Goal: Task Accomplishment & Management: Manage account settings

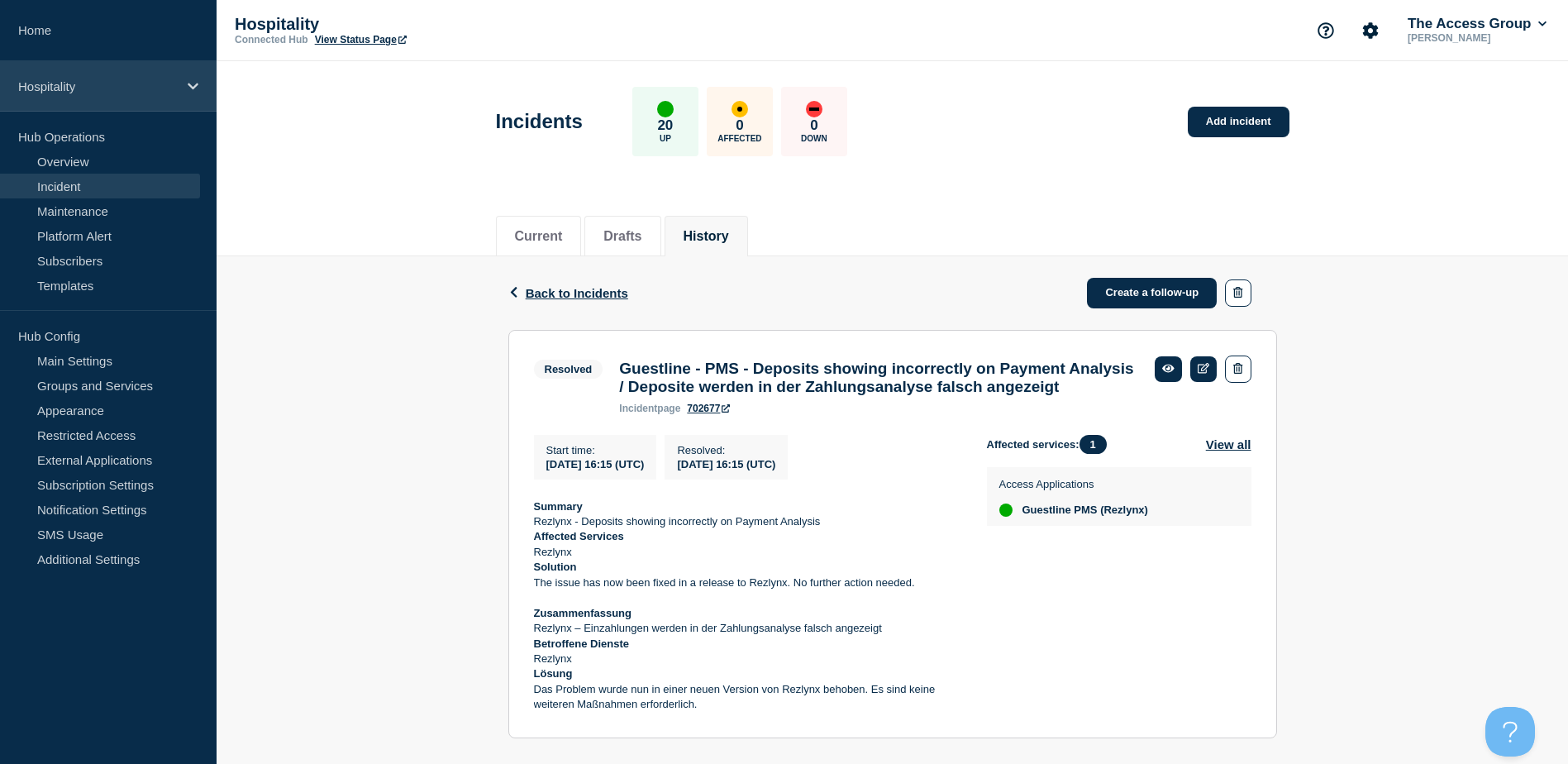
click at [68, 88] on p "Hospitality" at bounding box center [97, 86] width 159 height 14
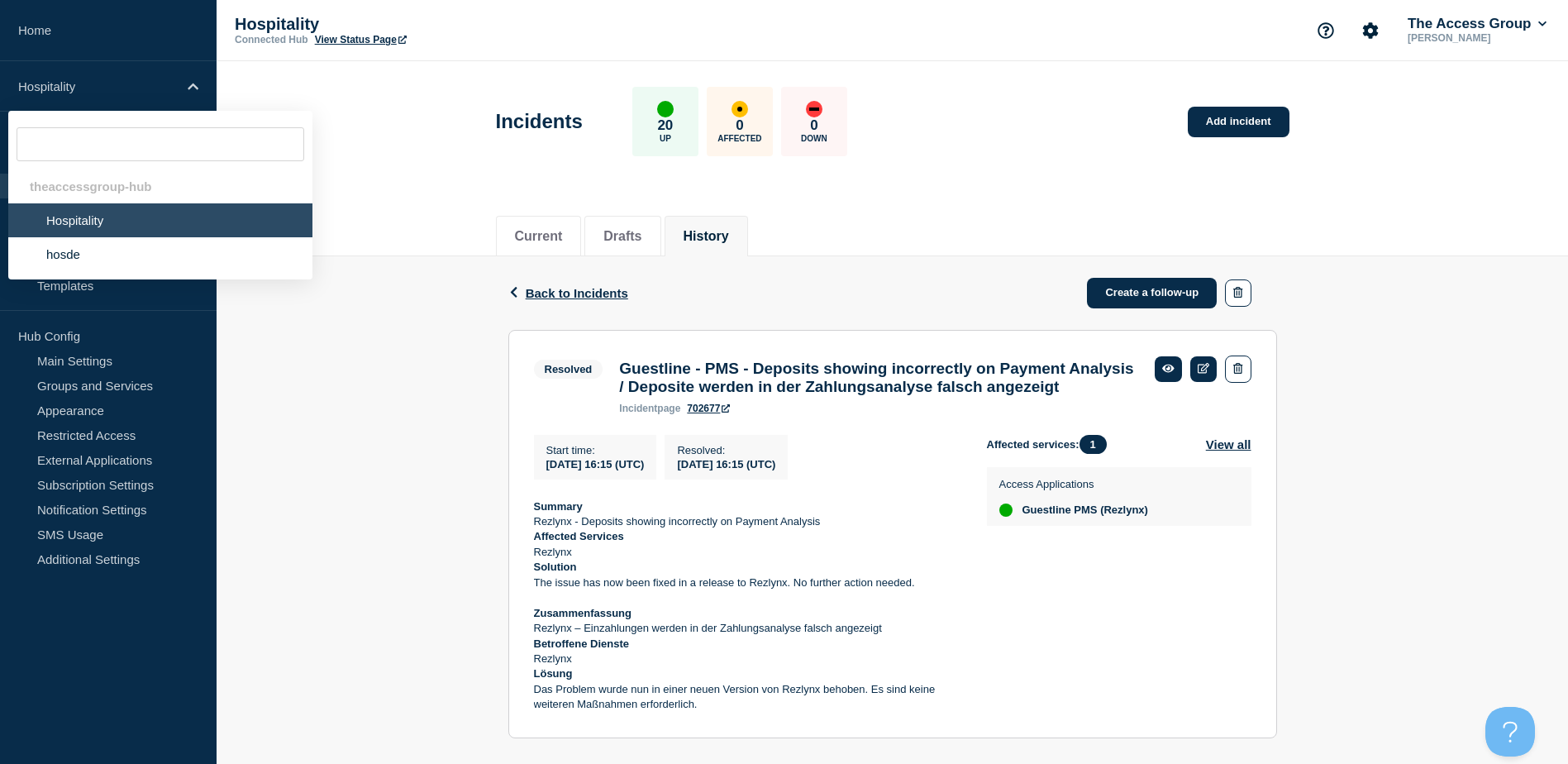
click at [79, 222] on li "Hospitality" at bounding box center [160, 220] width 304 height 34
drag, startPoint x: 426, startPoint y: 189, endPoint x: 208, endPoint y: 187, distance: 218.0
click at [417, 189] on header "Incidents 20 Up 0 Affected 0 Down Add incident" at bounding box center [892, 130] width 1352 height 138
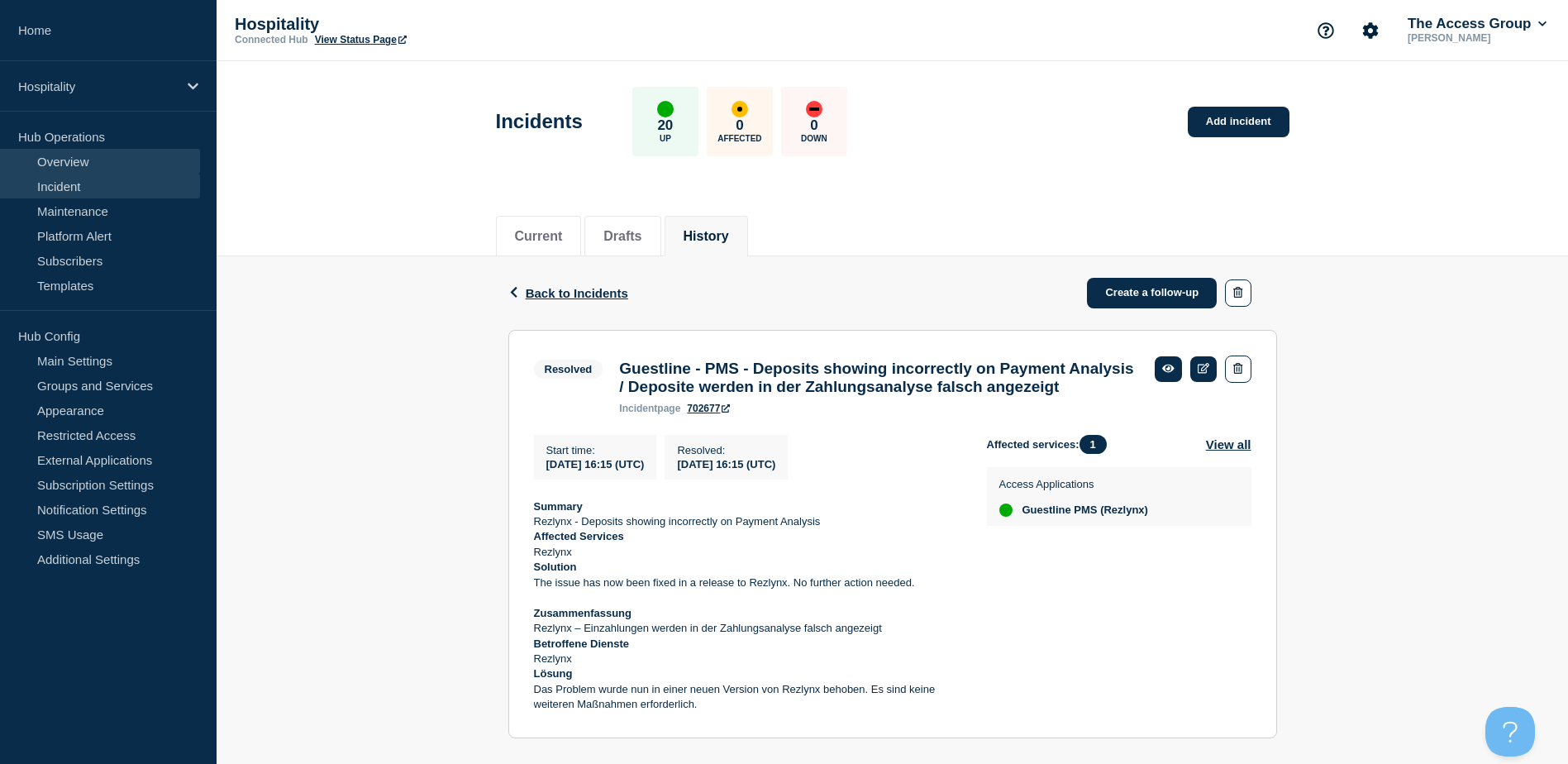
click at [70, 153] on link "Overview" at bounding box center [100, 161] width 200 height 25
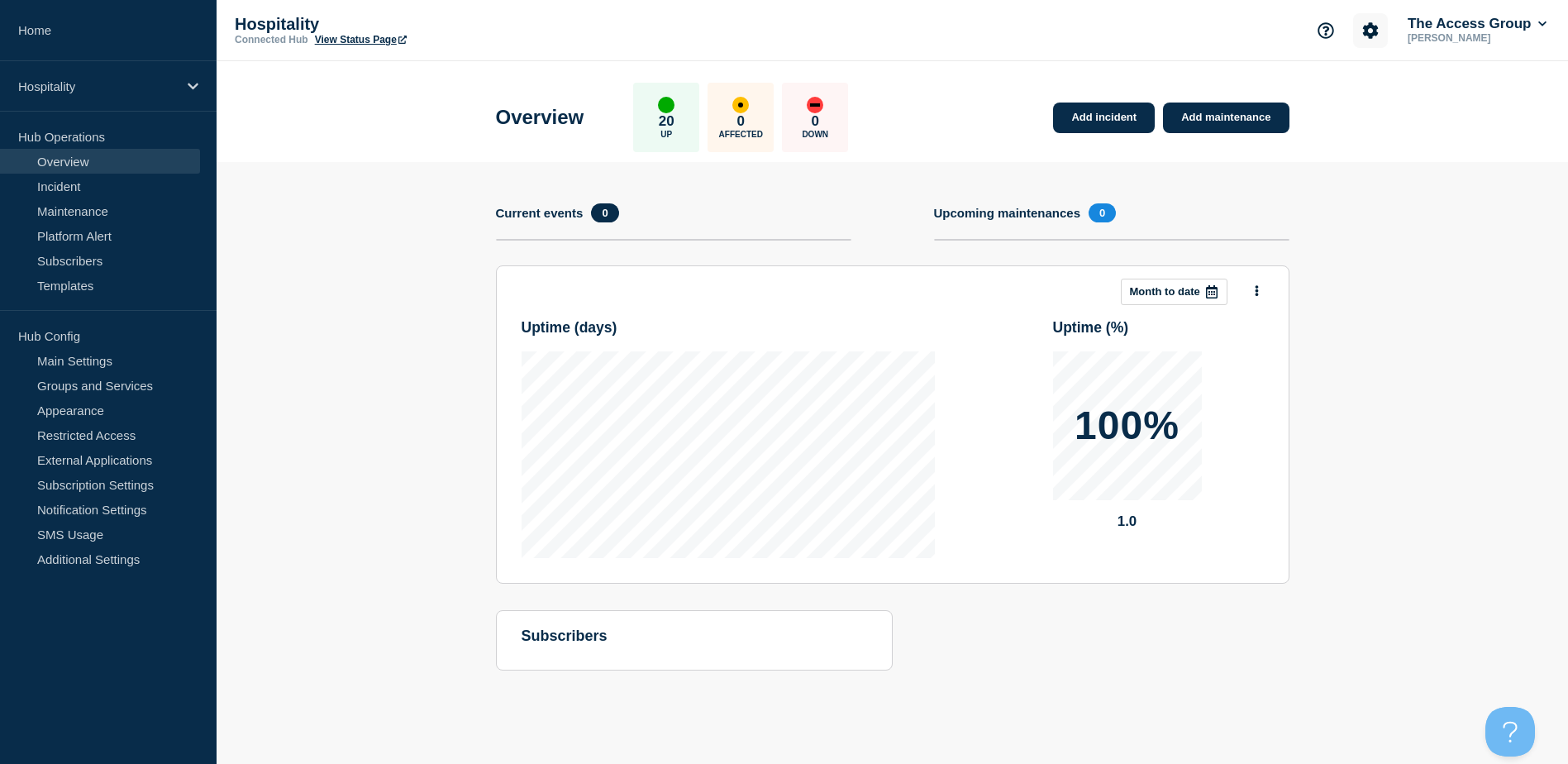
click at [1384, 29] on div "The Access Group [PERSON_NAME]" at bounding box center [1429, 30] width 241 height 34
click at [1375, 30] on button "Account settings" at bounding box center [1371, 30] width 34 height 34
click at [1386, 95] on link "Team Members" at bounding box center [1372, 98] width 85 height 14
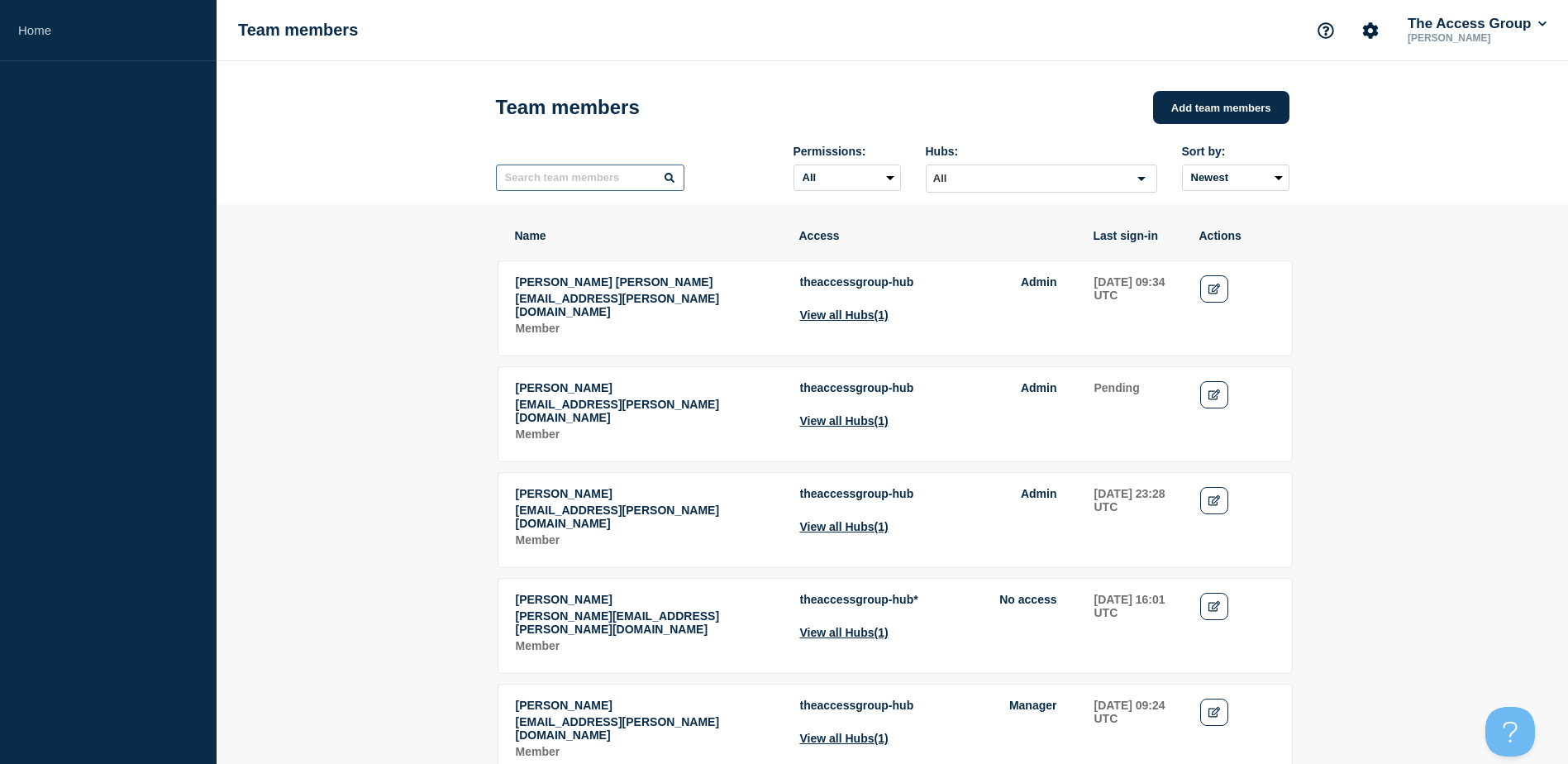
click at [563, 177] on input "text" at bounding box center [590, 177] width 189 height 27
type input "[PERSON_NAME]"
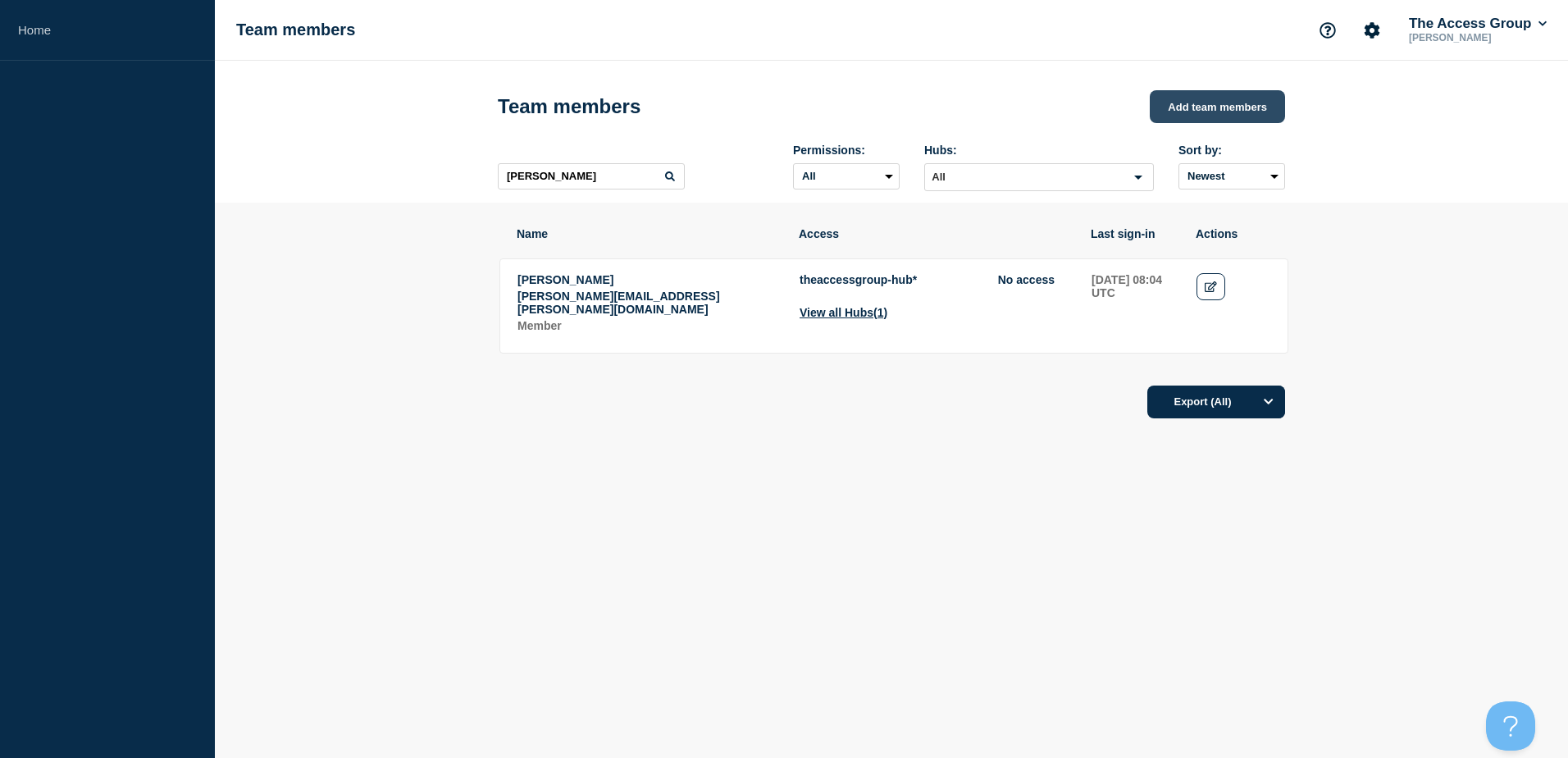
click at [1218, 103] on button "Add team members" at bounding box center [1217, 107] width 135 height 32
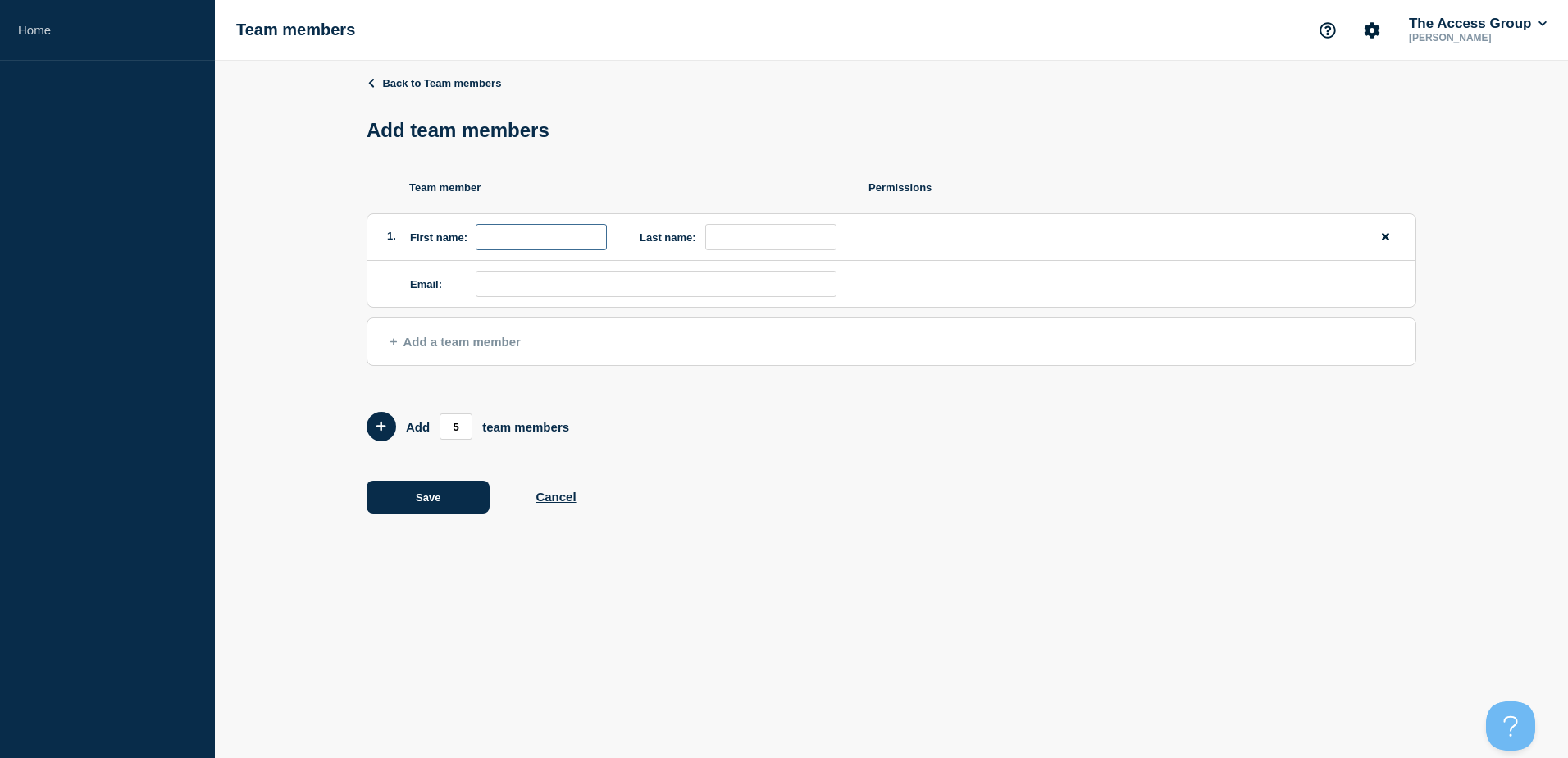
click at [529, 240] on input "first name" at bounding box center [541, 237] width 132 height 26
type input "[PERSON_NAME]"
click at [562, 286] on input "email" at bounding box center [656, 284] width 361 height 26
paste input "[PERSON_NAME][EMAIL_ADDRESS][PERSON_NAME][DOMAIN_NAME]"
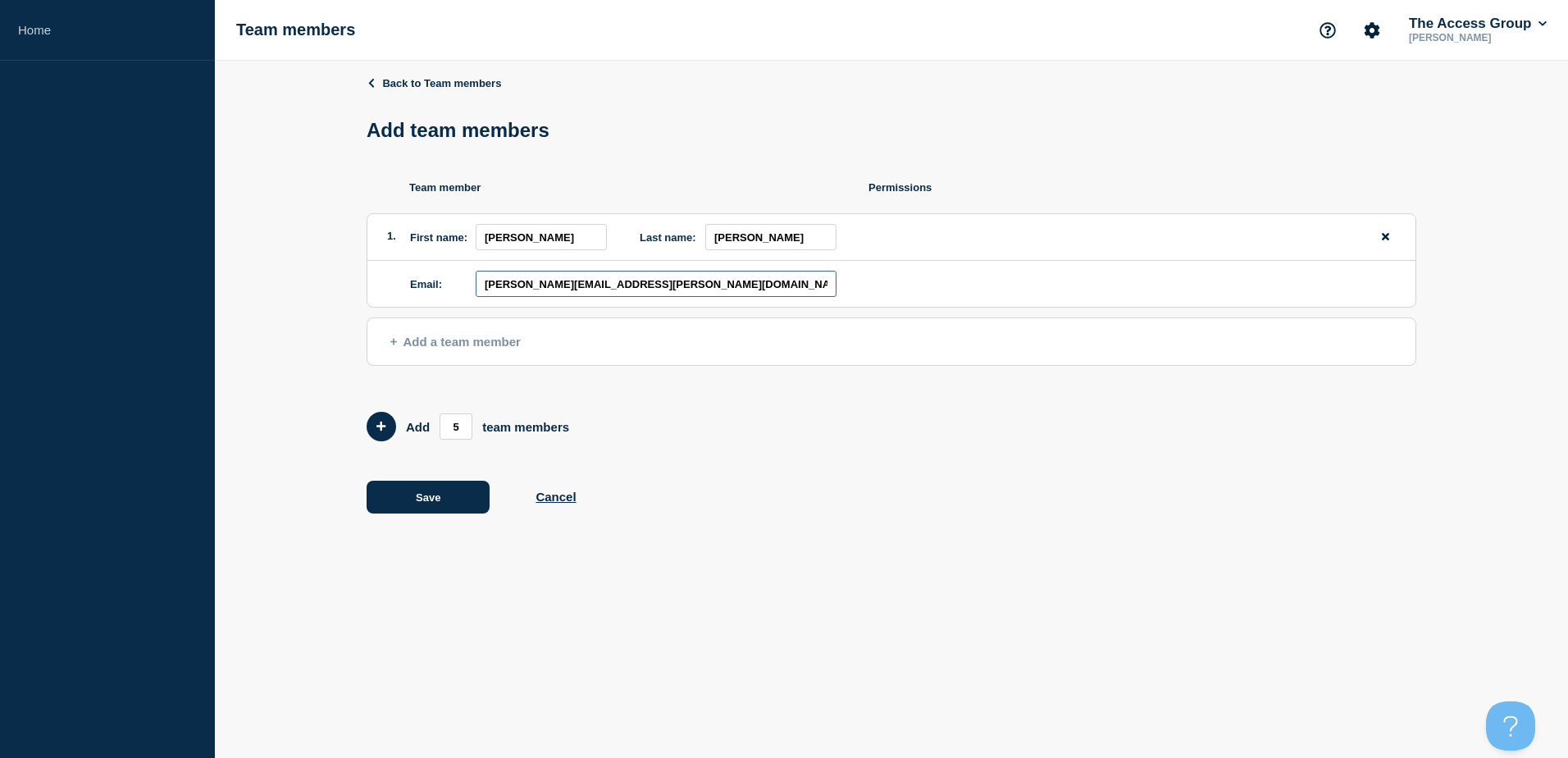
type input "[PERSON_NAME][EMAIL_ADDRESS][PERSON_NAME][DOMAIN_NAME]"
click at [430, 340] on span "Add a team member" at bounding box center [456, 341] width 131 height 14
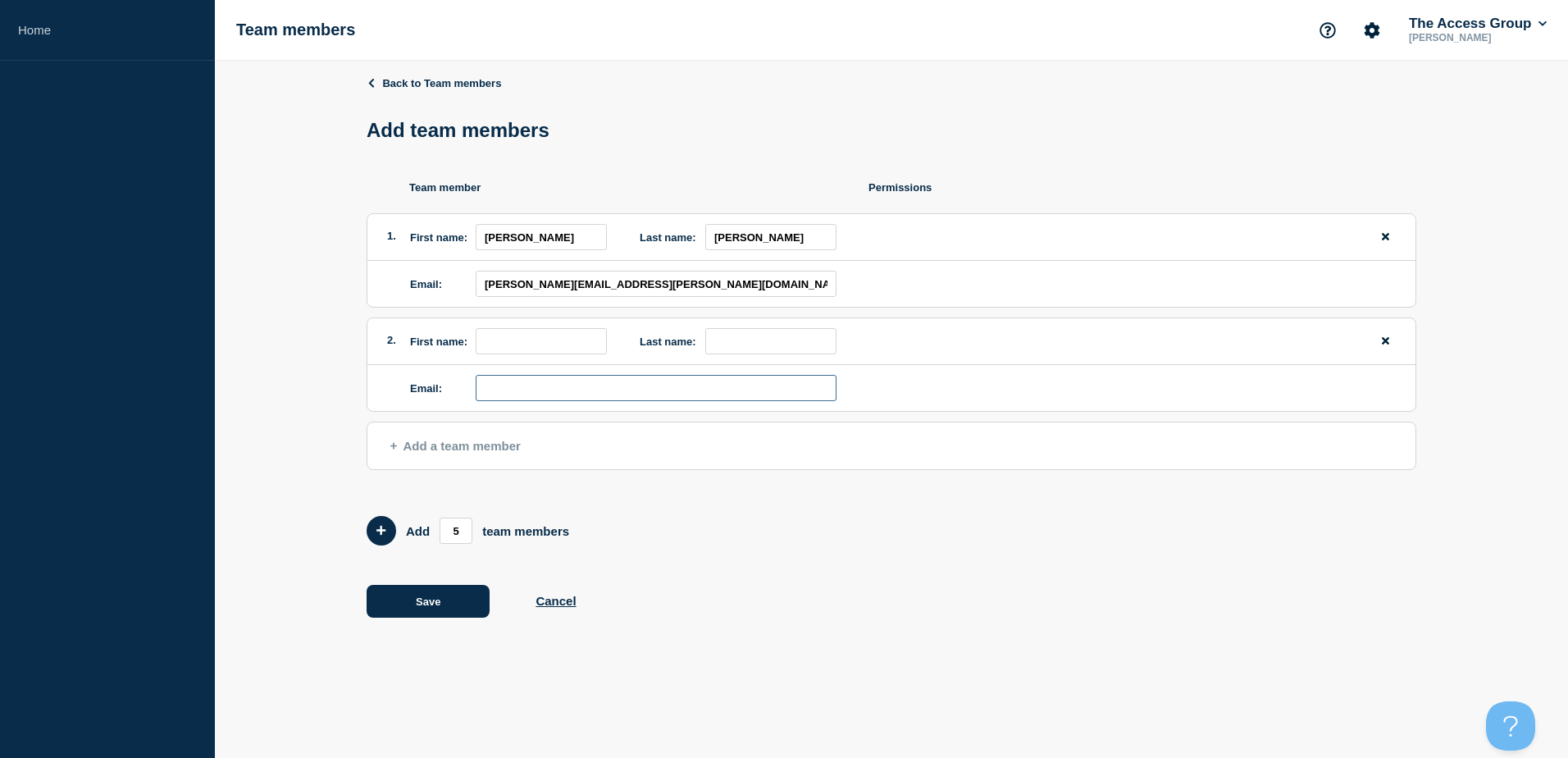
click at [598, 396] on input "email" at bounding box center [656, 387] width 361 height 26
paste input "[PERSON_NAME][EMAIL_ADDRESS][PERSON_NAME][DOMAIN_NAME]"
type input "[PERSON_NAME][EMAIL_ADDRESS][PERSON_NAME][DOMAIN_NAME]"
click at [545, 338] on input "first name" at bounding box center [541, 341] width 132 height 26
type input "[PERSON_NAME]"
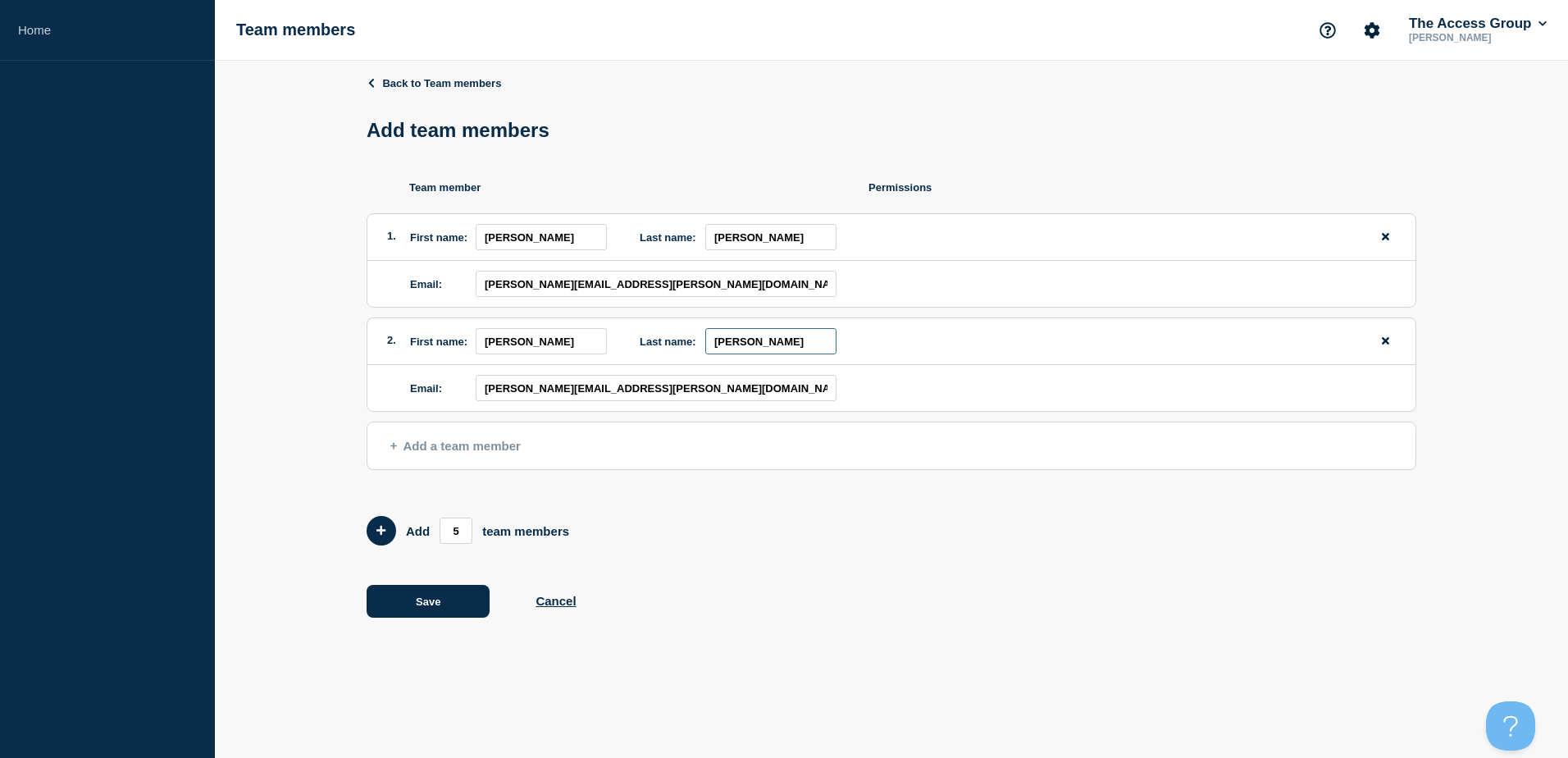
type input "[PERSON_NAME]"
click at [1064, 442] on button "Add a team member" at bounding box center [892, 445] width 1050 height 49
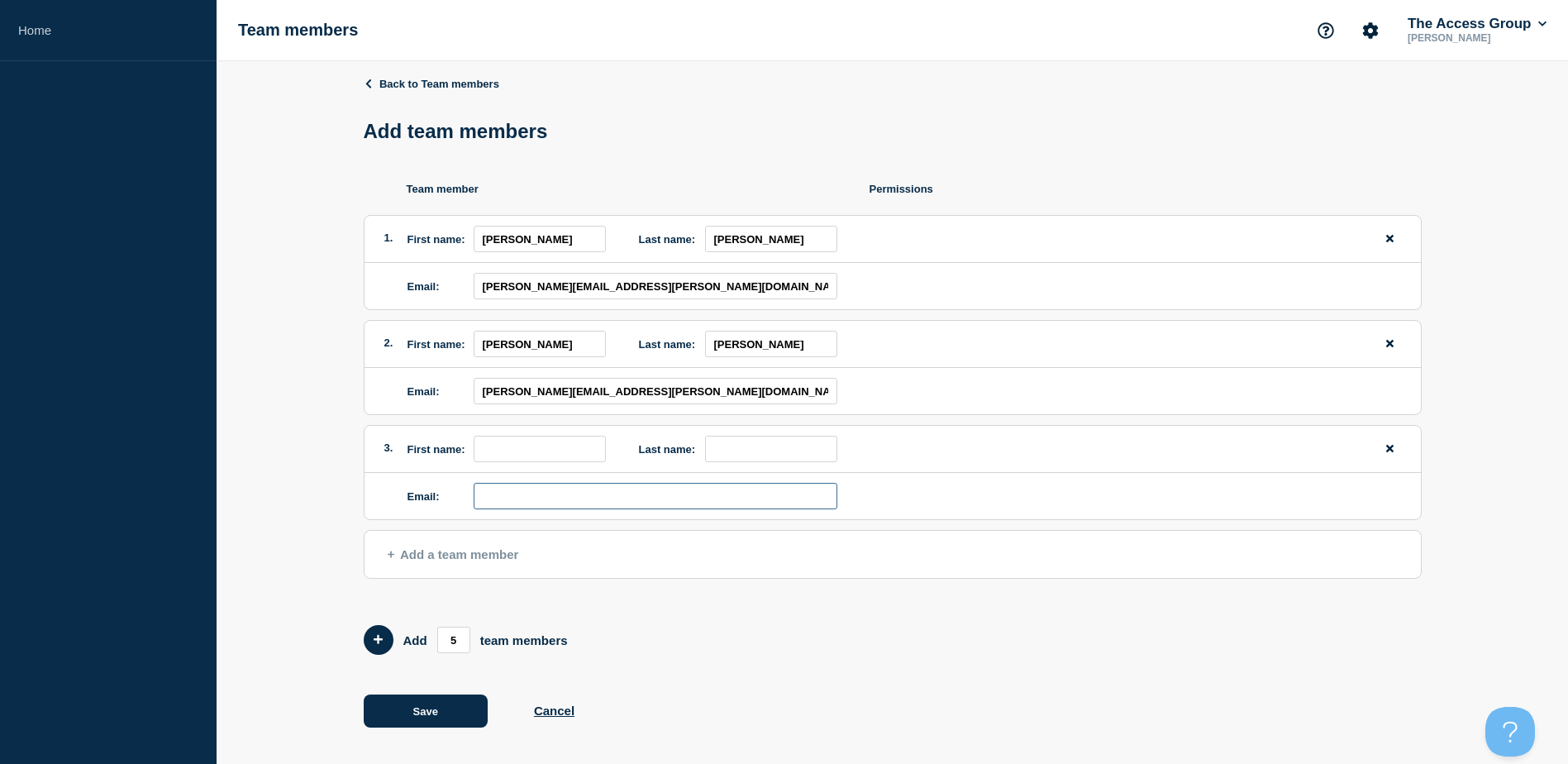
click at [543, 491] on input "email" at bounding box center [656, 495] width 364 height 27
paste input "[EMAIL_ADDRESS][PERSON_NAME][DOMAIN_NAME]"
type input "[EMAIL_ADDRESS][PERSON_NAME][DOMAIN_NAME]"
click at [538, 453] on input "first name" at bounding box center [540, 449] width 133 height 27
type input "Dermot"
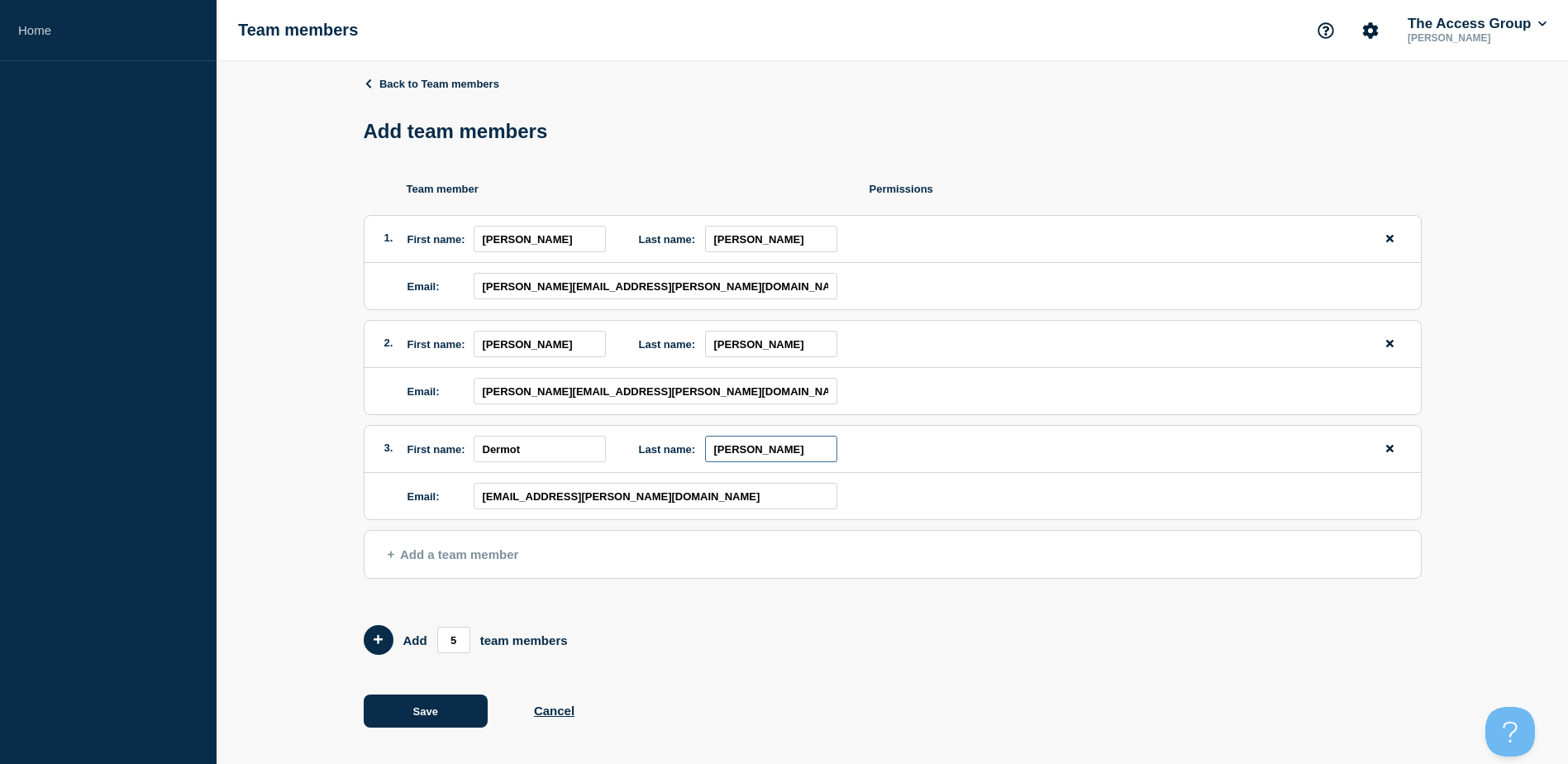
type input "[PERSON_NAME]"
click at [444, 552] on span "Add a team member" at bounding box center [453, 554] width 132 height 14
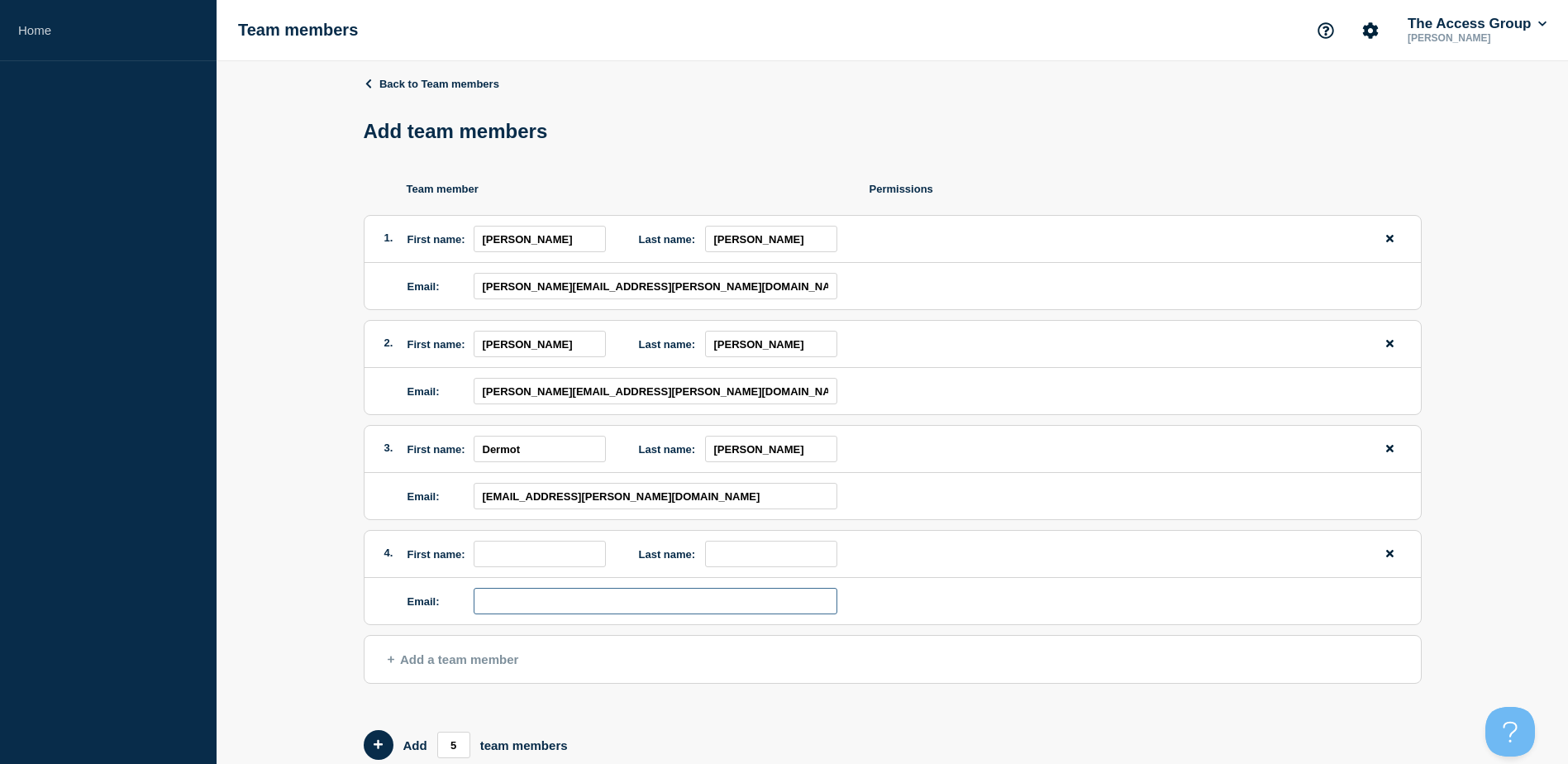
click at [738, 600] on input "email" at bounding box center [656, 600] width 364 height 27
paste input "[PERSON_NAME][EMAIL_ADDRESS][DOMAIN_NAME]"
type input "[PERSON_NAME][EMAIL_ADDRESS][DOMAIN_NAME]"
click at [521, 554] on input "first name" at bounding box center [540, 553] width 133 height 27
paste input "[PERSON_NAME] [DEMOGRAPHIC_DATA]"
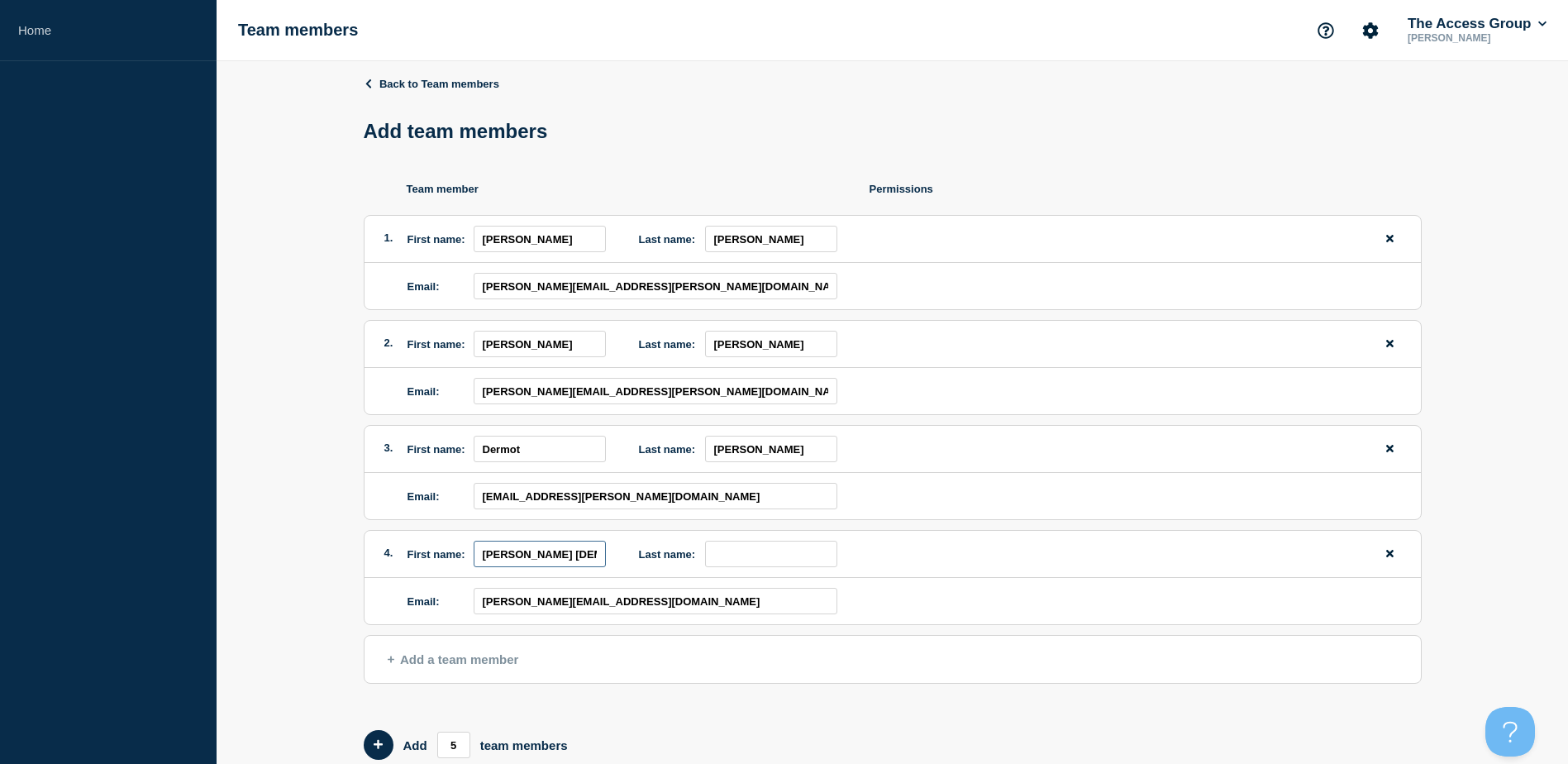
drag, startPoint x: 522, startPoint y: 557, endPoint x: 578, endPoint y: 556, distance: 56.0
click at [578, 556] on input "[PERSON_NAME] [DEMOGRAPHIC_DATA]" at bounding box center [540, 553] width 133 height 27
type input "[PERSON_NAME]"
click at [806, 557] on input "last name" at bounding box center [771, 553] width 133 height 27
paste input "Salawi"
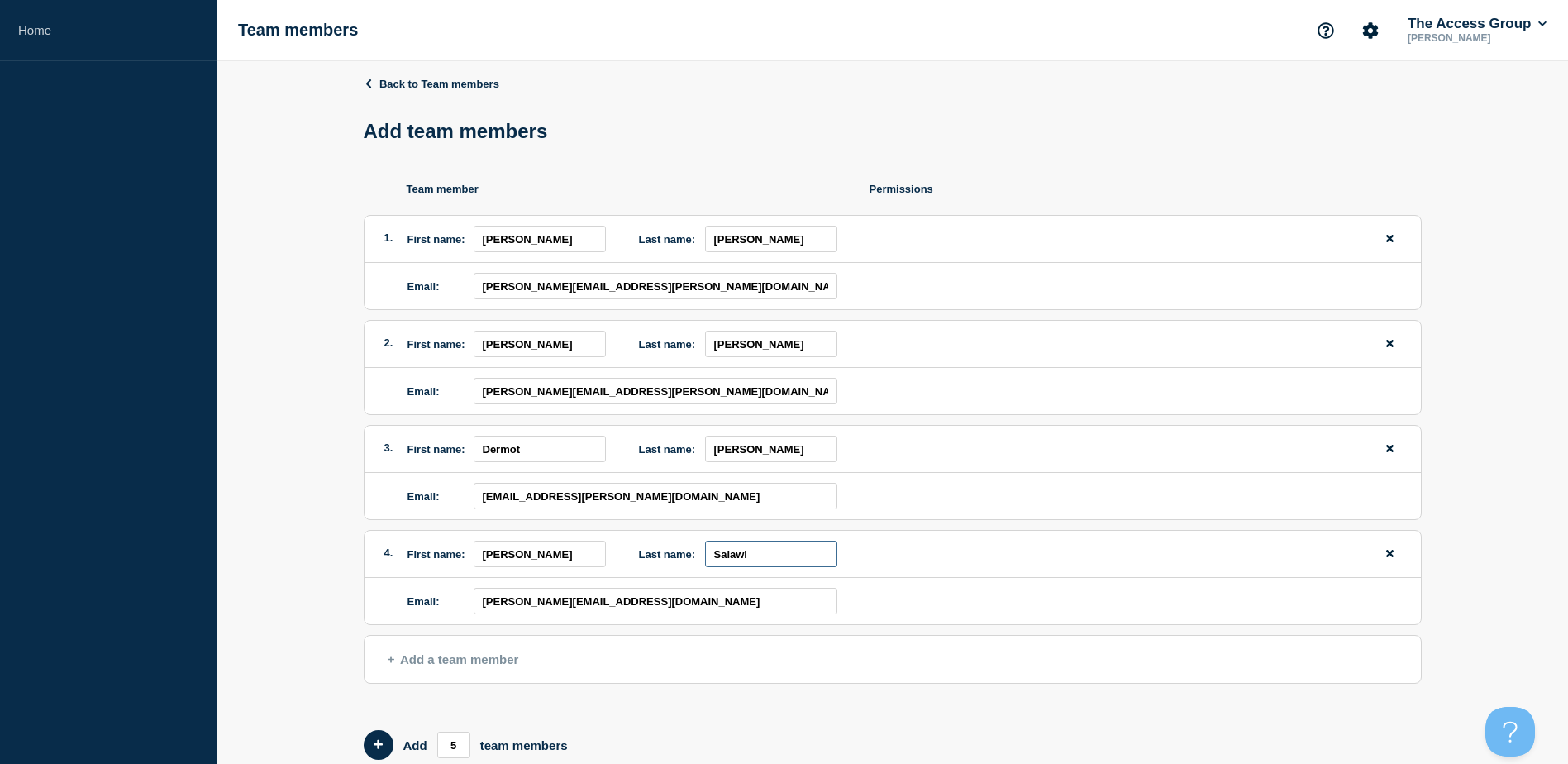
type input "Salawi"
click at [477, 662] on span "Add a team member" at bounding box center [453, 659] width 132 height 14
click at [588, 705] on input "email" at bounding box center [656, 705] width 364 height 27
paste input "[PERSON_NAME][EMAIL_ADDRESS][DOMAIN_NAME]"
type input "[PERSON_NAME][EMAIL_ADDRESS][DOMAIN_NAME]"
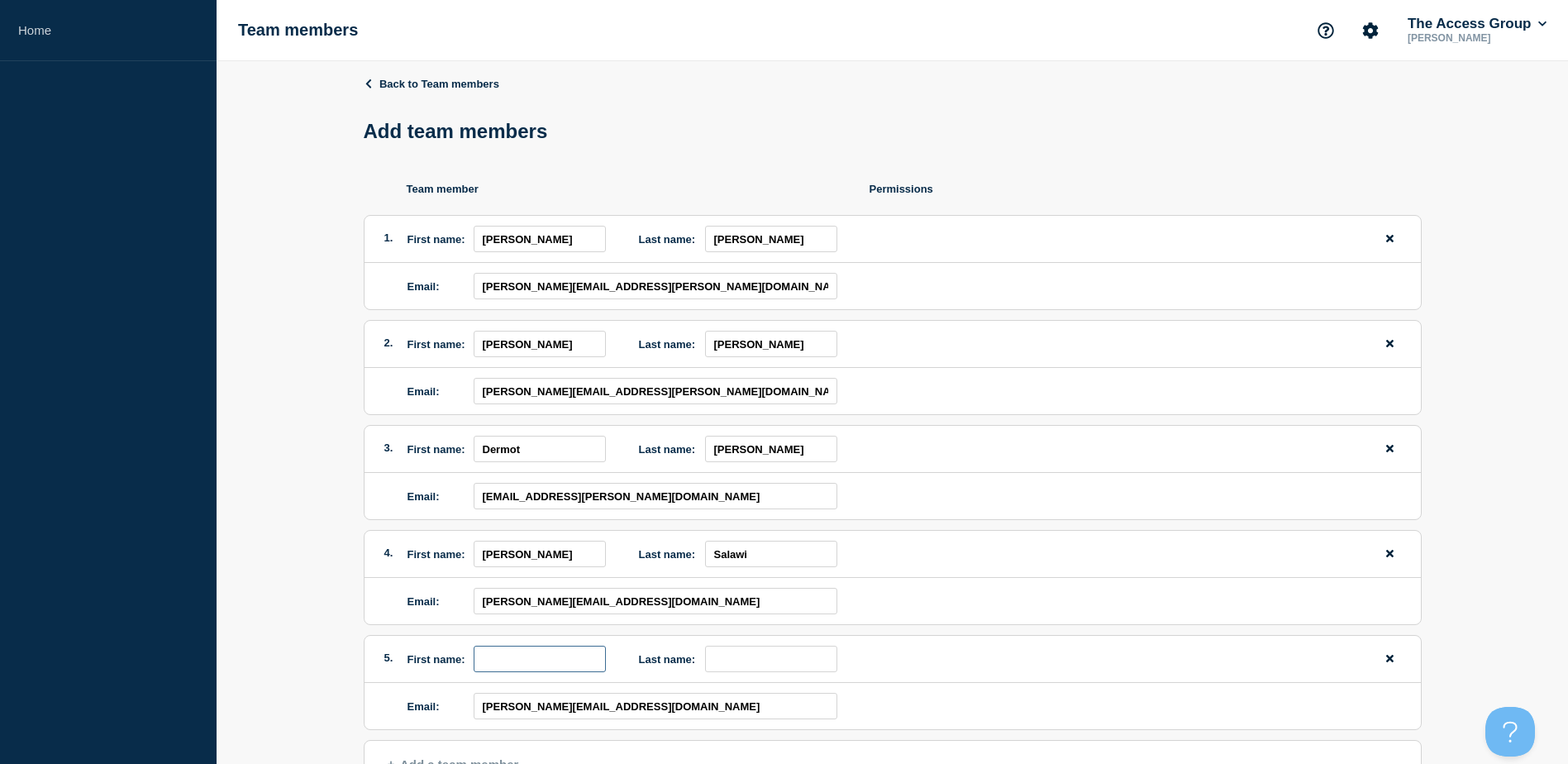
click at [564, 663] on input "first name" at bounding box center [540, 658] width 133 height 27
paste input "[PERSON_NAME]"
drag, startPoint x: 516, startPoint y: 664, endPoint x: 604, endPoint y: 664, distance: 88.0
click at [604, 664] on input "[PERSON_NAME]" at bounding box center [540, 658] width 133 height 27
type input "[PERSON_NAME]"
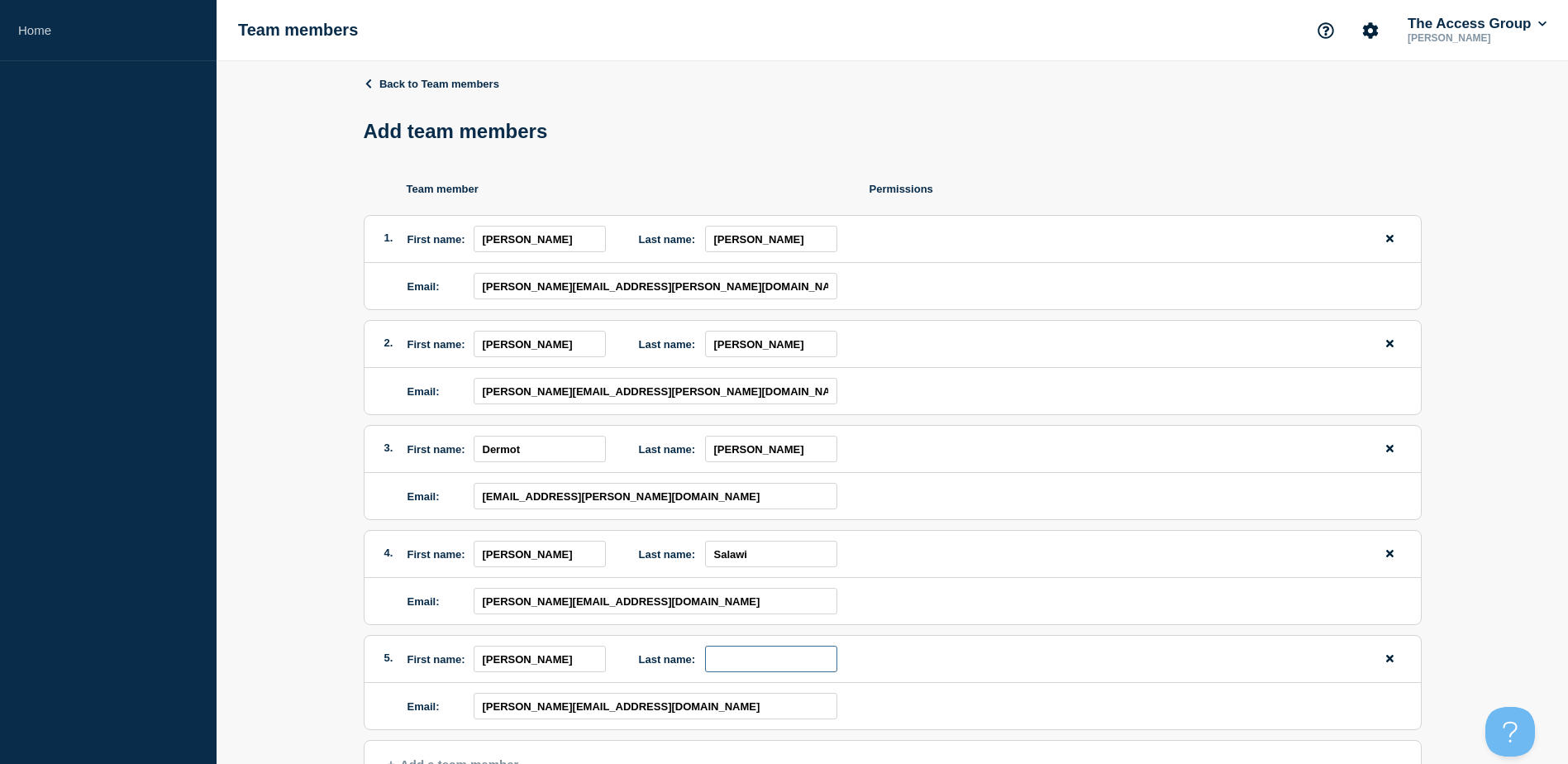
click at [753, 653] on input "last name" at bounding box center [771, 658] width 133 height 27
paste input "[PERSON_NAME]"
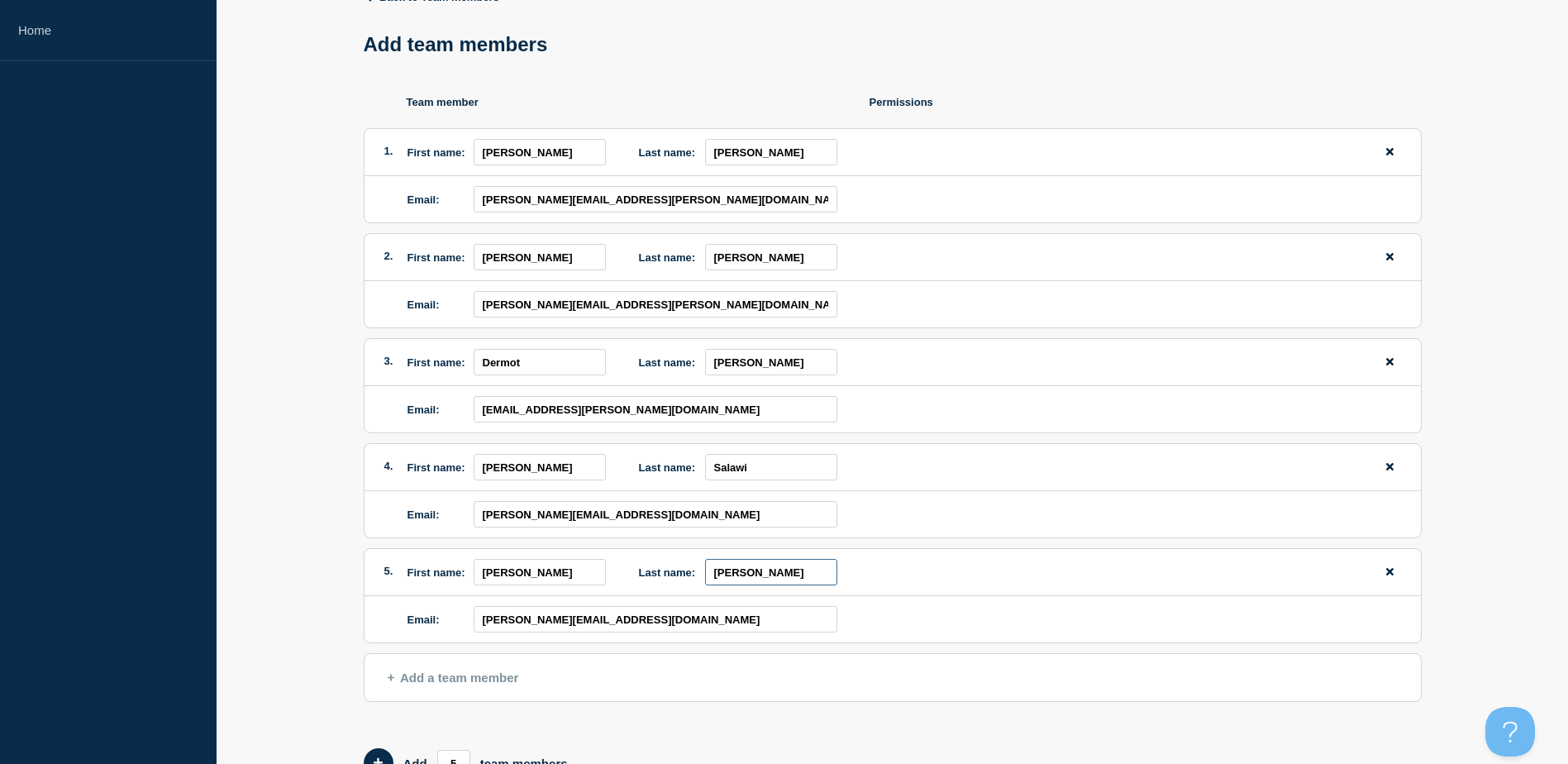
scroll to position [165, 0]
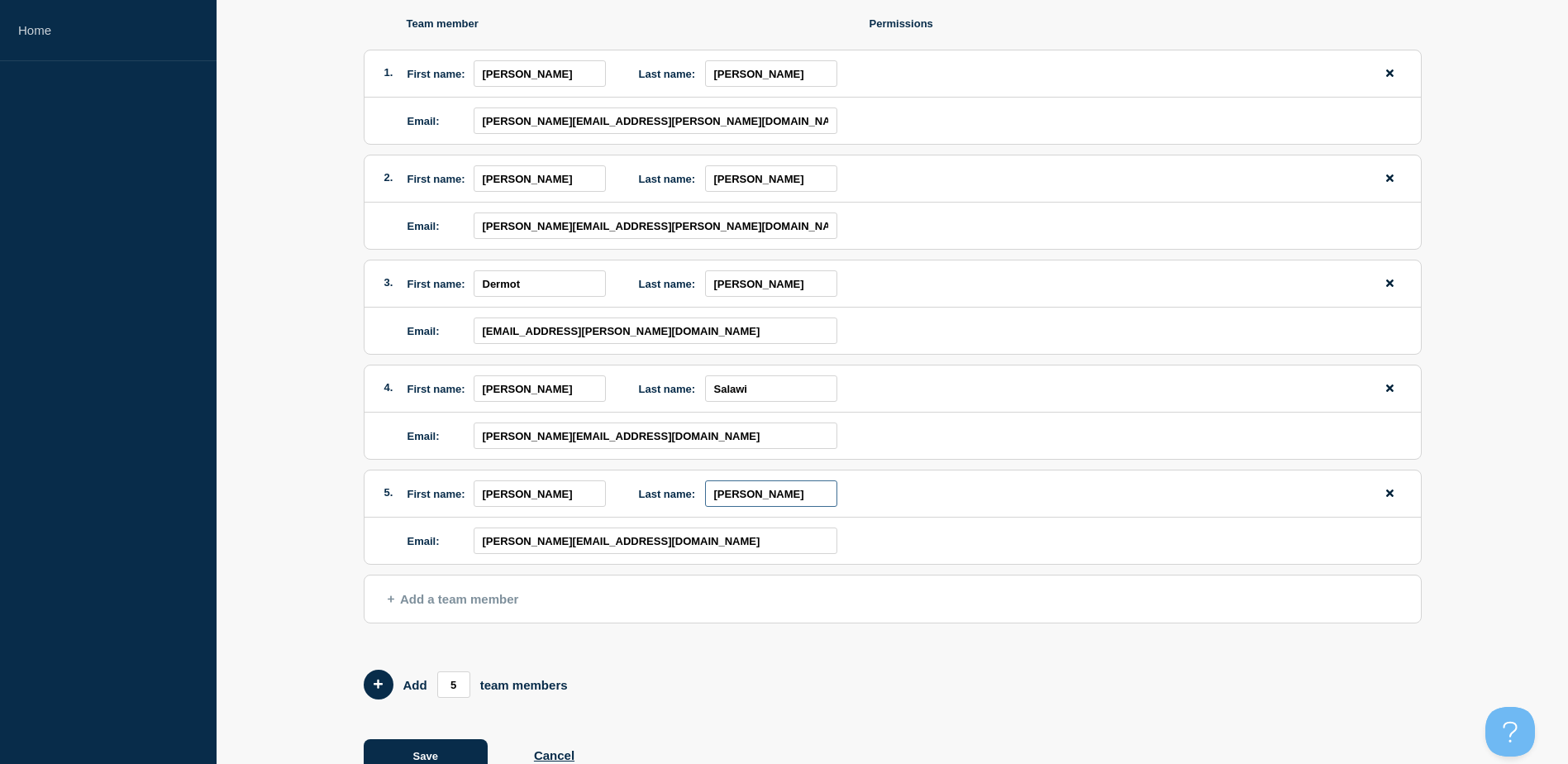
type input "[PERSON_NAME]"
click at [488, 603] on span "Add a team member" at bounding box center [453, 599] width 132 height 14
click at [520, 600] on input "first name" at bounding box center [540, 598] width 133 height 27
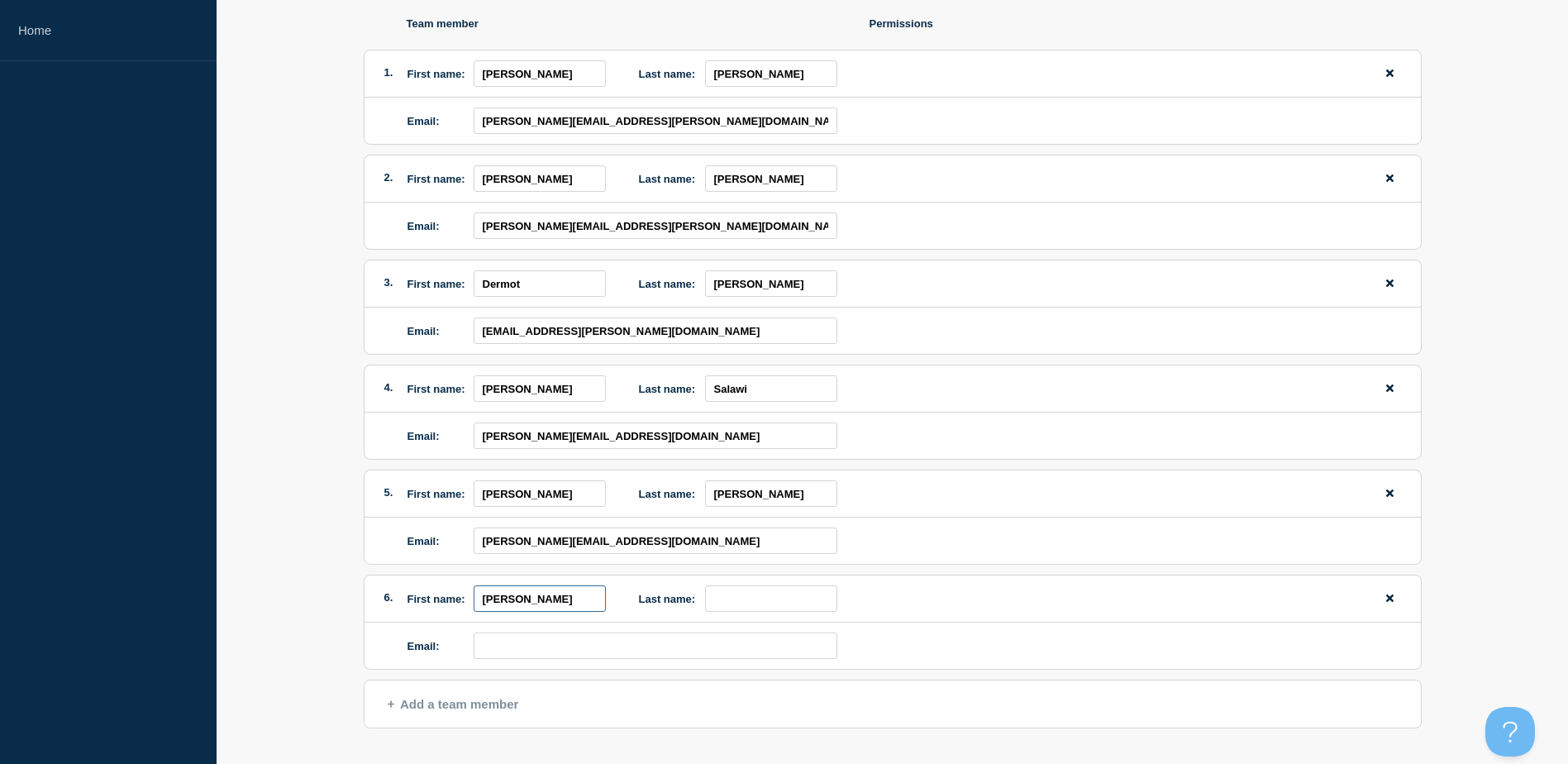
type input "[PERSON_NAME]"
drag, startPoint x: 506, startPoint y: 602, endPoint x: 376, endPoint y: 602, distance: 130.0
click at [376, 602] on div "6. First name: [PERSON_NAME] Last name:" at bounding box center [893, 599] width 1056 height 47
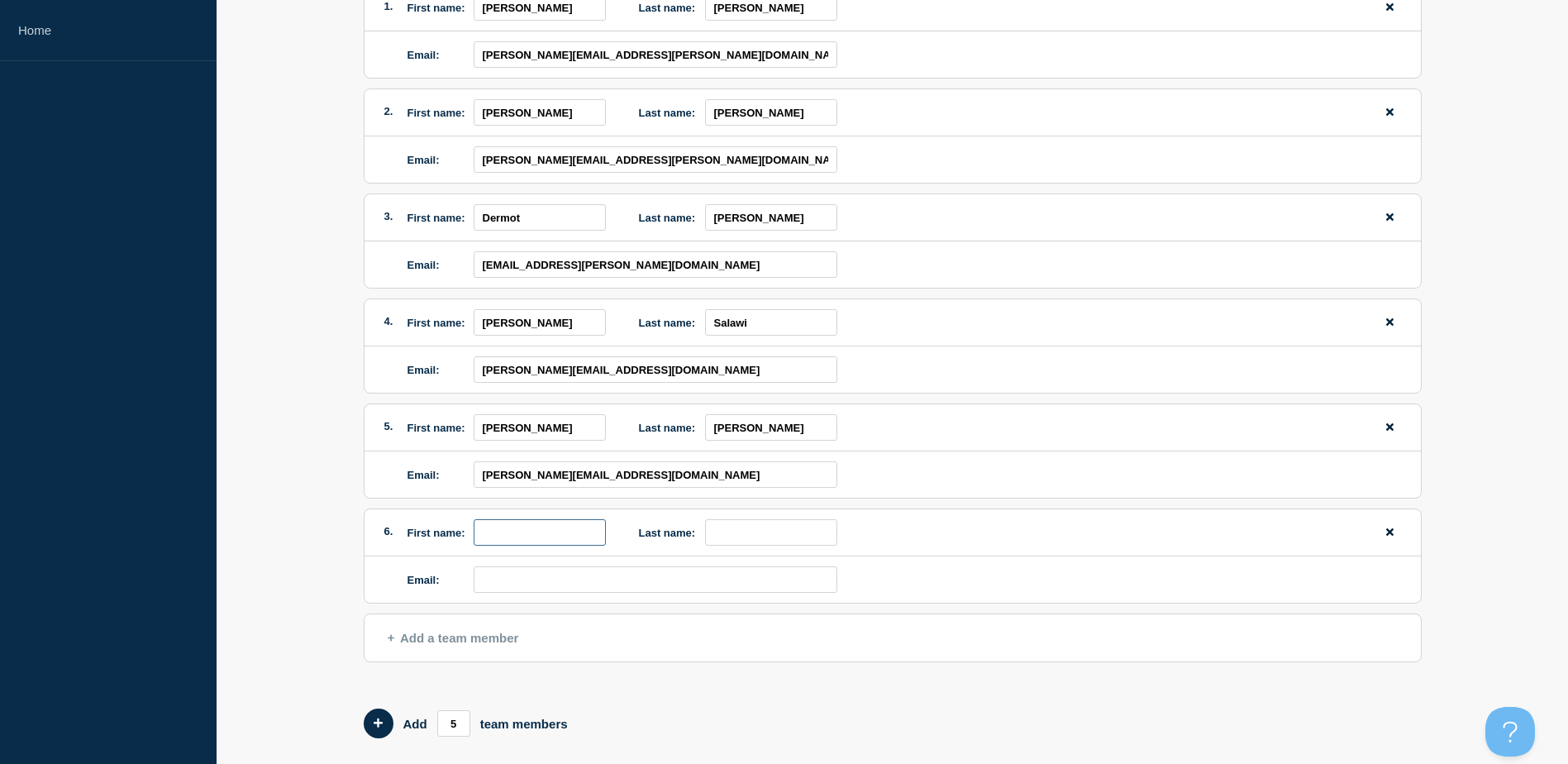
scroll to position [248, 0]
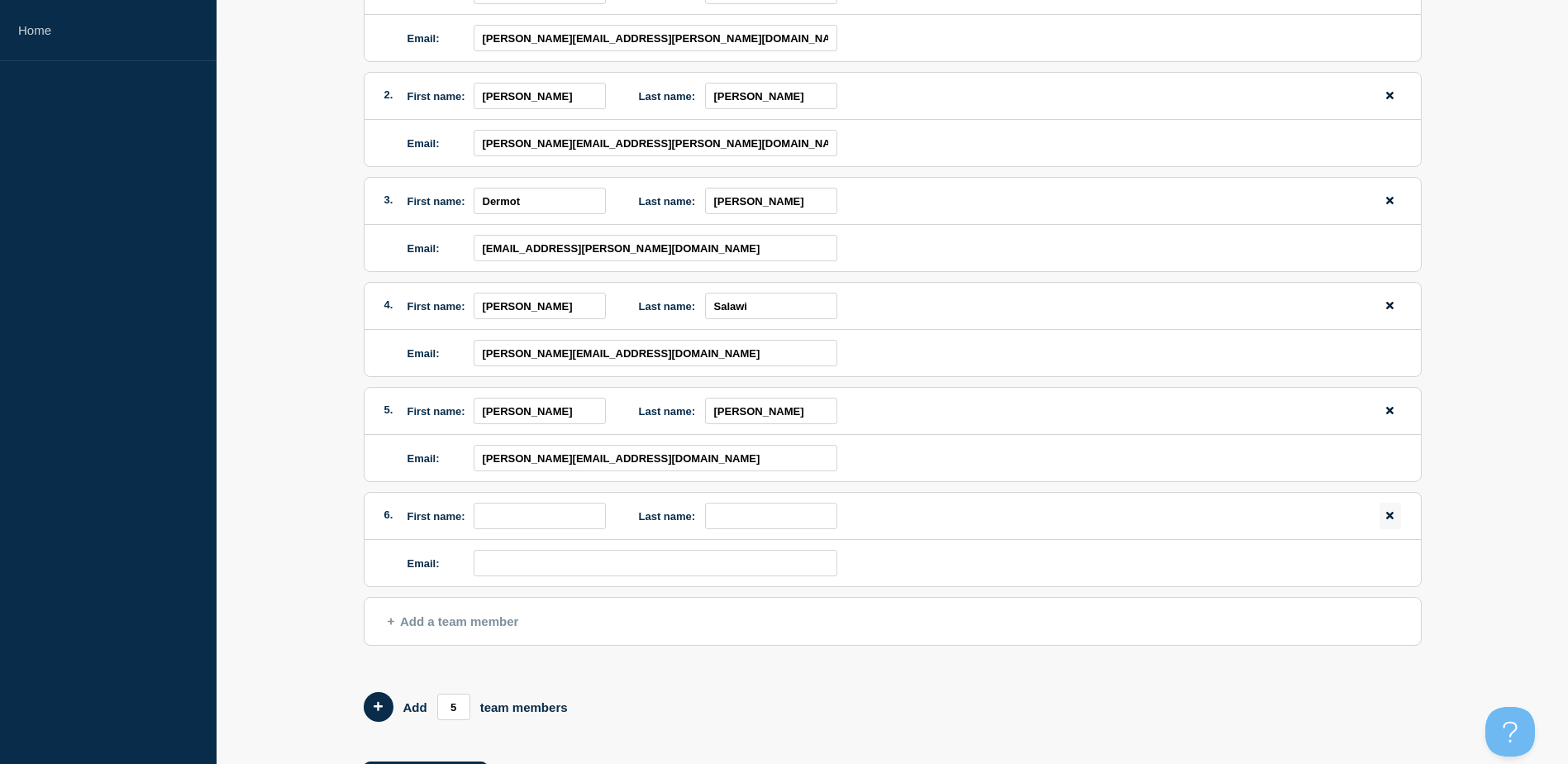
click at [1396, 516] on button "remove team member button" at bounding box center [1390, 515] width 21 height 27
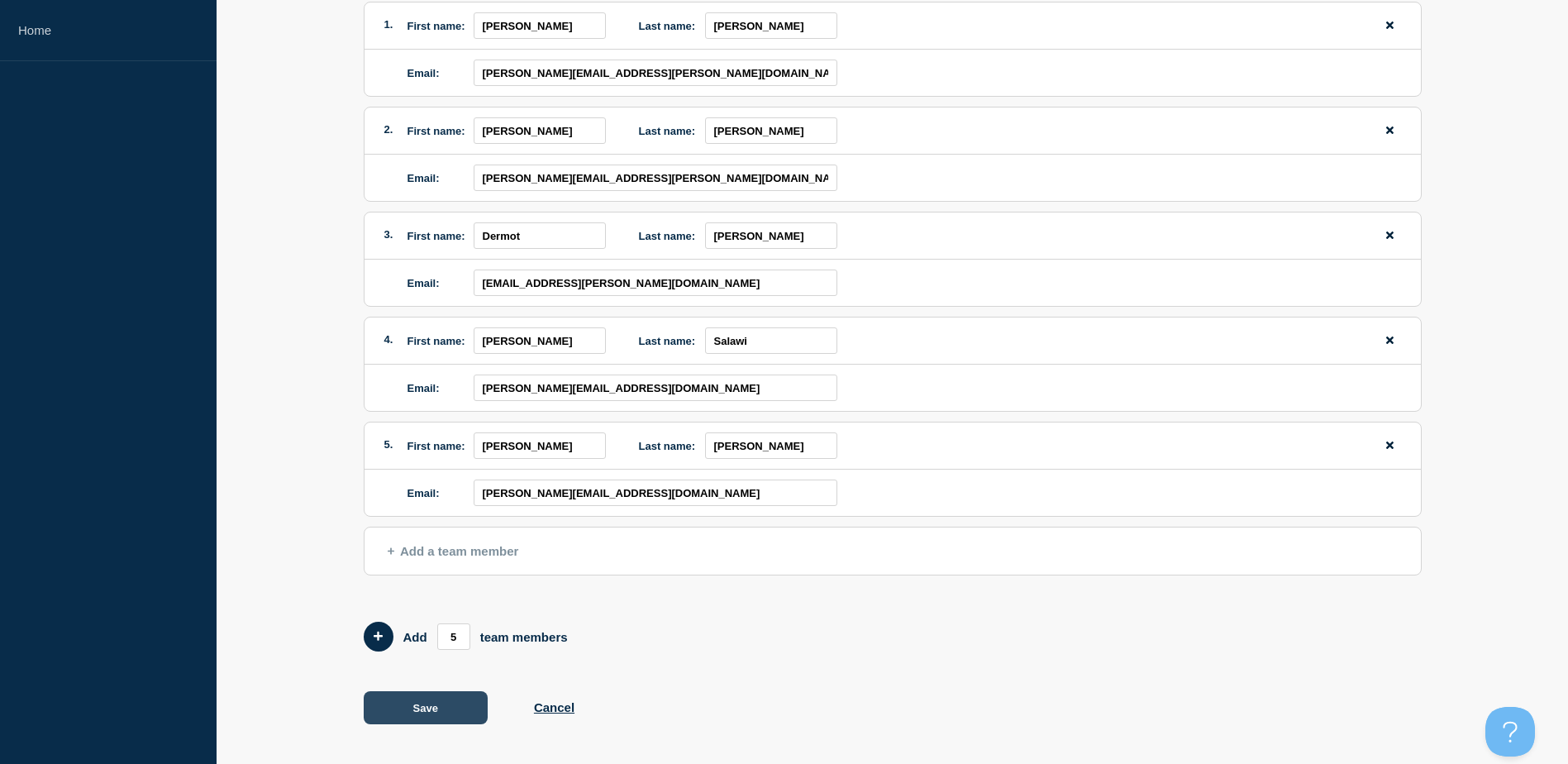
click at [438, 716] on button "Save" at bounding box center [426, 707] width 124 height 33
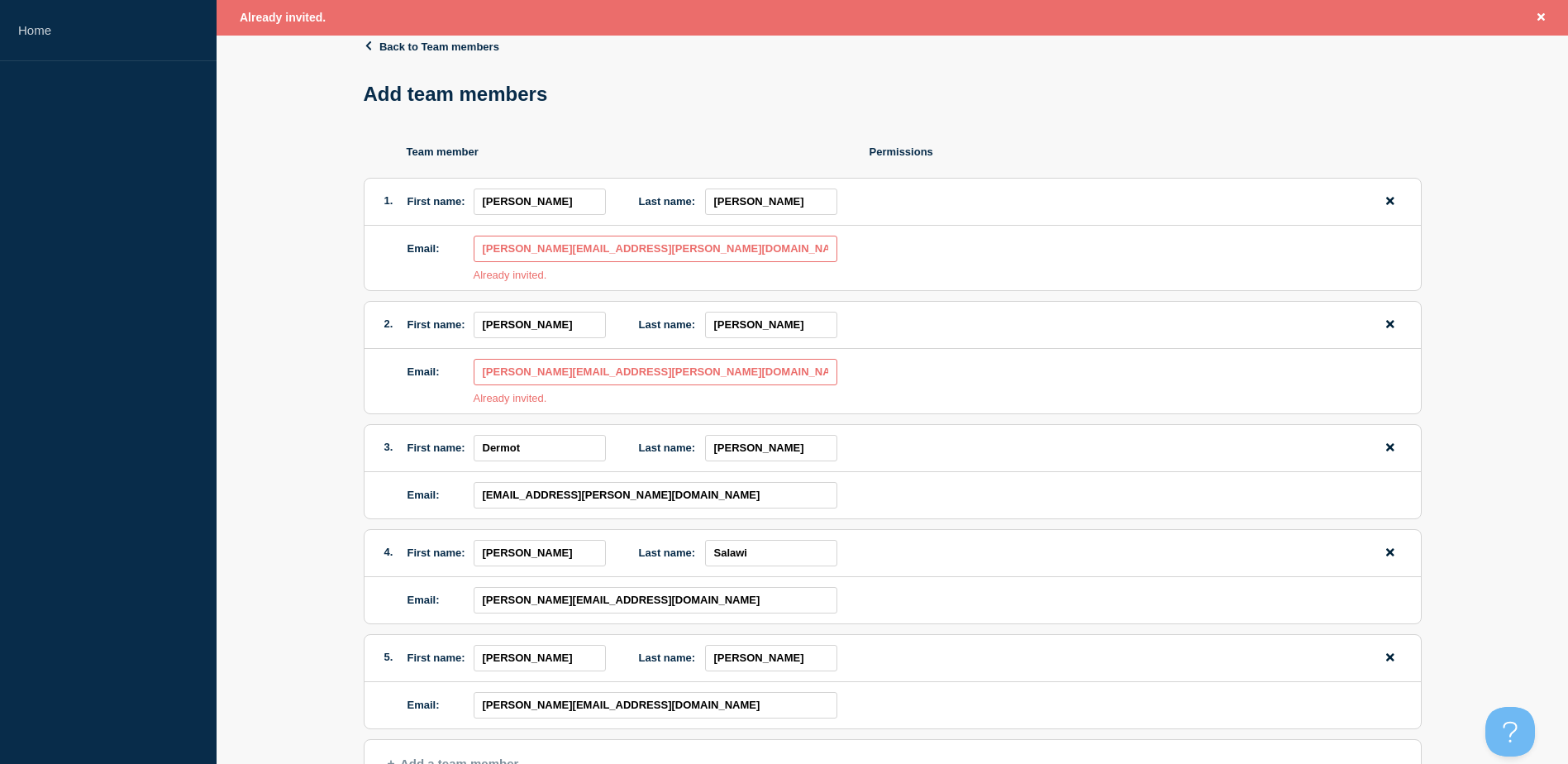
scroll to position [0, 0]
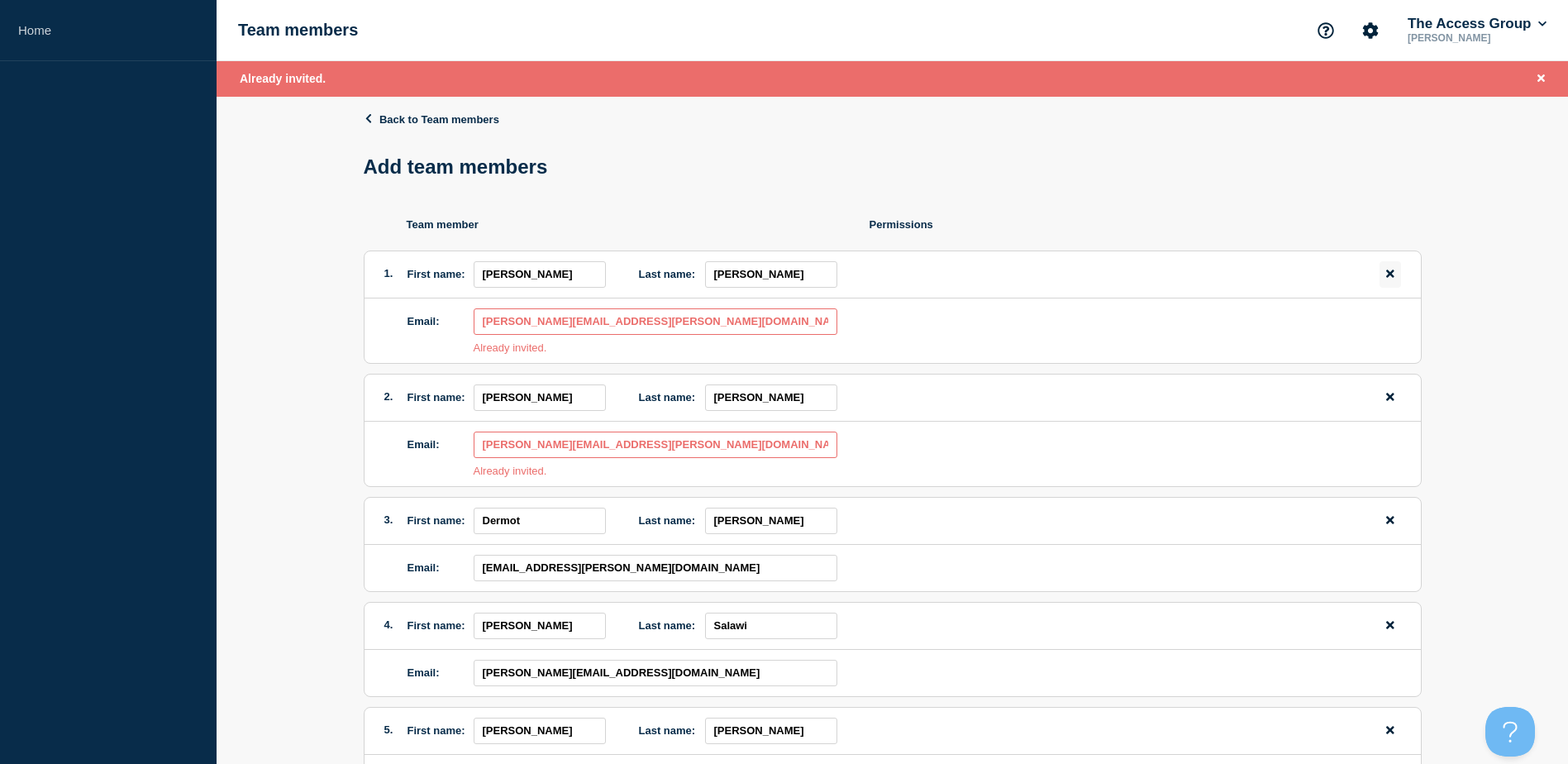
click at [1391, 274] on icon "remove team member button" at bounding box center [1390, 273] width 8 height 10
type input "[PERSON_NAME]"
type input "[PERSON_NAME][EMAIL_ADDRESS][PERSON_NAME][DOMAIN_NAME]"
type input "Dermot"
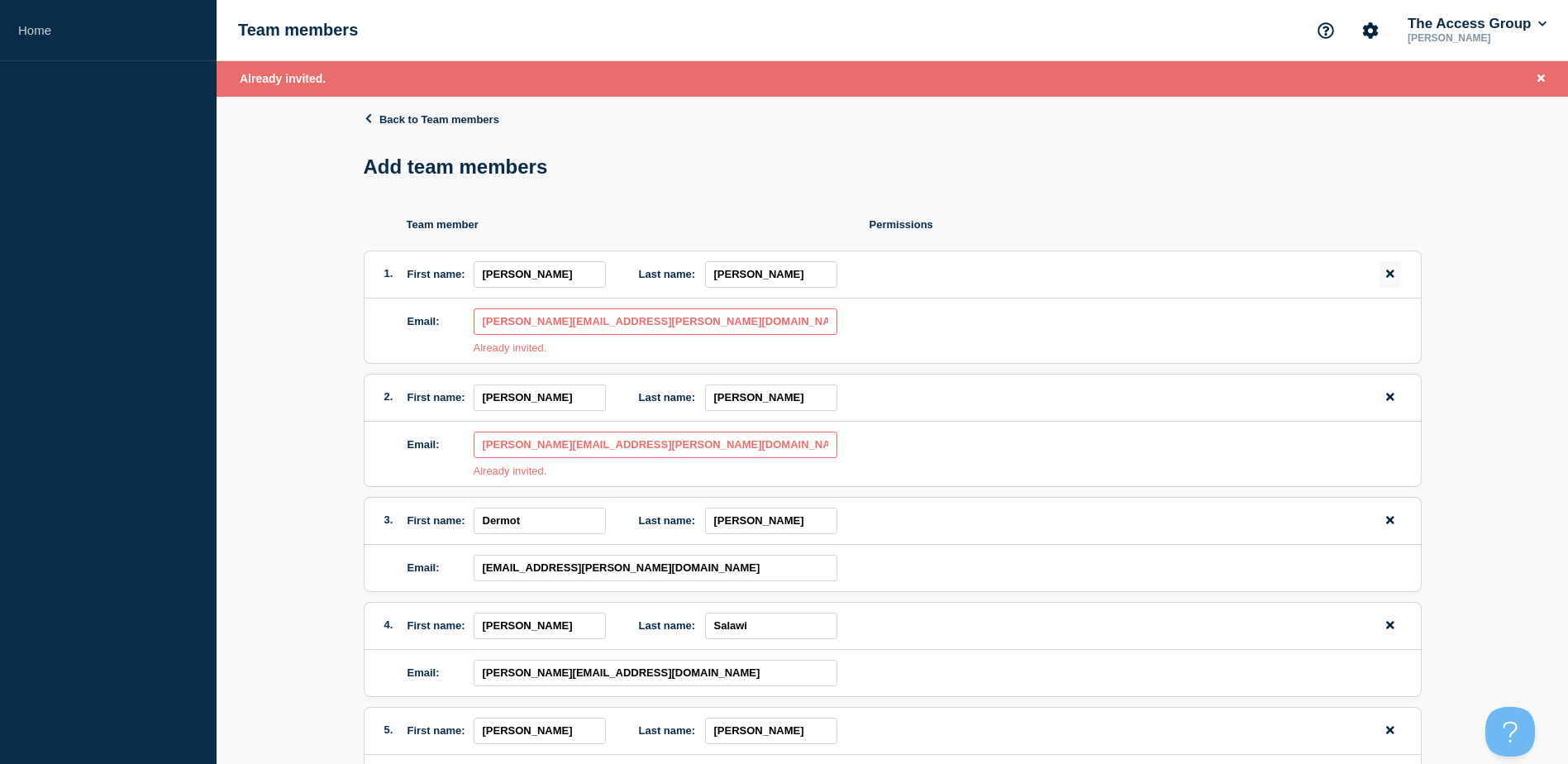
type input "[PERSON_NAME]"
type input "[EMAIL_ADDRESS][PERSON_NAME][DOMAIN_NAME]"
type input "[PERSON_NAME]"
type input "Salawi"
type input "[PERSON_NAME][EMAIL_ADDRESS][DOMAIN_NAME]"
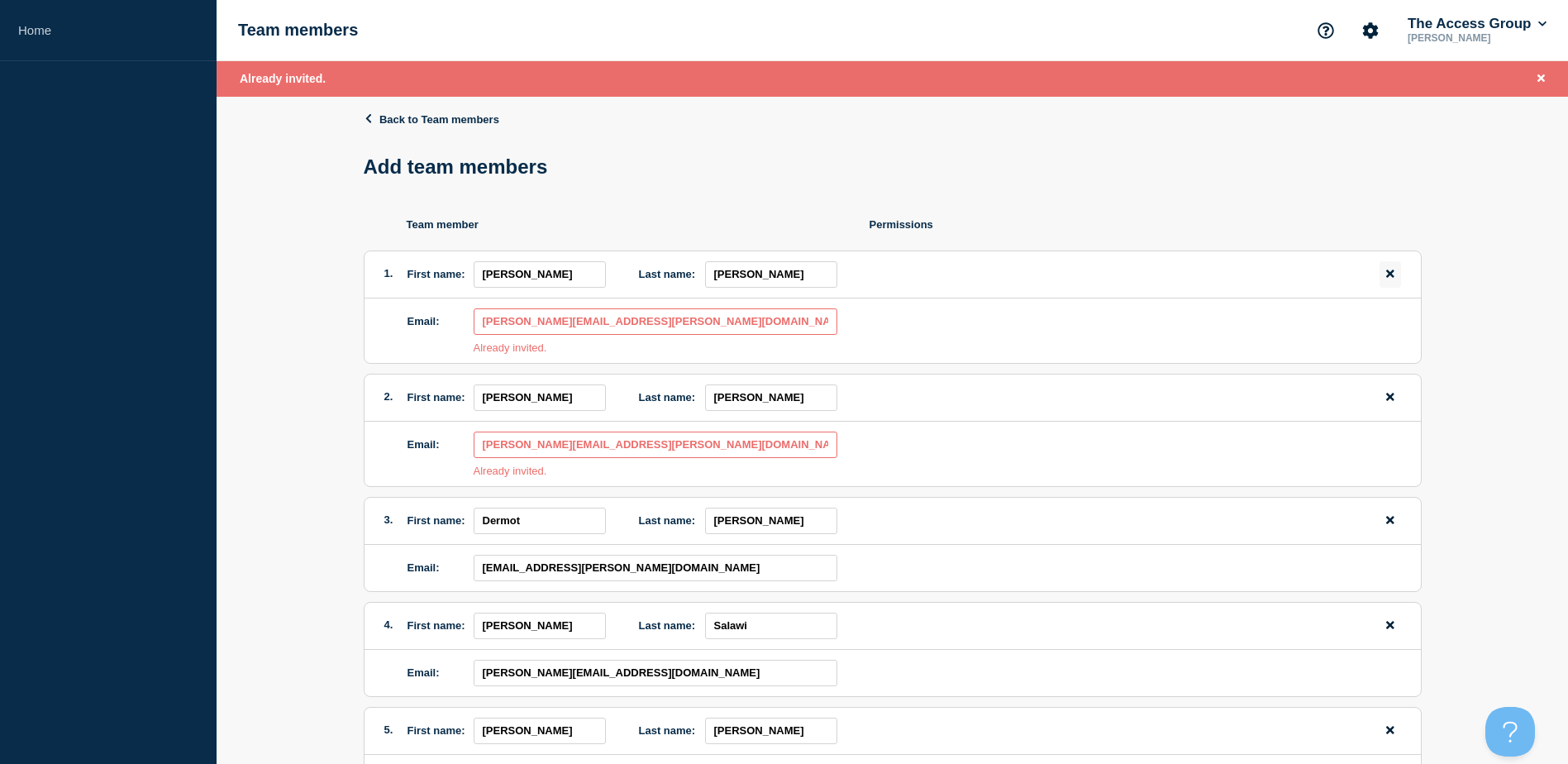
type input "[PERSON_NAME]"
type input "[PERSON_NAME][EMAIL_ADDRESS][DOMAIN_NAME]"
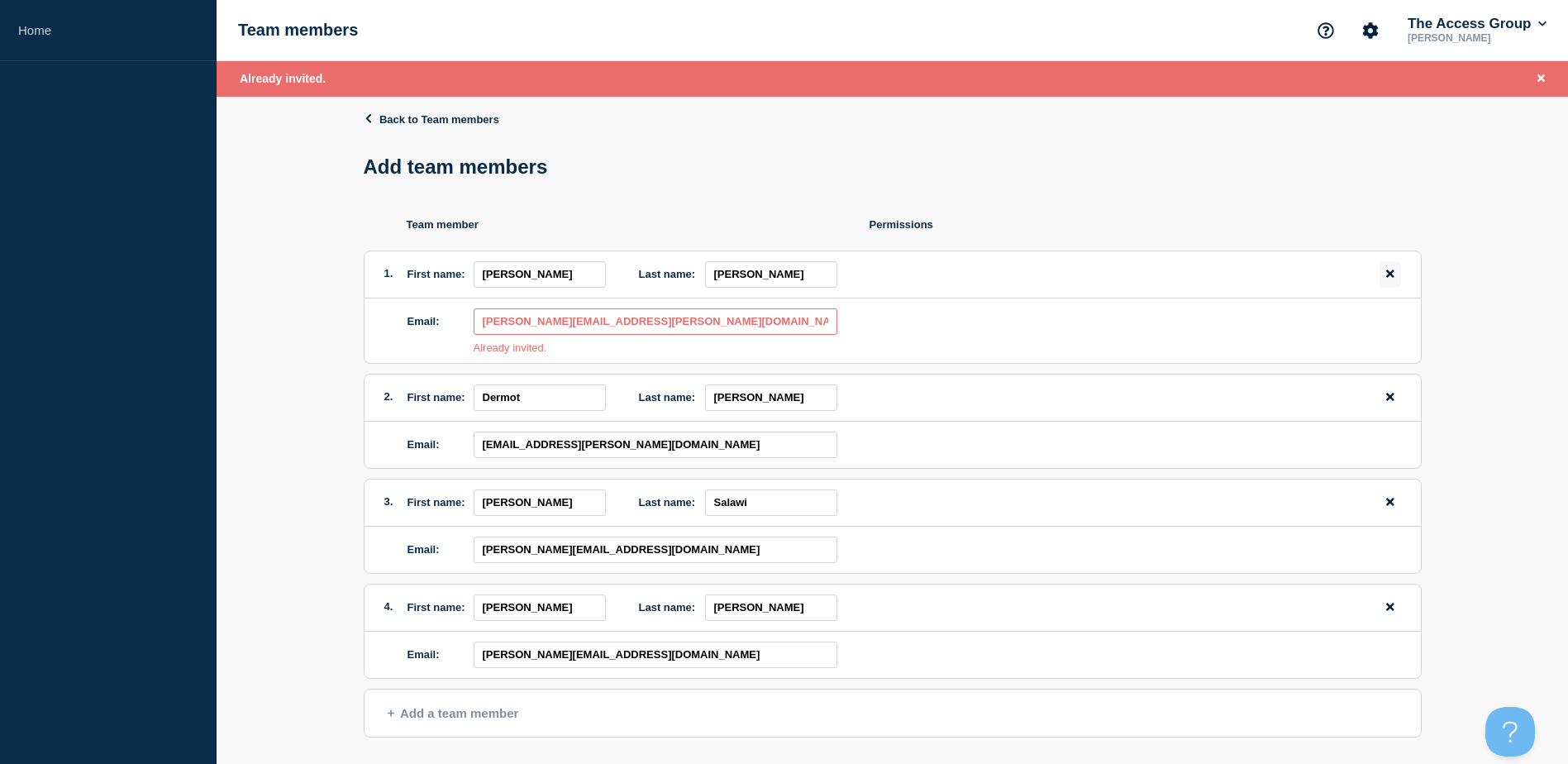
click at [1391, 274] on icon "remove team member button" at bounding box center [1390, 273] width 8 height 10
type input "Dermot"
type input "[PERSON_NAME]"
type input "[EMAIL_ADDRESS][PERSON_NAME][DOMAIN_NAME]"
type input "[PERSON_NAME]"
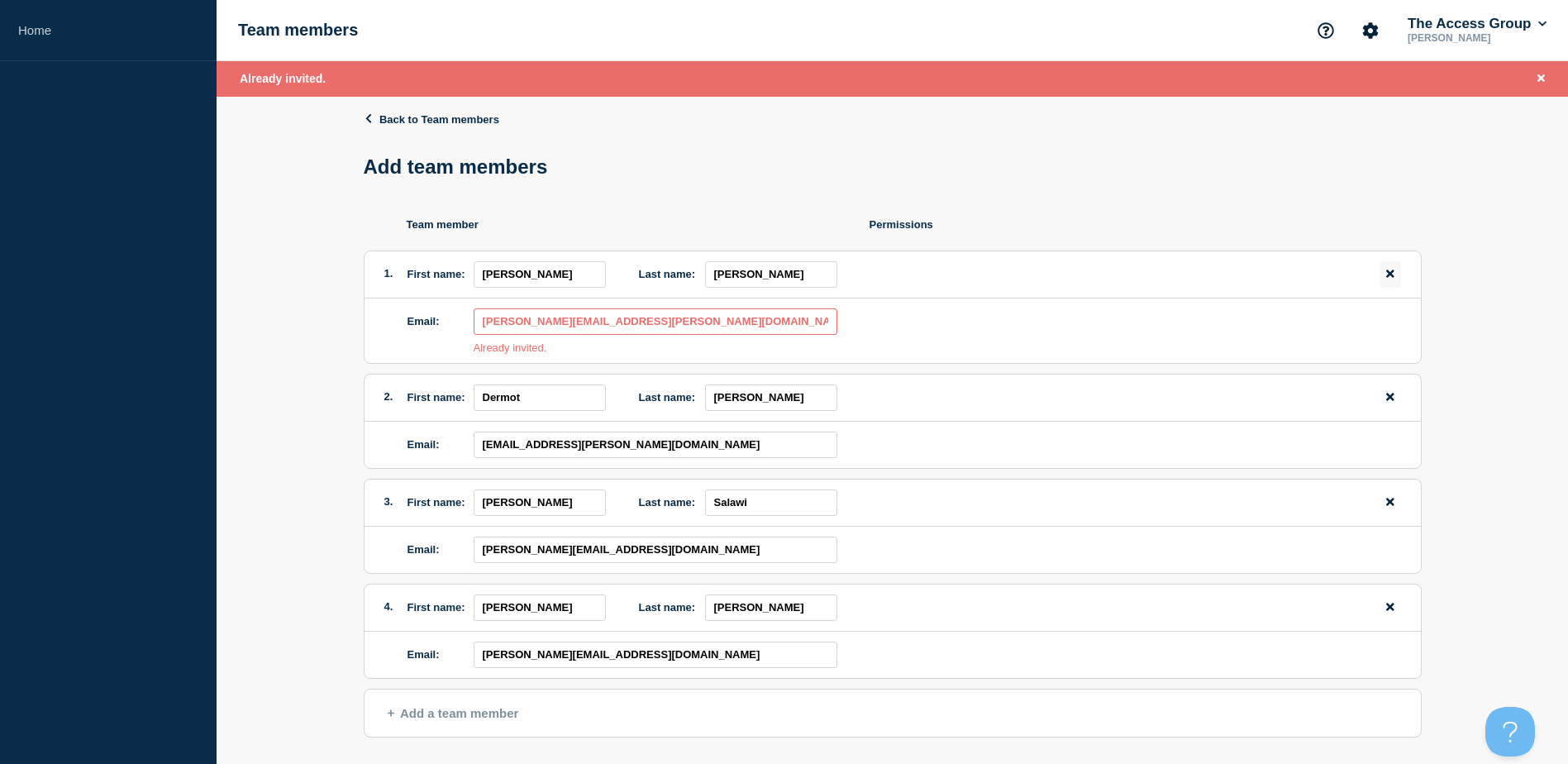
type input "Salawi"
type input "[PERSON_NAME][EMAIL_ADDRESS][DOMAIN_NAME]"
type input "[PERSON_NAME]"
type input "[PERSON_NAME][EMAIL_ADDRESS][DOMAIN_NAME]"
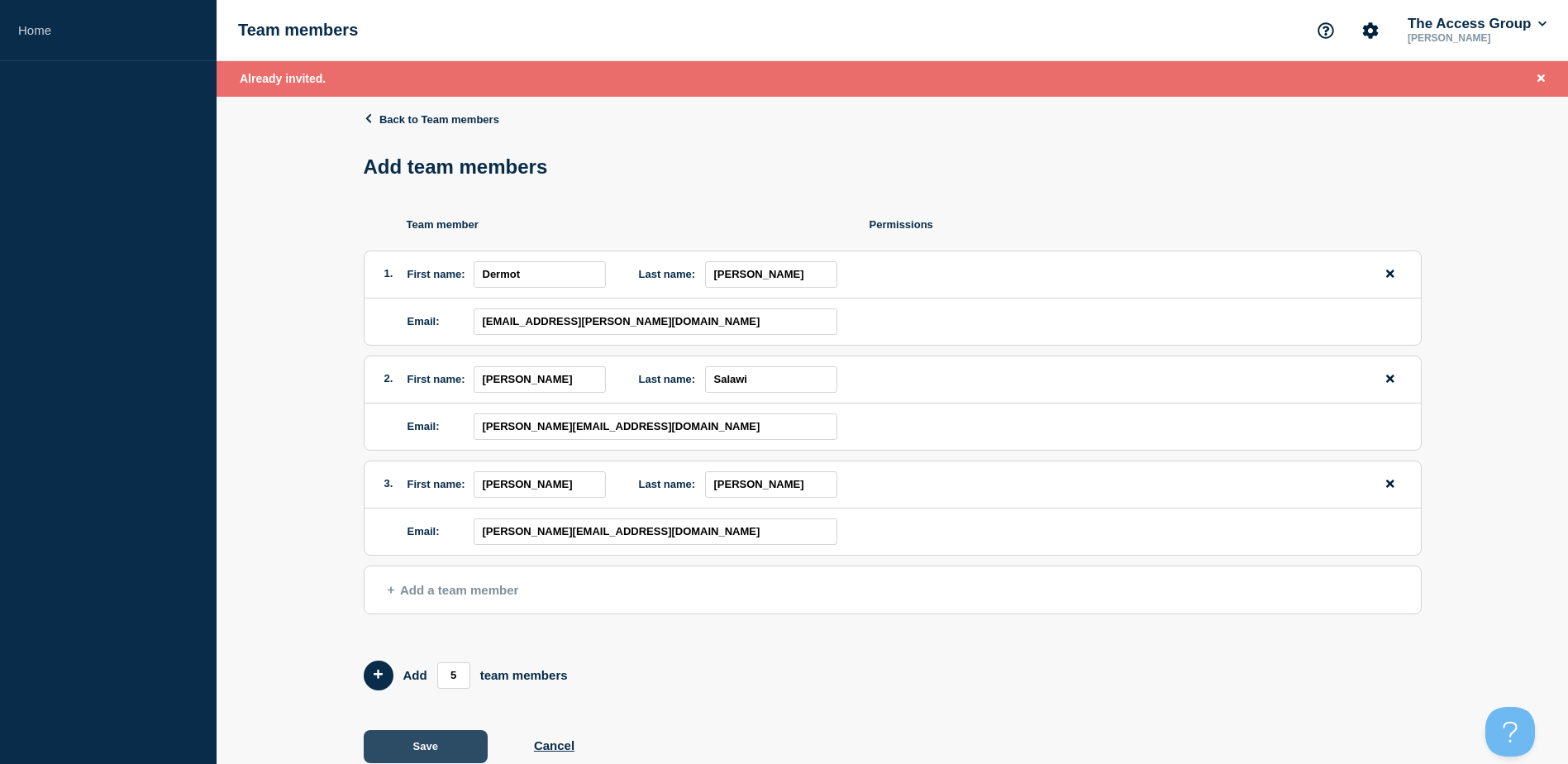
click at [431, 746] on button "Save" at bounding box center [426, 746] width 124 height 33
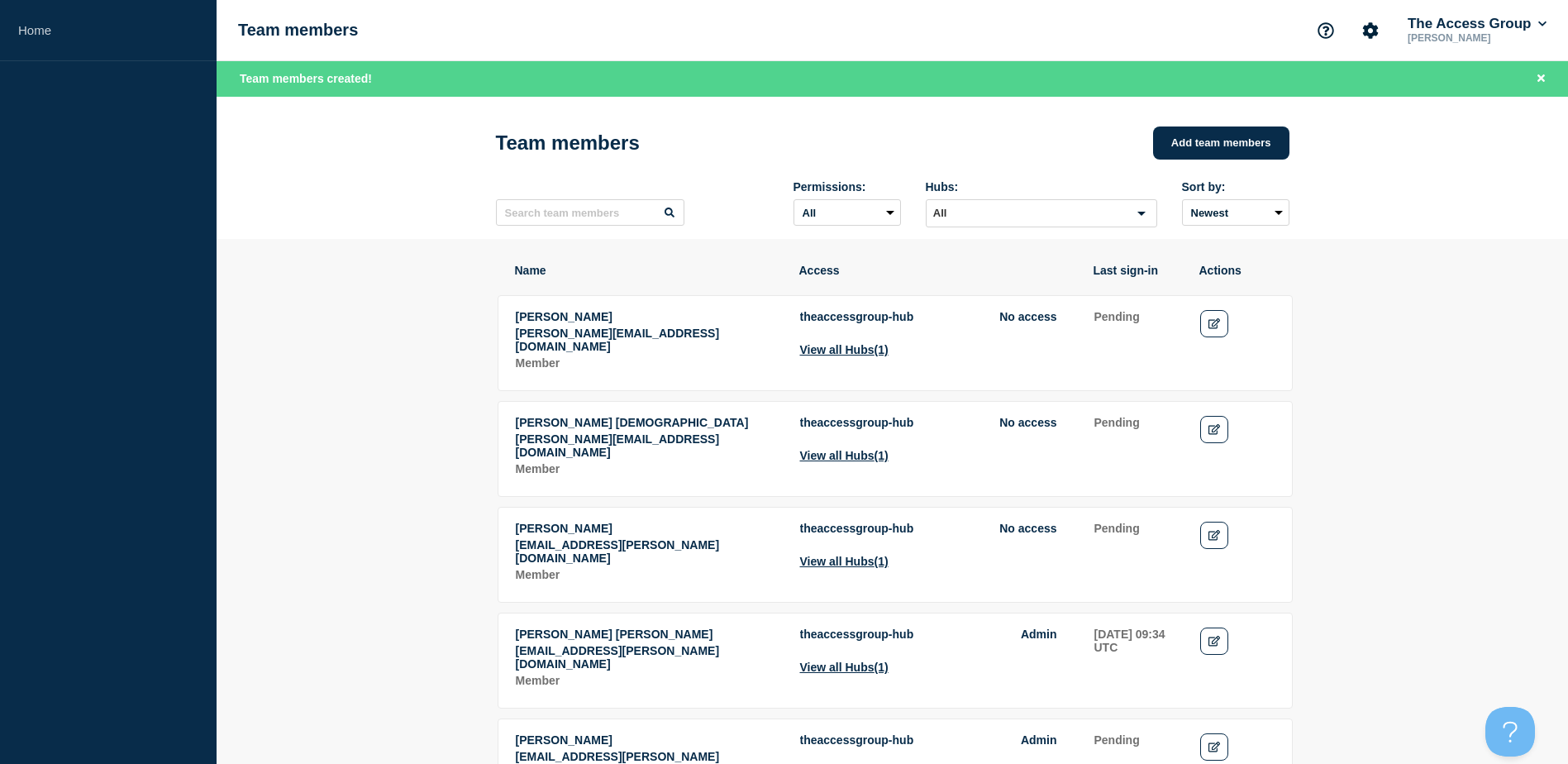
click at [154, 525] on aside "Home" at bounding box center [108, 382] width 216 height 764
click at [48, 30] on link "Home" at bounding box center [108, 30] width 216 height 61
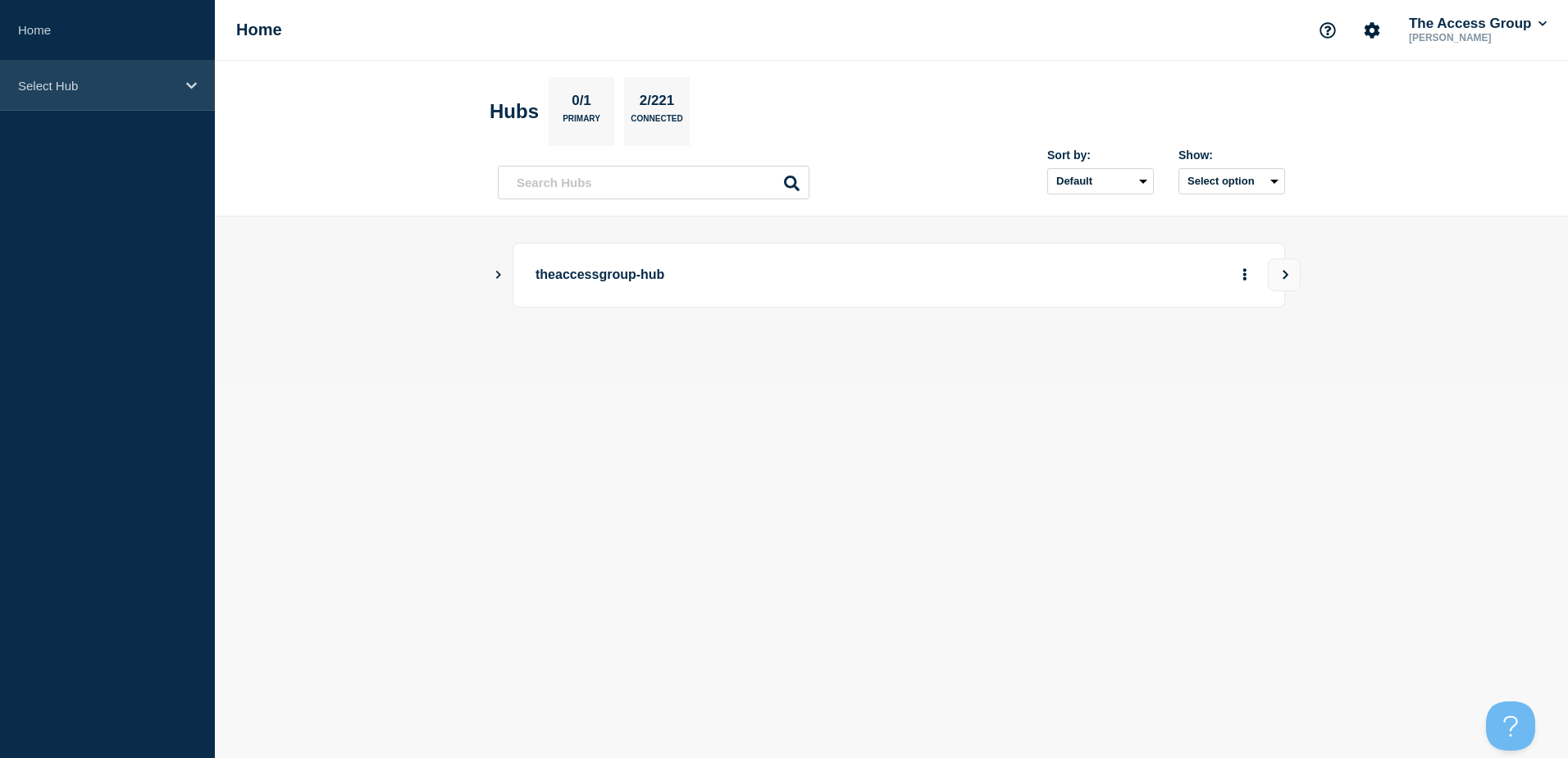
drag, startPoint x: 98, startPoint y: 85, endPoint x: 94, endPoint y: 97, distance: 12.6
click at [98, 85] on p "Select Hub" at bounding box center [97, 85] width 157 height 14
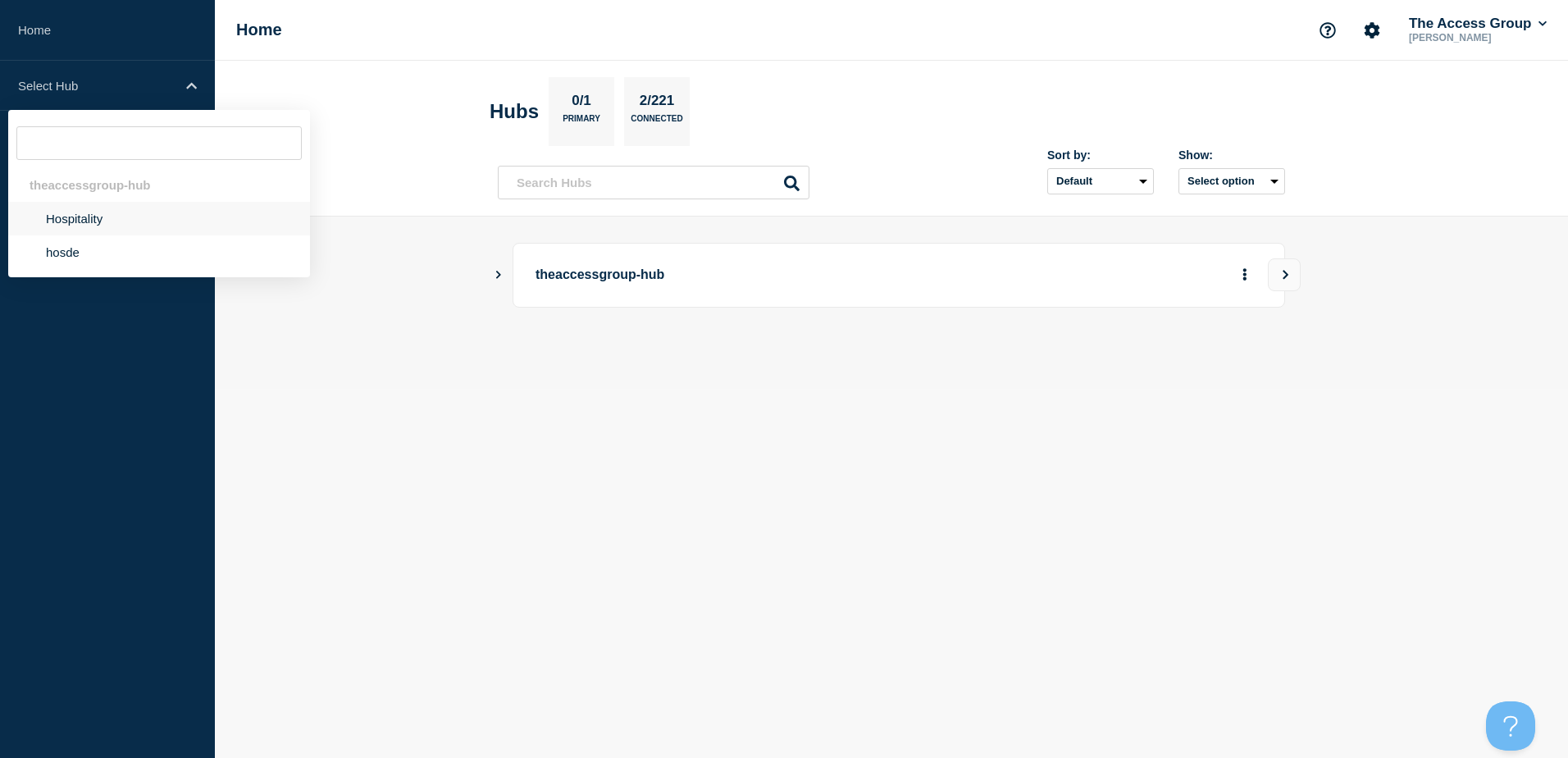
click at [87, 209] on li "Hospitality" at bounding box center [159, 218] width 302 height 33
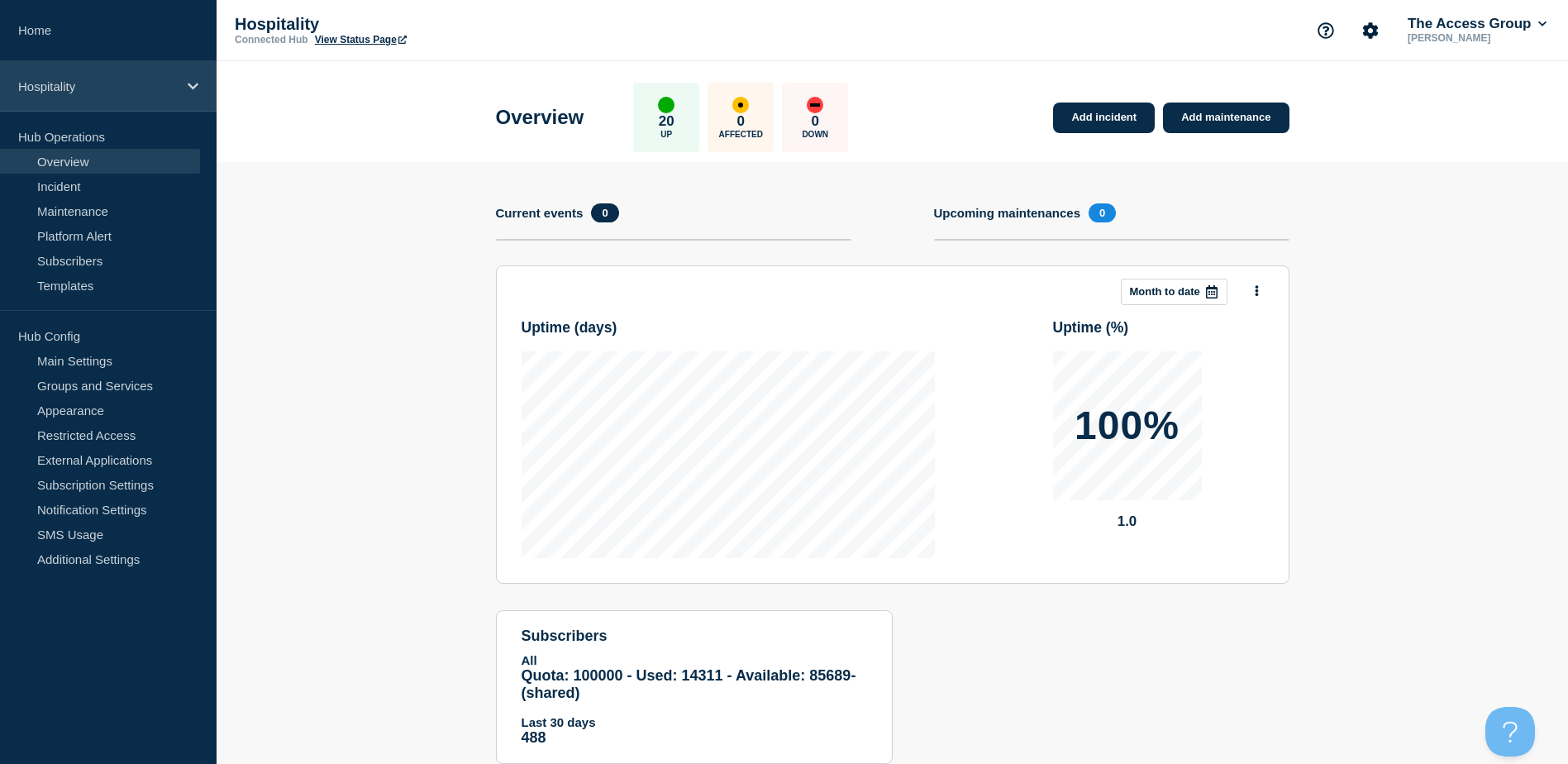
click at [77, 82] on p "Hospitality" at bounding box center [97, 86] width 159 height 14
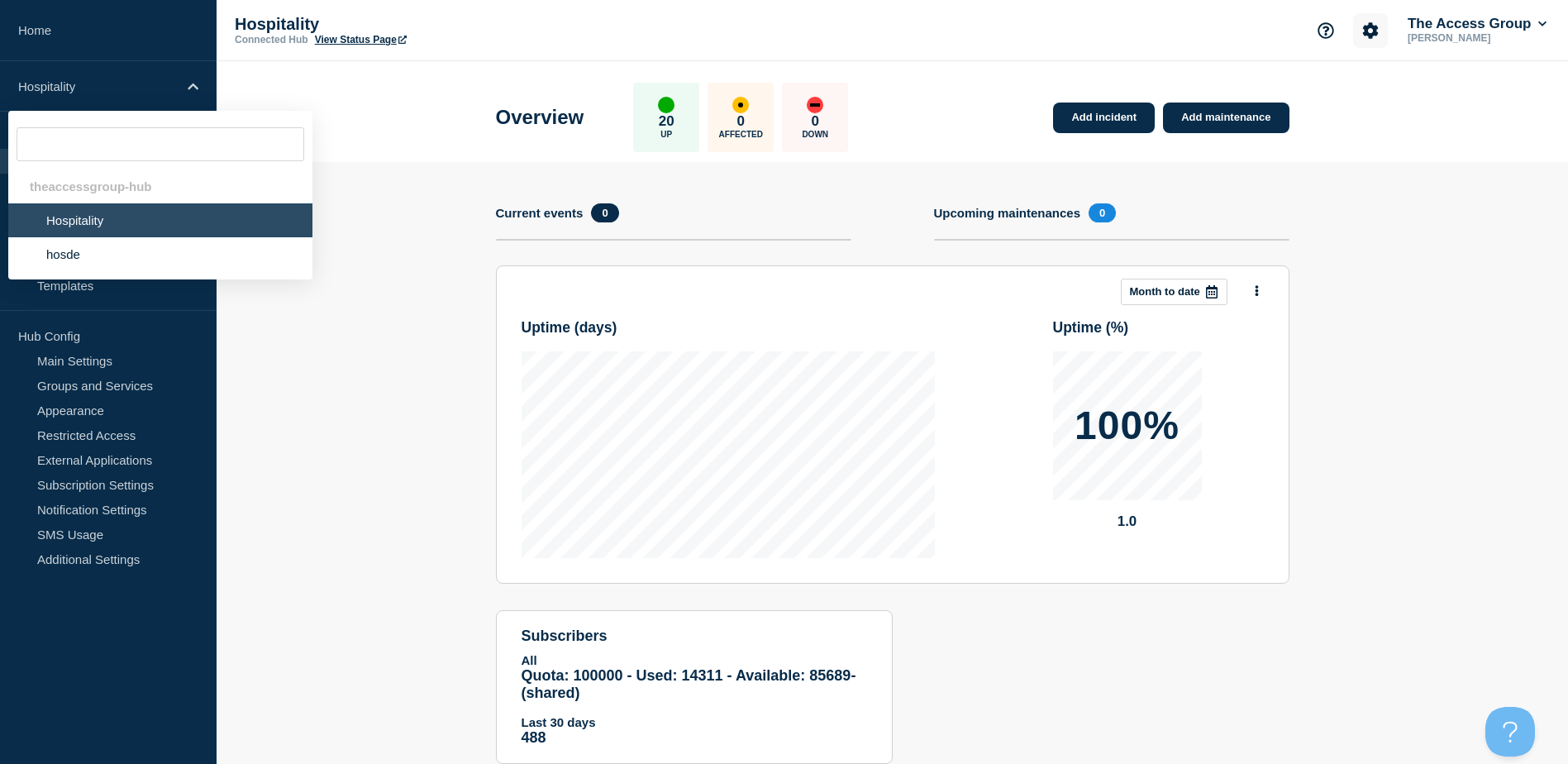
click at [1353, 30] on button "Account settings" at bounding box center [1371, 30] width 34 height 34
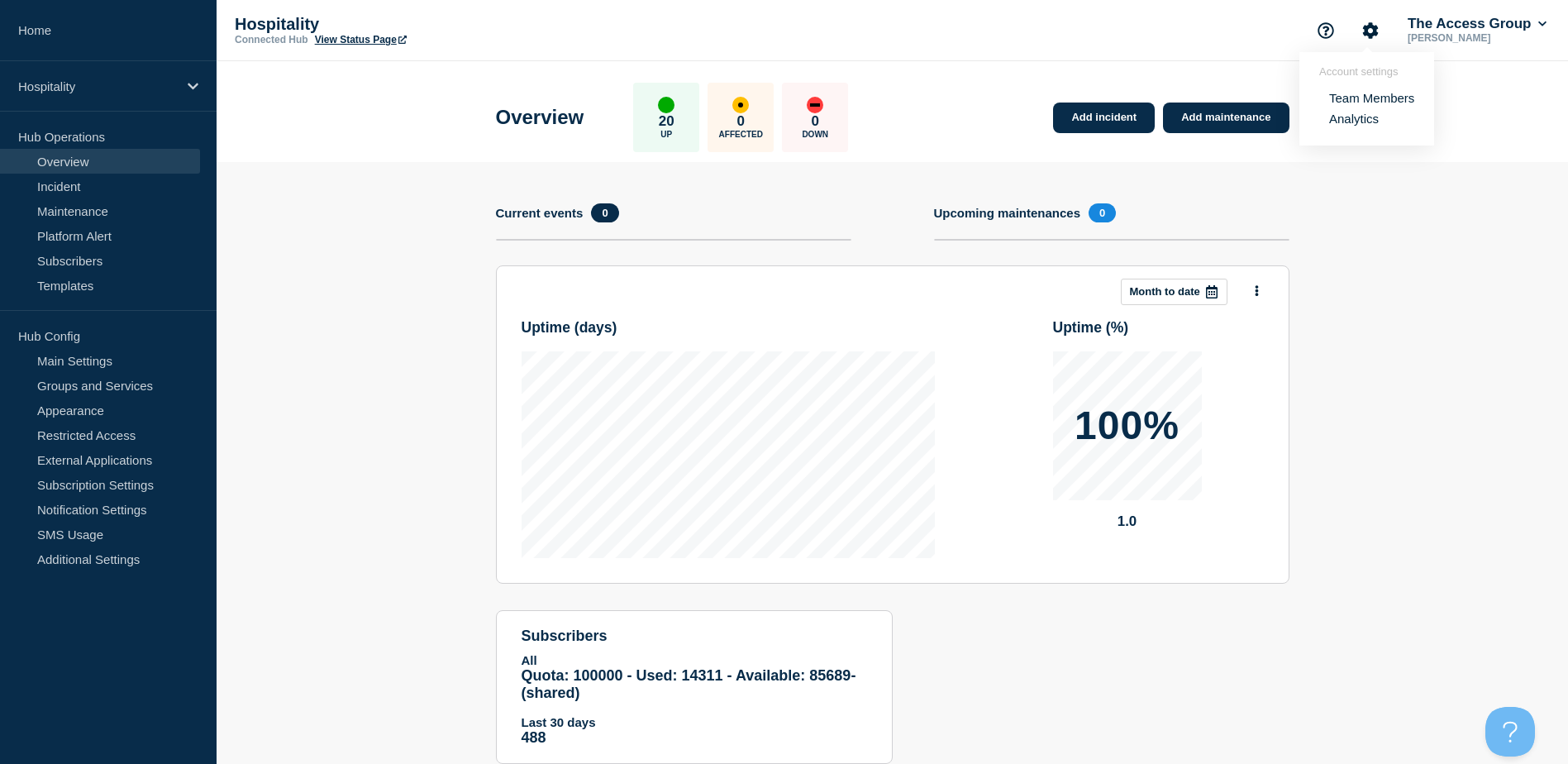
click at [1369, 102] on link "Team Members" at bounding box center [1372, 98] width 85 height 14
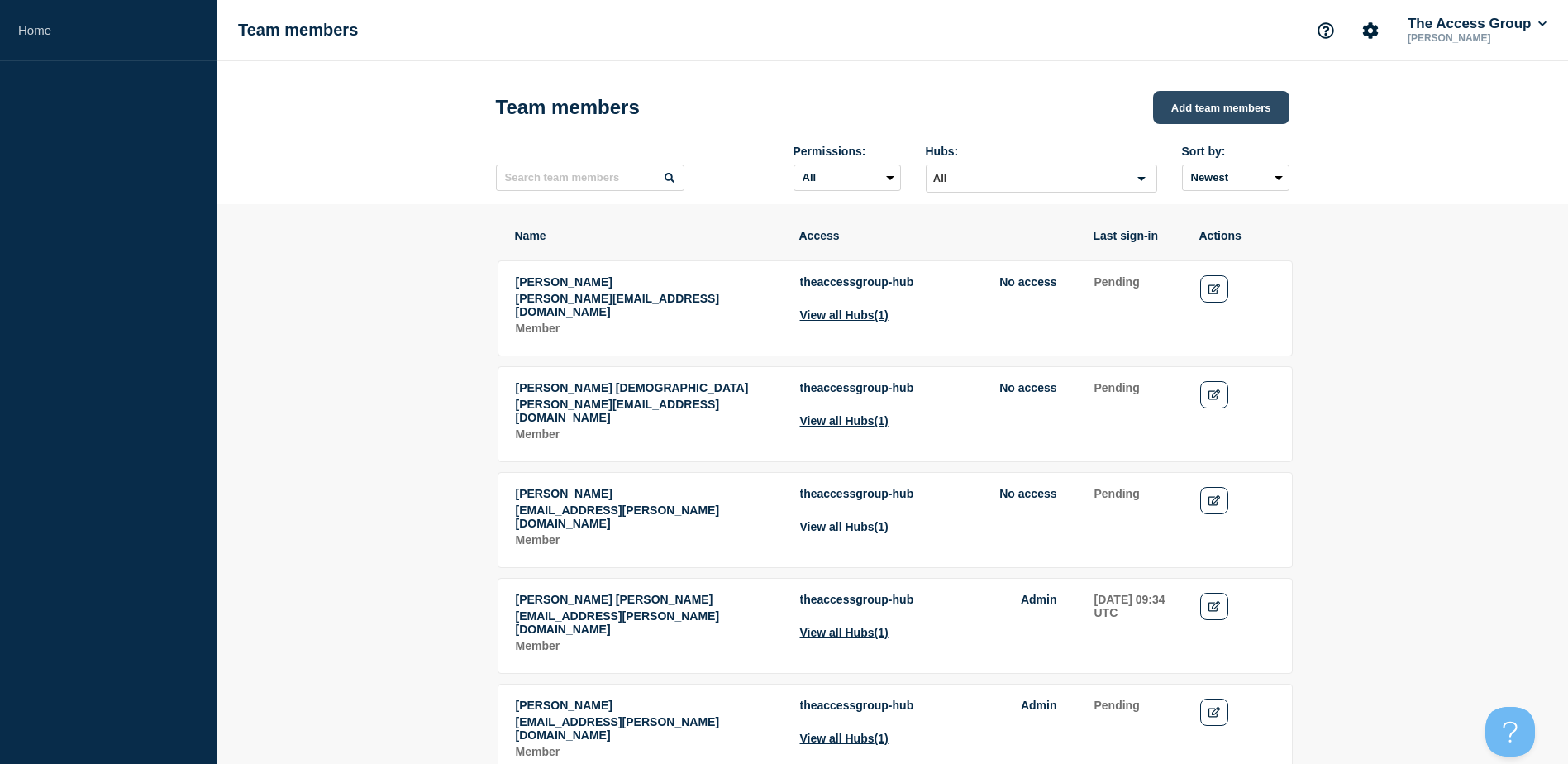
click at [1193, 120] on button "Add team members" at bounding box center [1221, 108] width 136 height 33
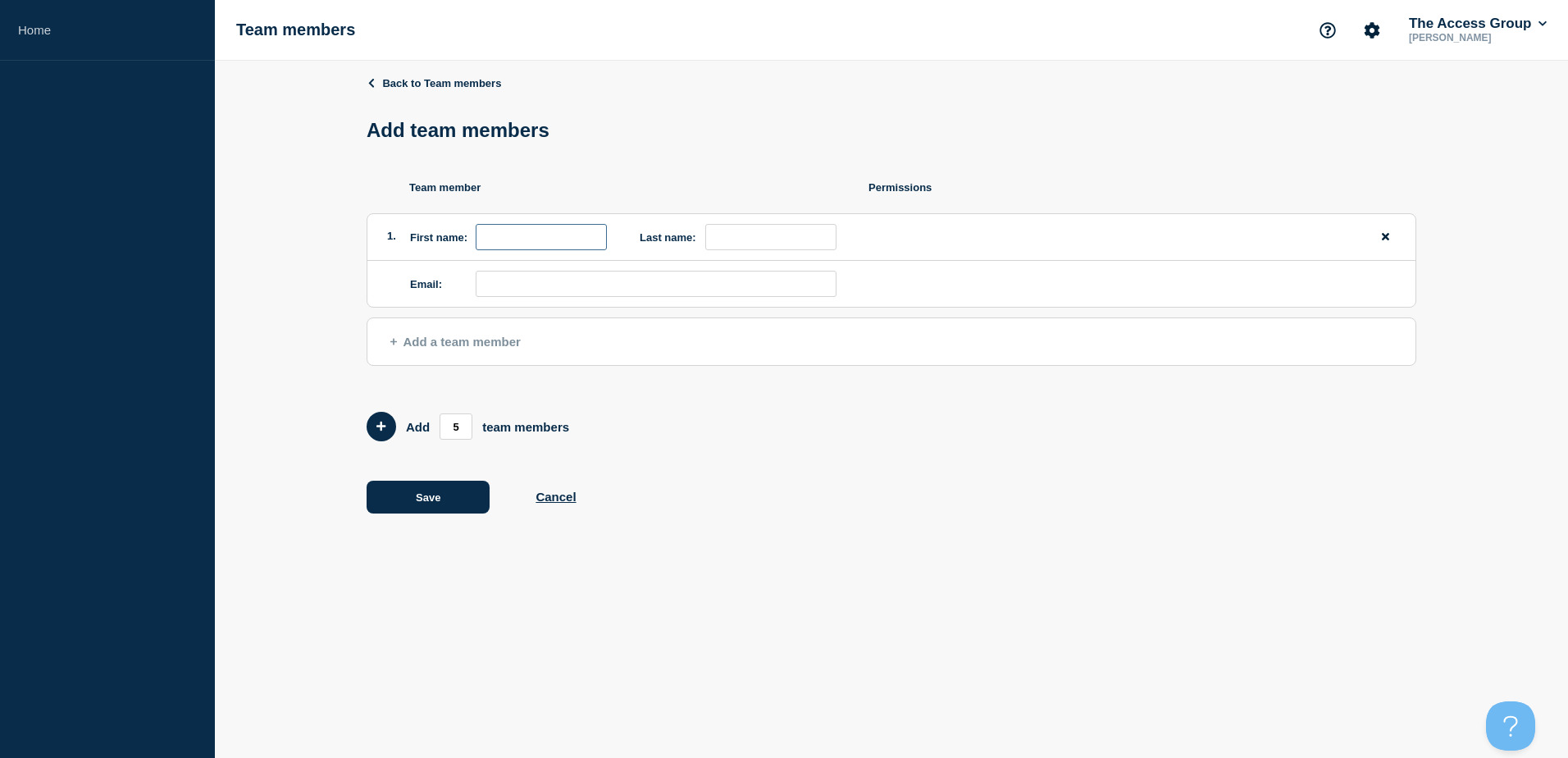
click at [514, 238] on input "first name" at bounding box center [541, 237] width 132 height 26
type input "Xanthe"
type input "[PERSON_NAME]"
click at [467, 340] on span "Add a team member" at bounding box center [456, 341] width 131 height 14
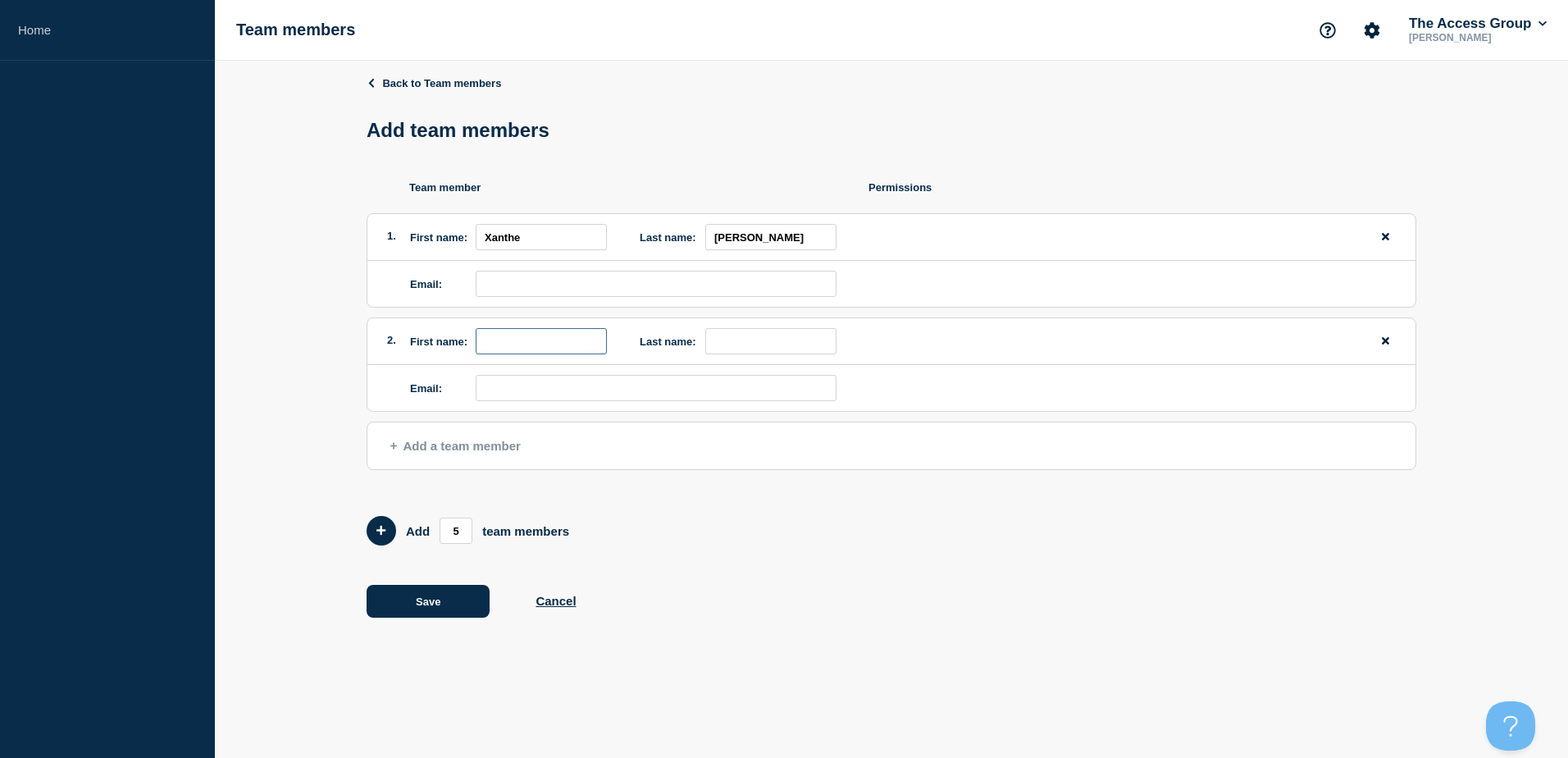
click at [517, 337] on input "first name" at bounding box center [541, 341] width 132 height 26
type input "[PERSON_NAME]"
click at [591, 292] on input "email" at bounding box center [656, 284] width 361 height 26
paste input "[PERSON_NAME][EMAIL_ADDRESS][DOMAIN_NAME]"
type input "[PERSON_NAME][EMAIL_ADDRESS][DOMAIN_NAME]"
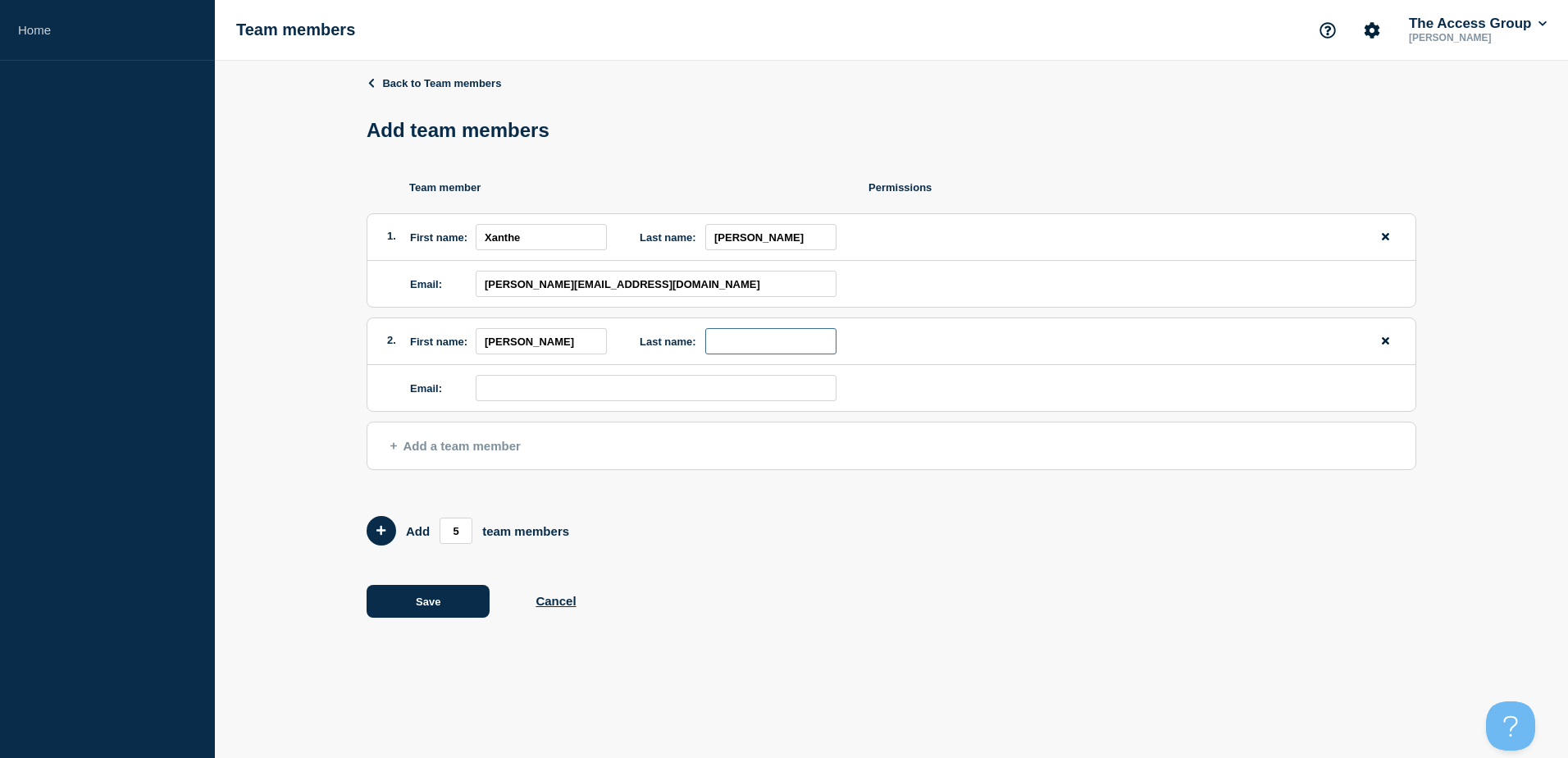
click at [777, 345] on input "last name" at bounding box center [771, 341] width 132 height 26
paste input "[PERSON_NAME]"
type input "[PERSON_NAME]"
click at [681, 397] on input "email" at bounding box center [656, 387] width 361 height 26
paste input "[PERSON_NAME][EMAIL_ADDRESS][PERSON_NAME][DOMAIN_NAME]"
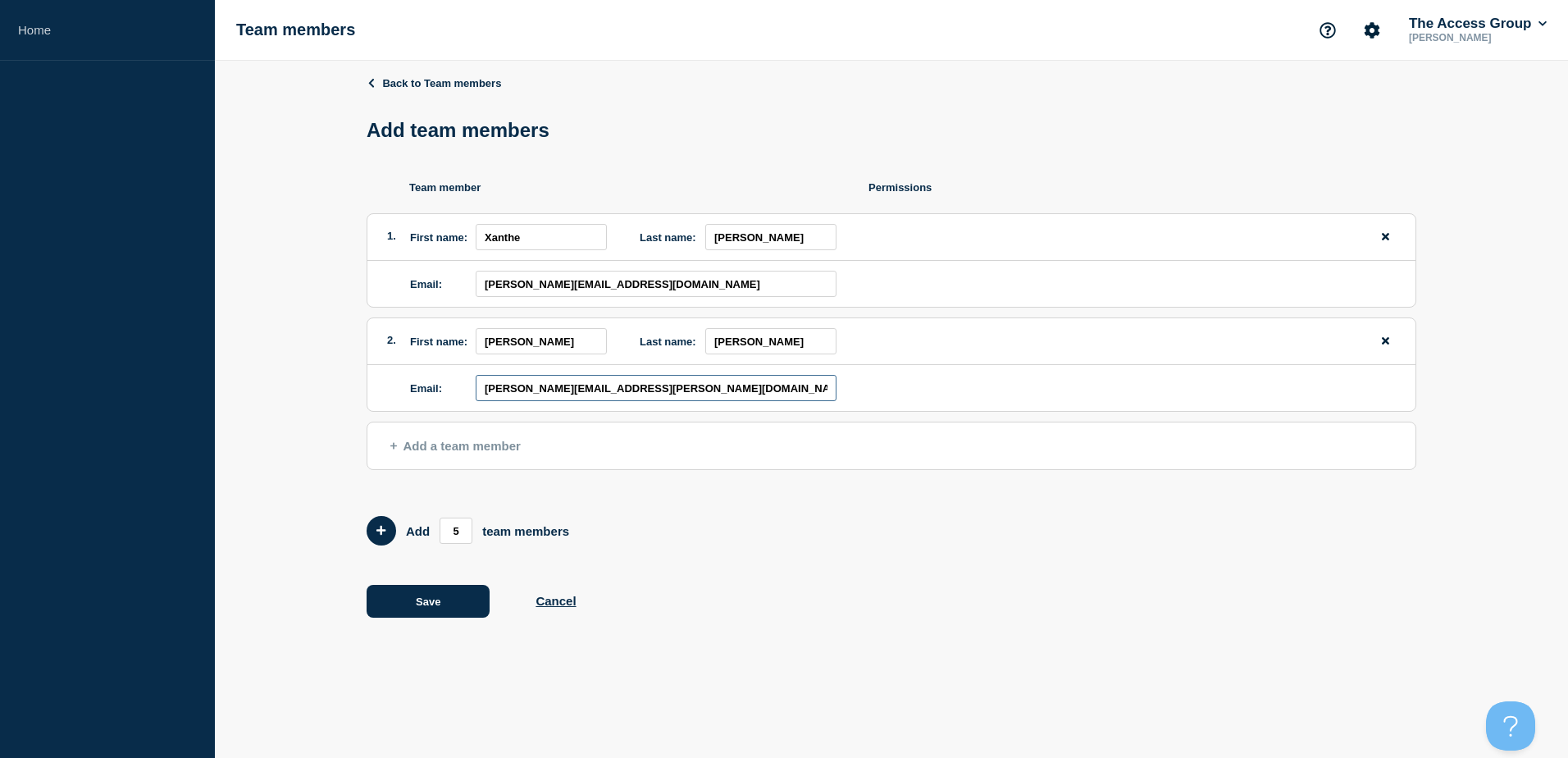
type input "[PERSON_NAME][EMAIL_ADDRESS][PERSON_NAME][DOMAIN_NAME]"
click at [923, 622] on div "Back to Team members Add team members Team member Permissions 1. First name: [P…" at bounding box center [892, 358] width 1050 height 596
click at [394, 601] on button "Save" at bounding box center [428, 601] width 123 height 32
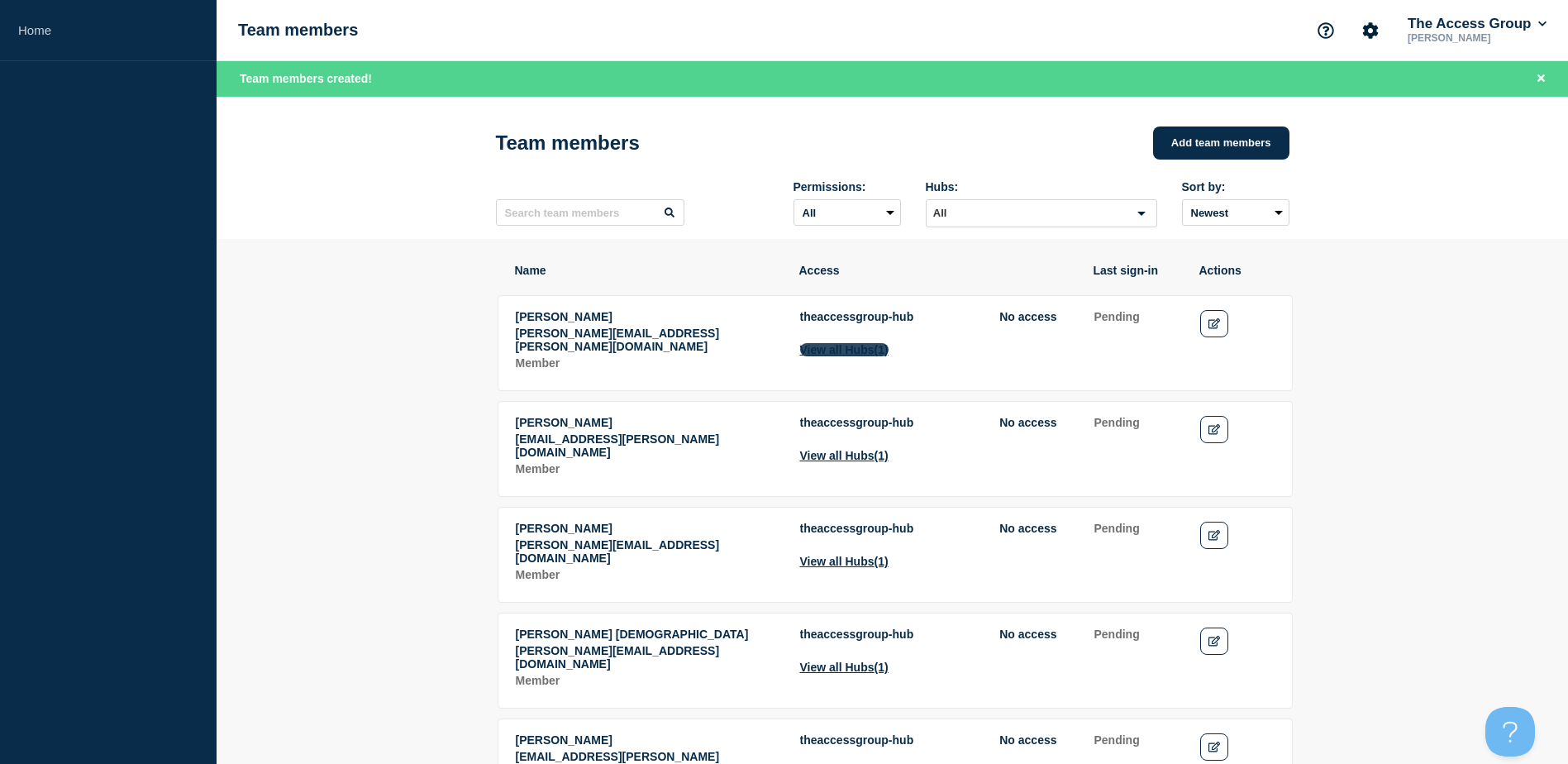
click at [888, 357] on span "(1)" at bounding box center [881, 349] width 14 height 13
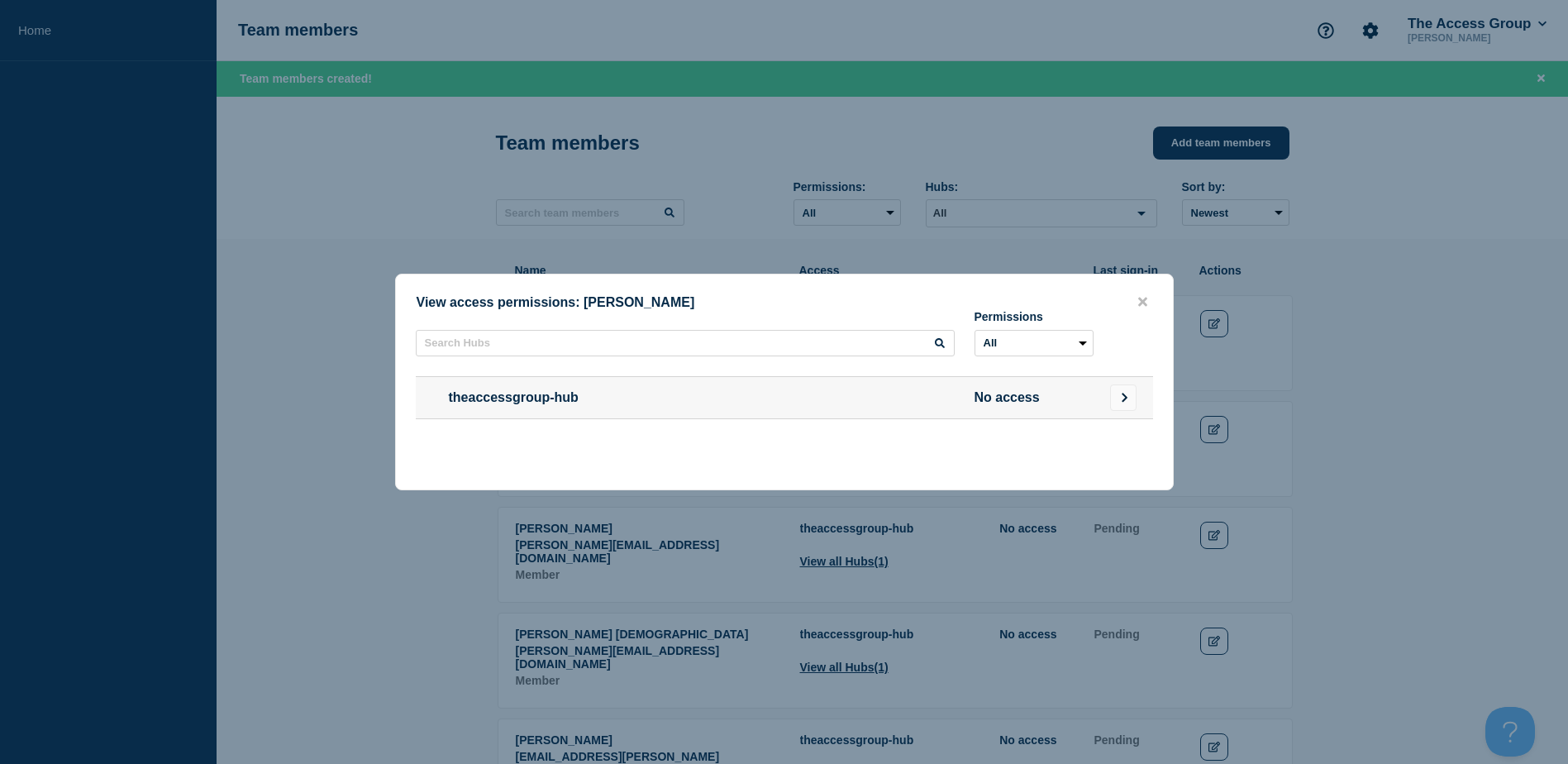
click at [884, 371] on div "Permissions All No access theaccessgroup-hub No access" at bounding box center [785, 389] width 777 height 159
click at [1119, 397] on icon "Go to Connected Hubs" at bounding box center [1124, 398] width 10 height 10
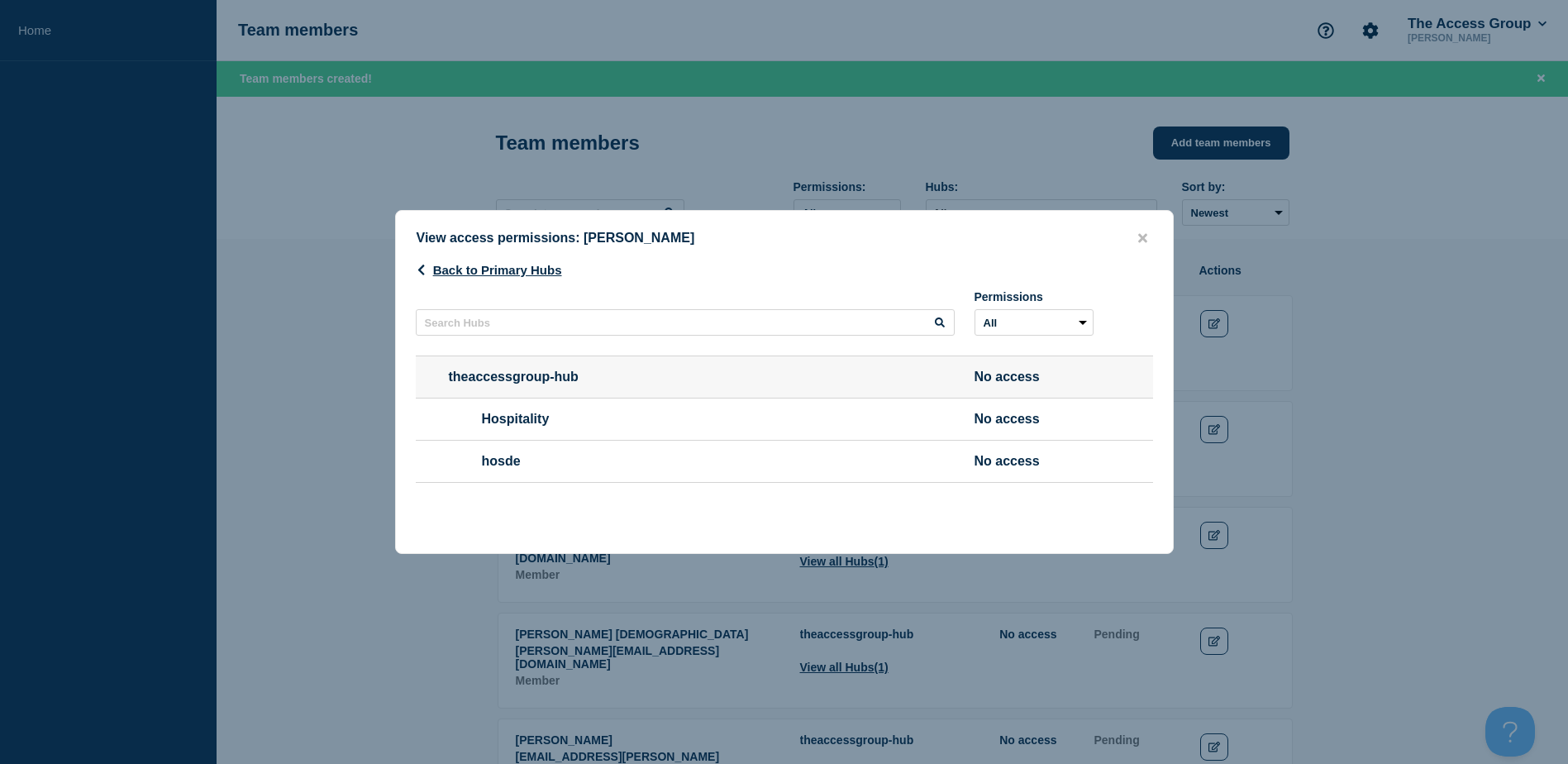
click at [617, 432] on li "Hospitality No access" at bounding box center [785, 418] width 737 height 42
click at [520, 412] on span "Hospitality" at bounding box center [701, 419] width 506 height 15
click at [1561, 252] on div at bounding box center [784, 382] width 1568 height 764
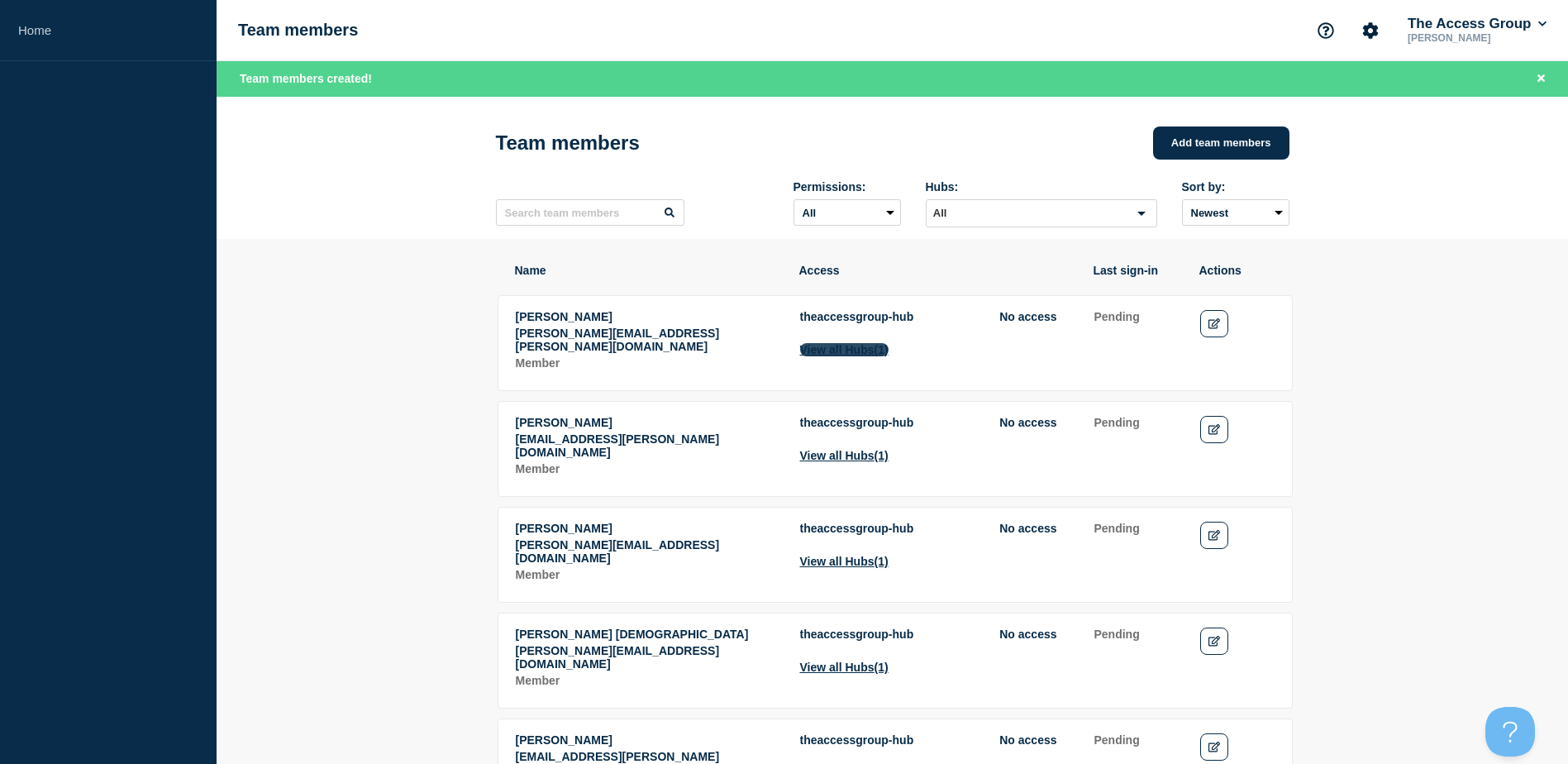
click at [827, 357] on button "View all Hubs (1)" at bounding box center [844, 349] width 89 height 13
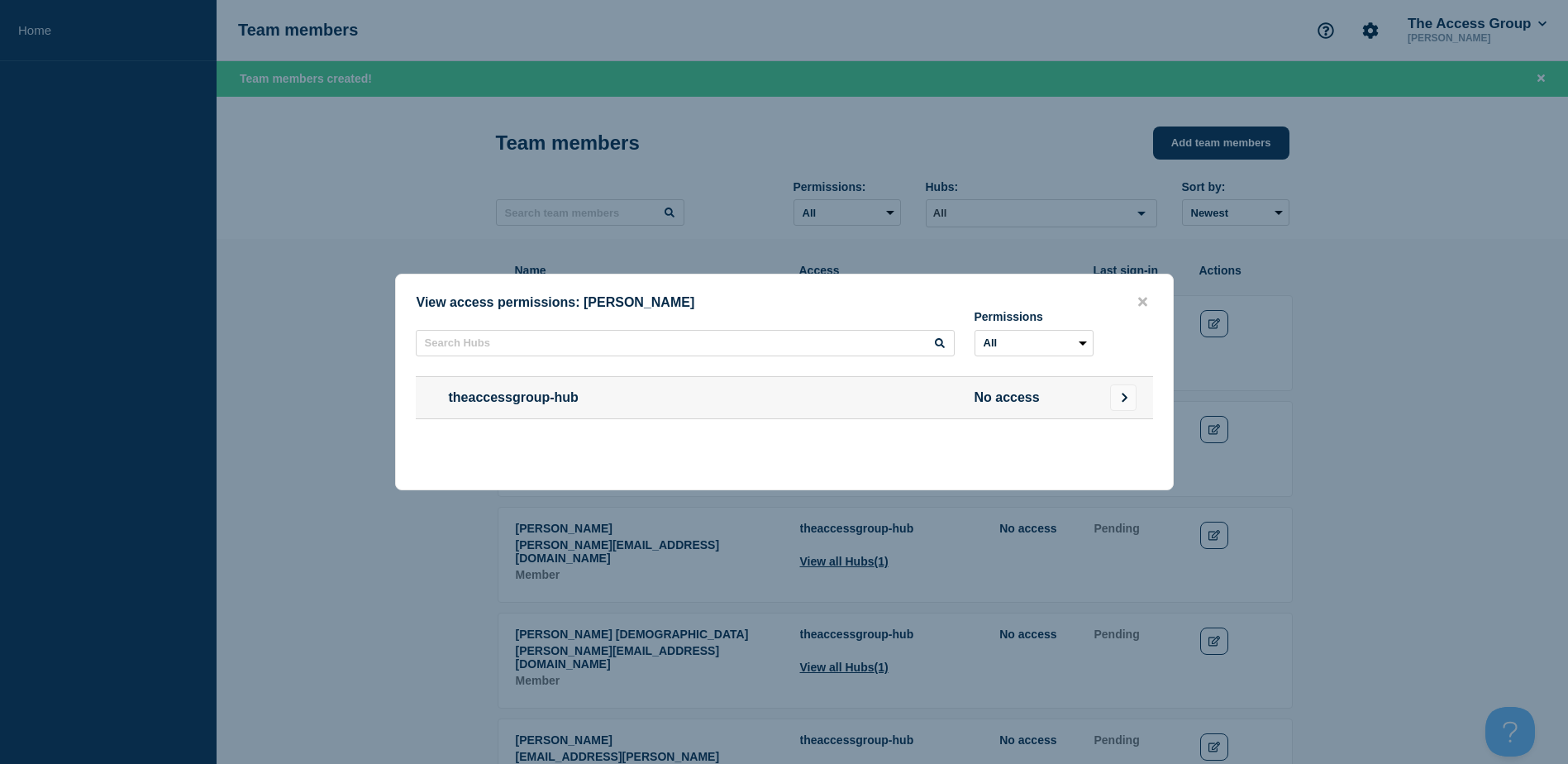
click at [1038, 405] on span "No access" at bounding box center [1034, 397] width 119 height 15
click at [1128, 400] on icon "Go to Connected Hubs" at bounding box center [1124, 398] width 10 height 10
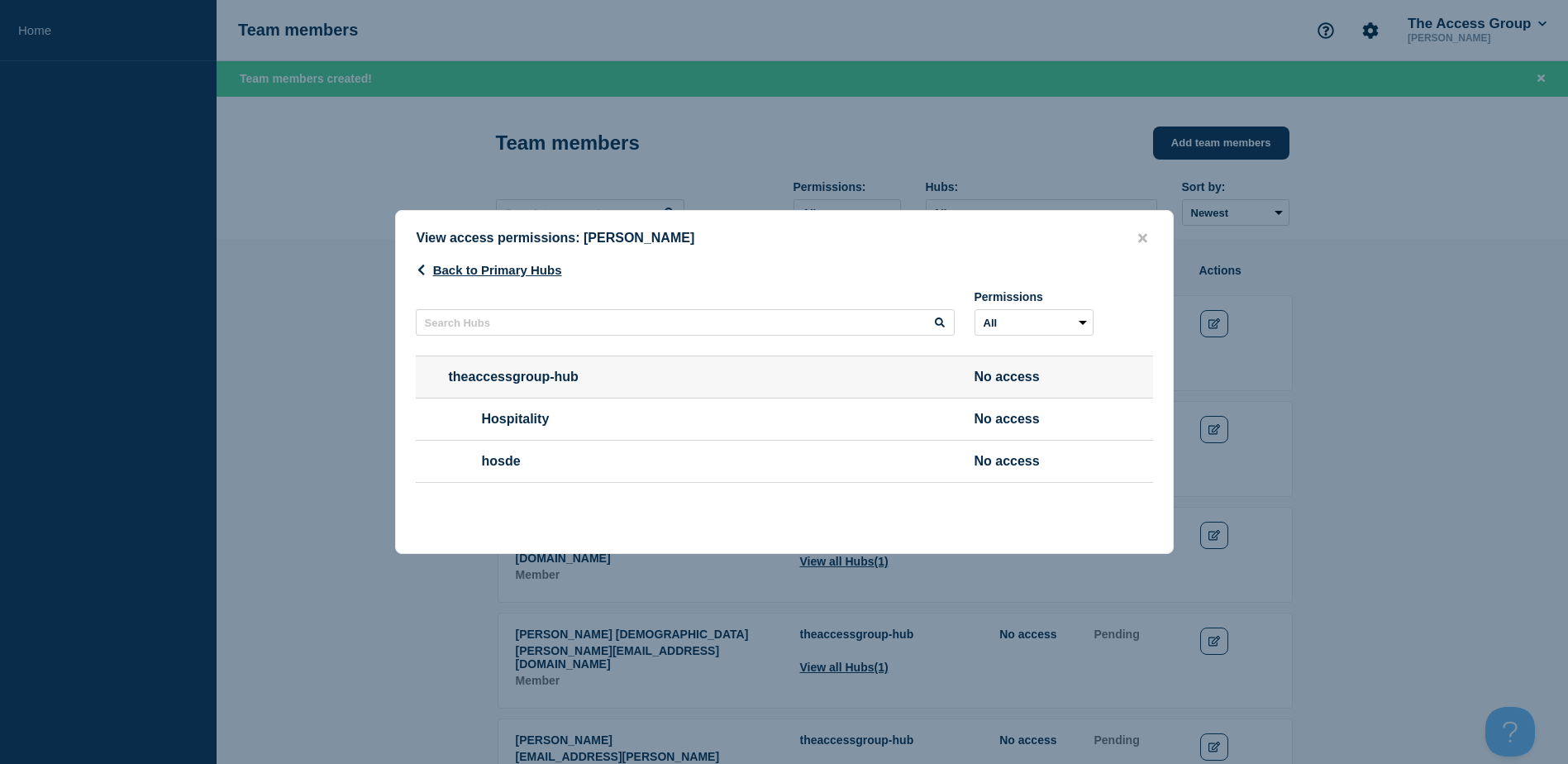
drag, startPoint x: 961, startPoint y: 412, endPoint x: 1021, endPoint y: 419, distance: 60.4
click at [966, 412] on li "Hospitality No access" at bounding box center [785, 418] width 737 height 42
click at [1021, 419] on span "No access" at bounding box center [1034, 419] width 119 height 15
click at [531, 419] on span "Hospitality" at bounding box center [701, 419] width 506 height 15
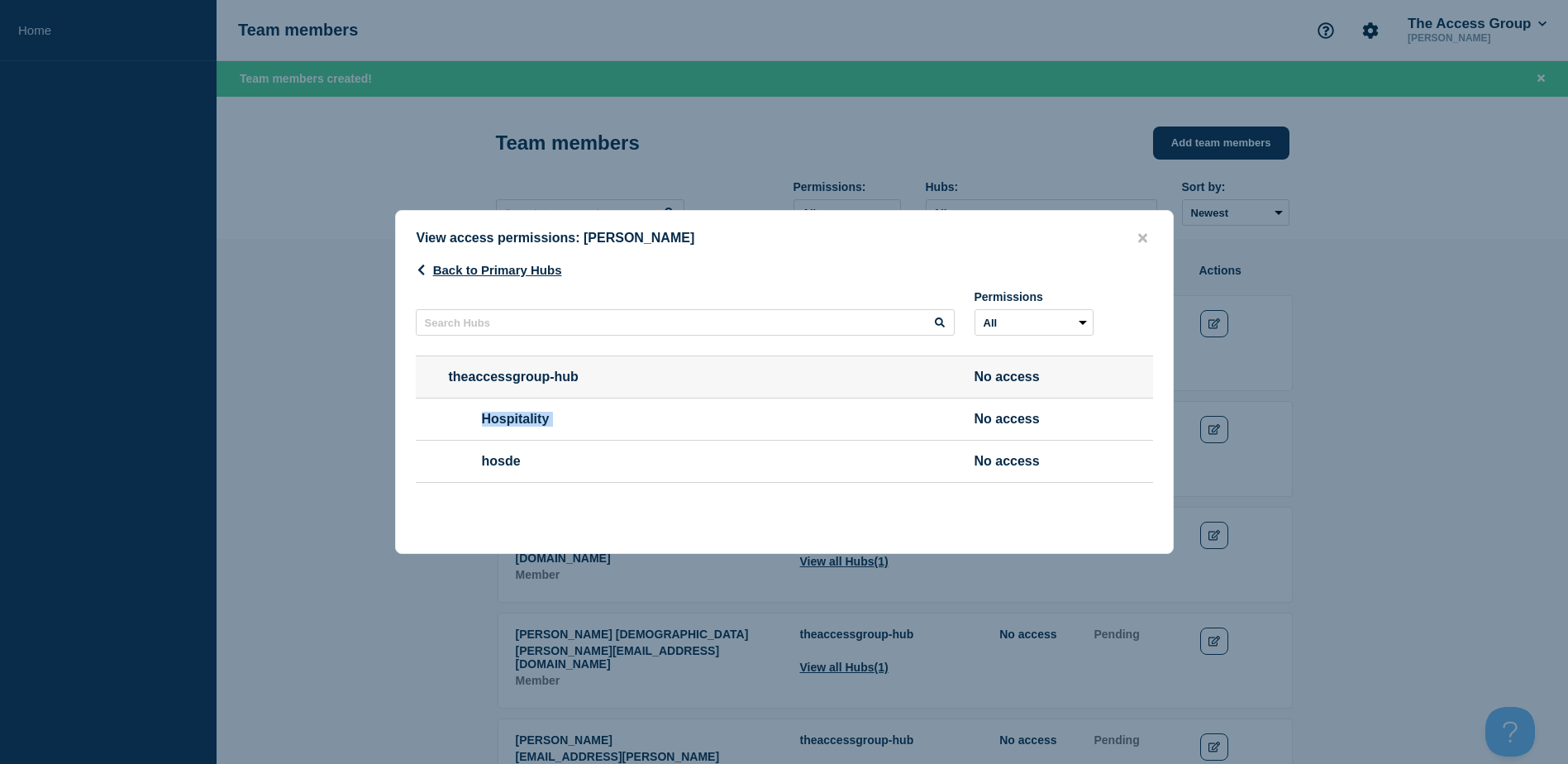
click at [531, 419] on span "Hospitality" at bounding box center [701, 419] width 506 height 15
click at [1150, 232] on button "close button" at bounding box center [1142, 239] width 19 height 16
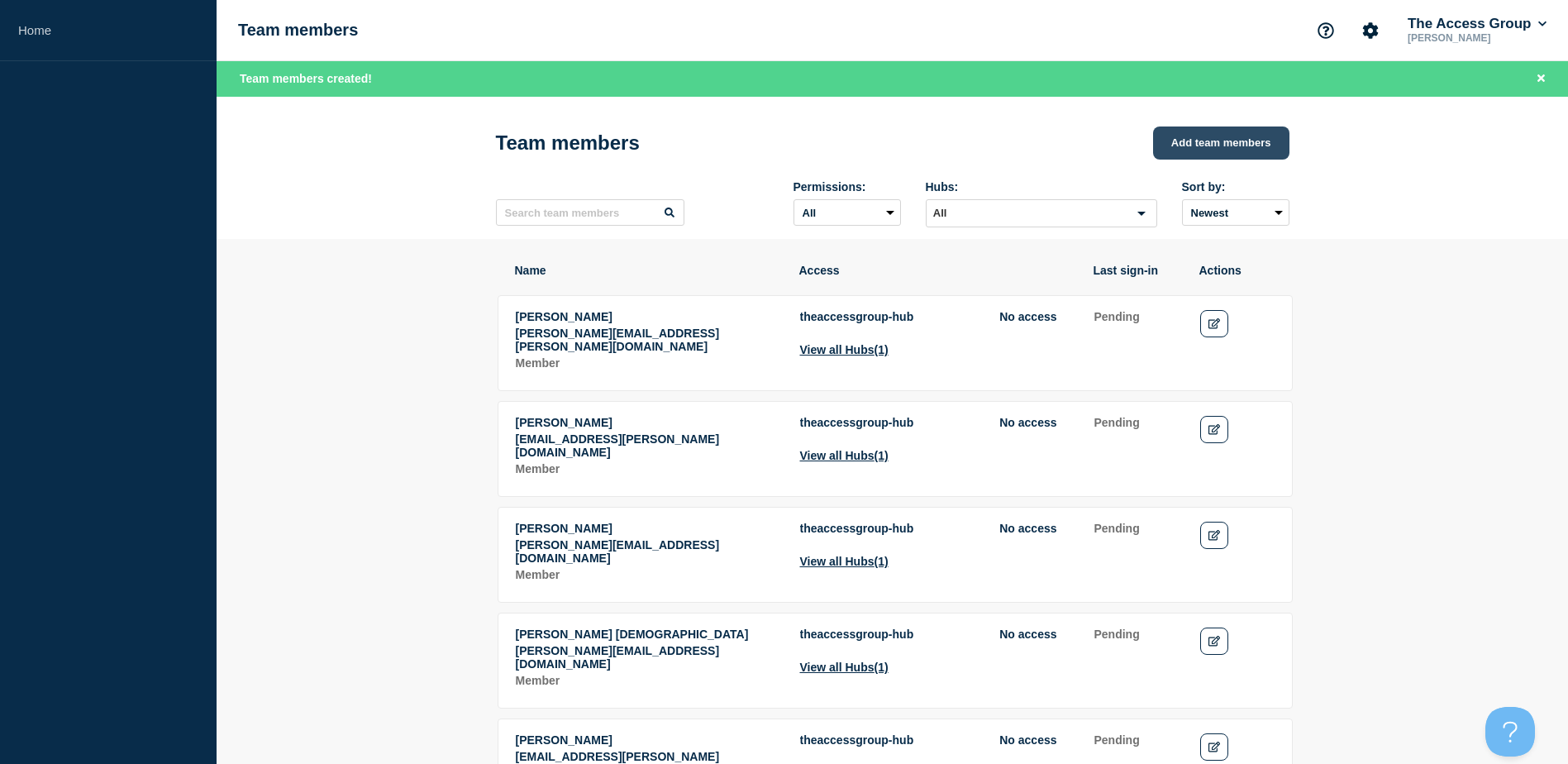
click at [1238, 141] on button "Add team members" at bounding box center [1221, 143] width 136 height 33
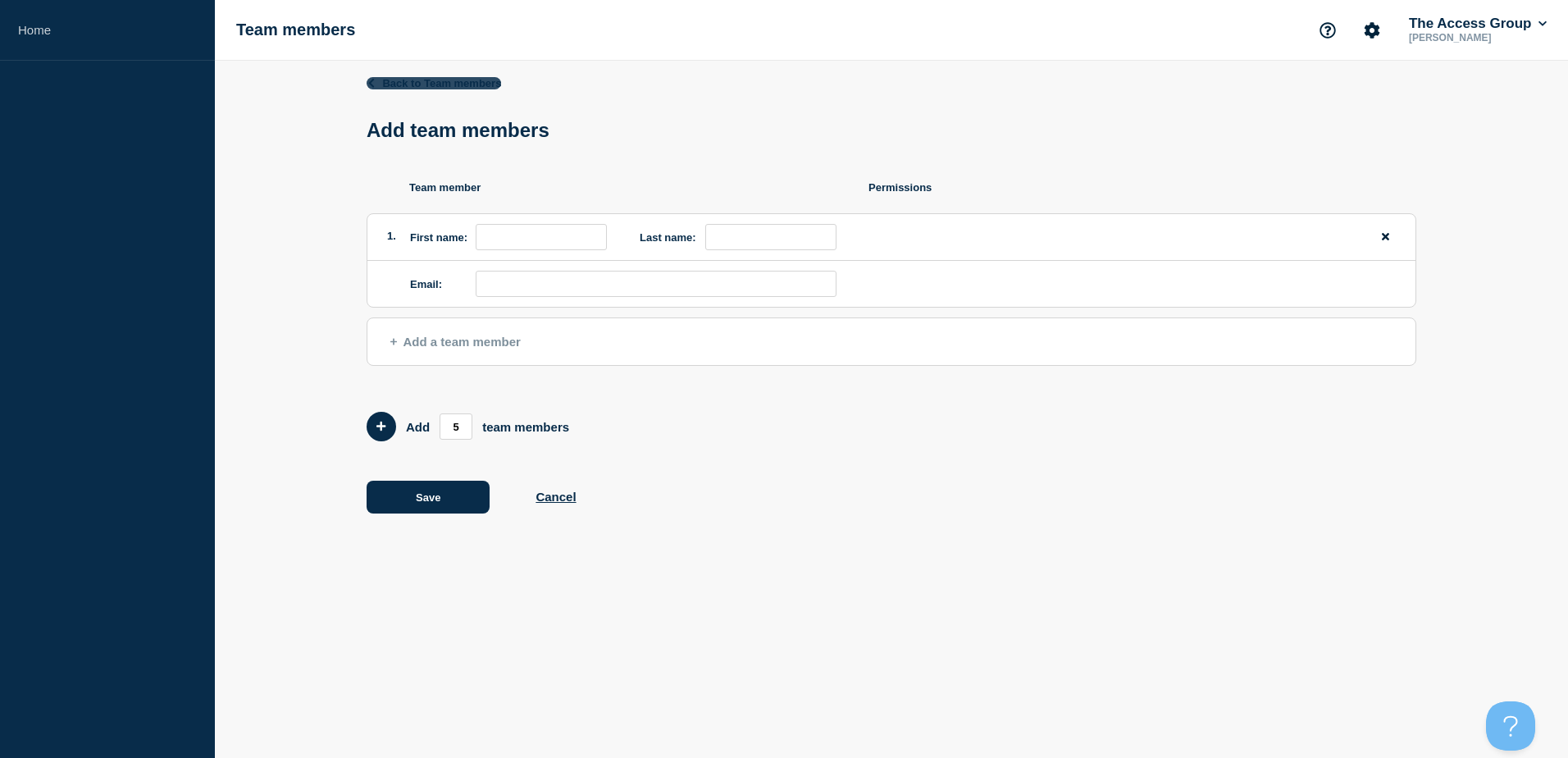
click at [377, 84] on link "Back to Team members" at bounding box center [433, 83] width 134 height 12
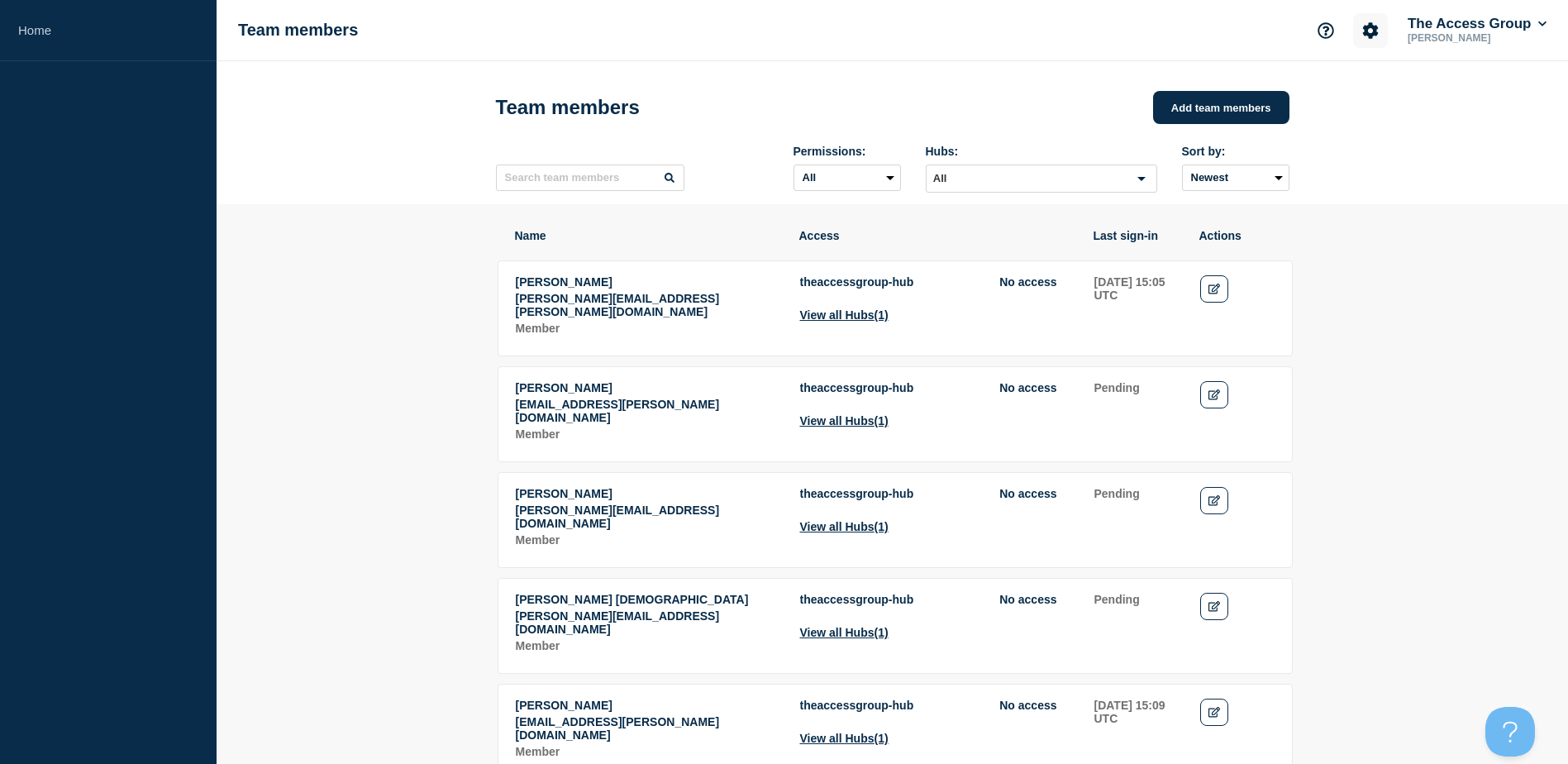
click at [1366, 34] on icon "Account settings" at bounding box center [1371, 30] width 16 height 16
click at [1375, 96] on link "Team Members" at bounding box center [1372, 98] width 85 height 14
click at [1214, 295] on icon "Edit" at bounding box center [1215, 289] width 12 height 10
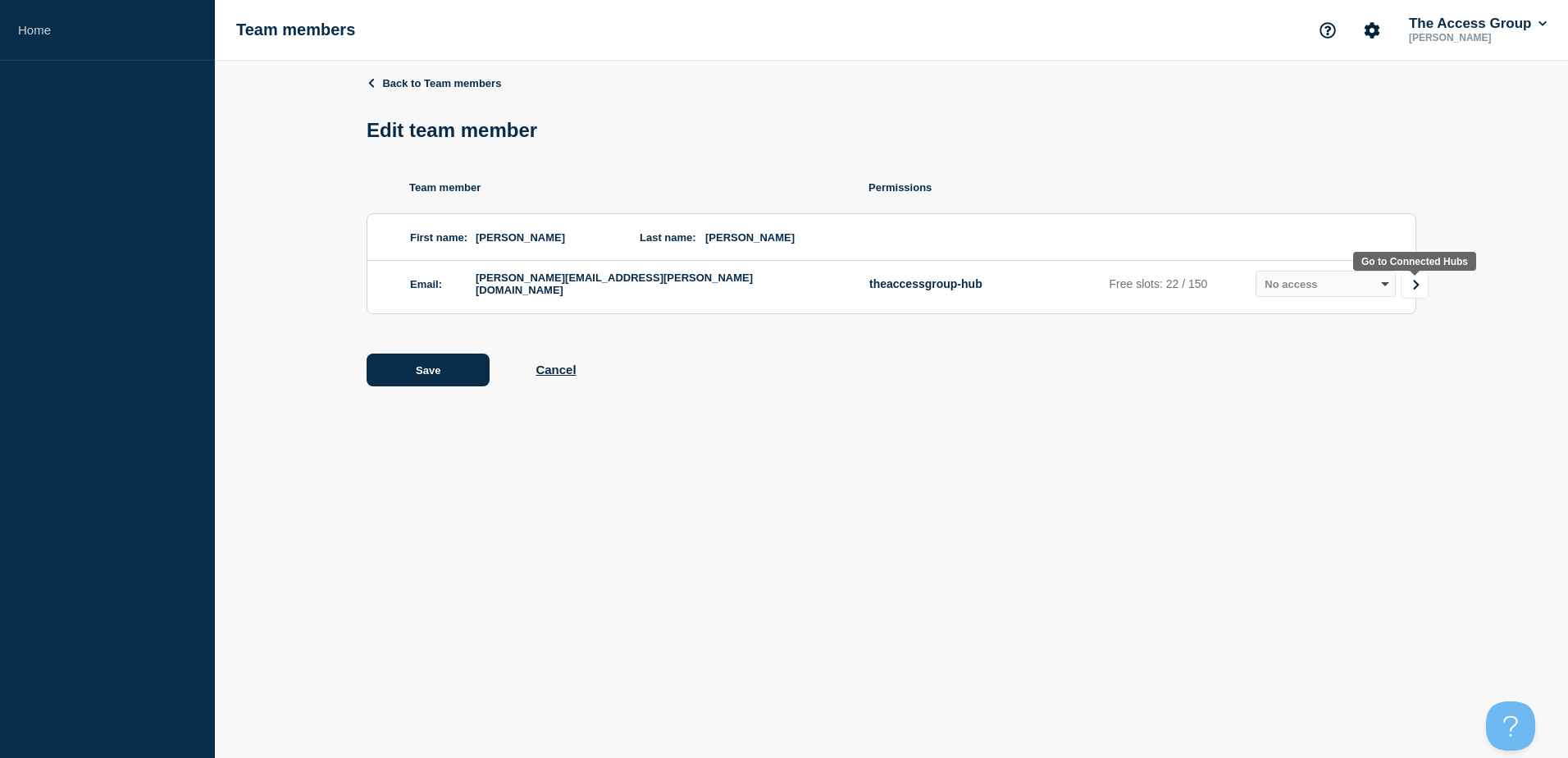
click at [1406, 291] on link "Go to Connected Hubs" at bounding box center [1415, 285] width 28 height 28
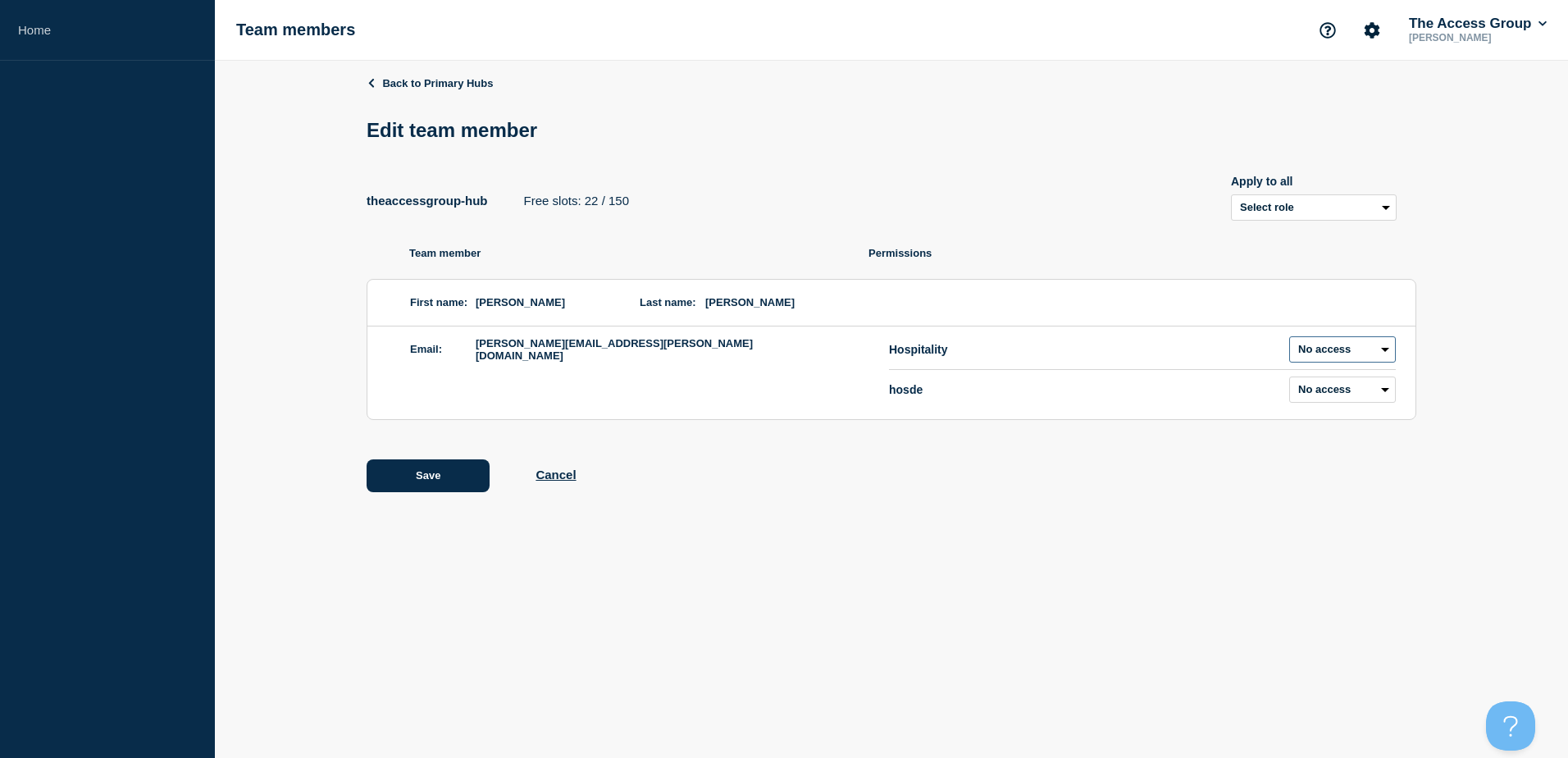
click at [1363, 350] on select "Admin Manager Editor No access" at bounding box center [1342, 349] width 107 height 26
select select "2"
click at [1289, 339] on select "Admin Manager Editor No access" at bounding box center [1342, 349] width 107 height 26
click at [430, 475] on button "Save" at bounding box center [428, 475] width 123 height 32
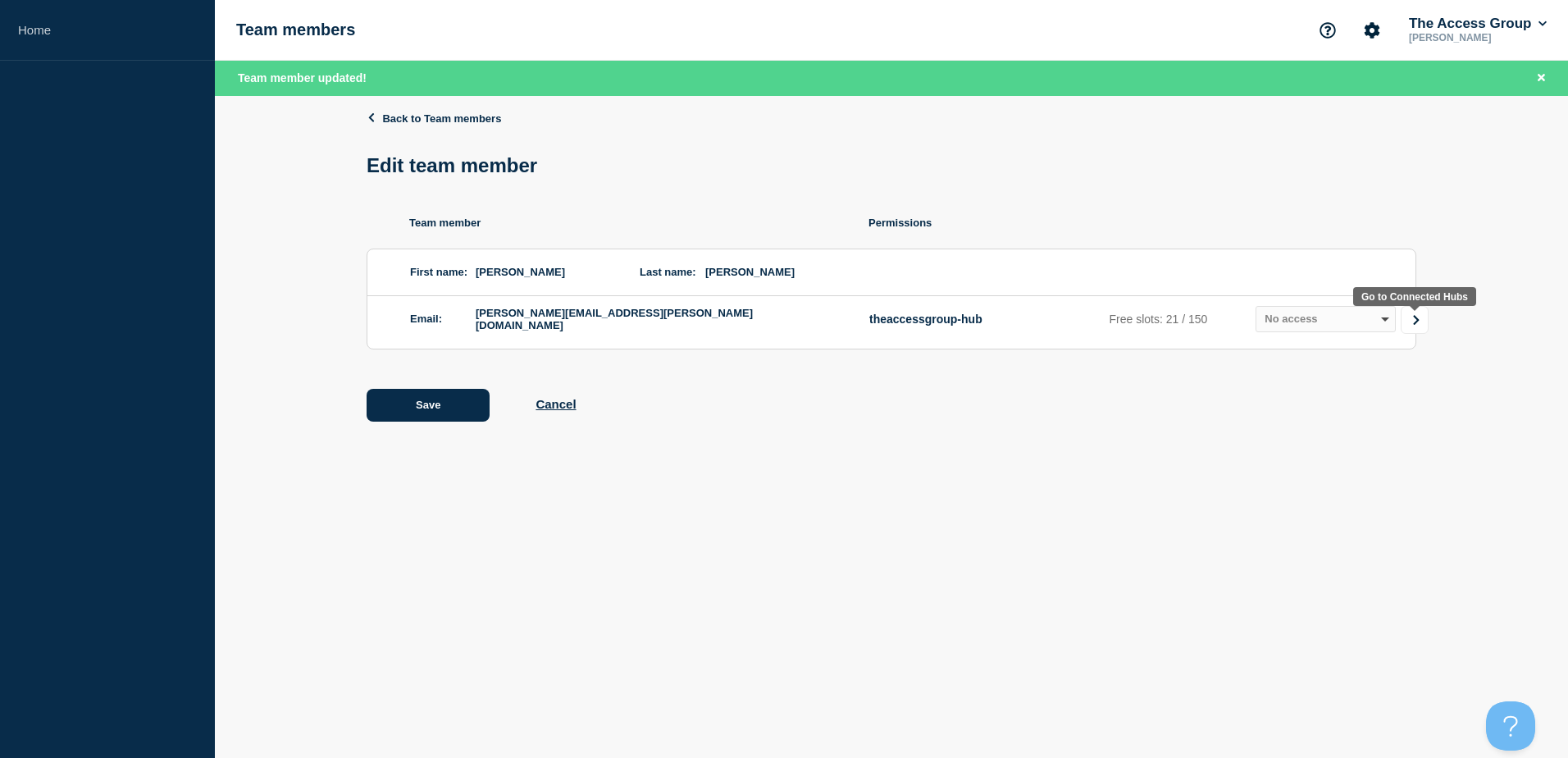
click at [1413, 325] on icon "Go to Connected Hubs" at bounding box center [1416, 320] width 11 height 10
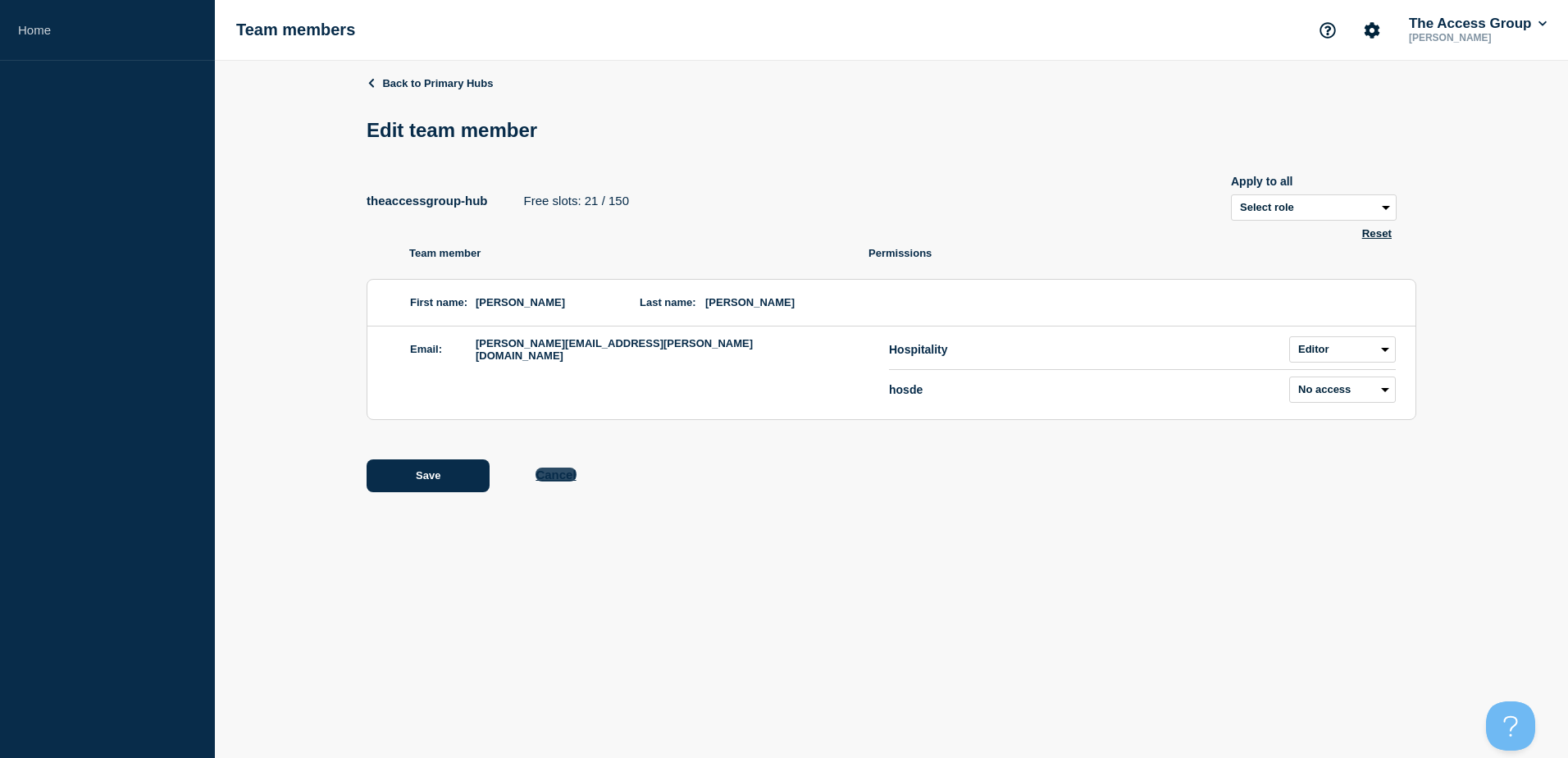
click at [562, 479] on button "Cancel" at bounding box center [555, 474] width 40 height 14
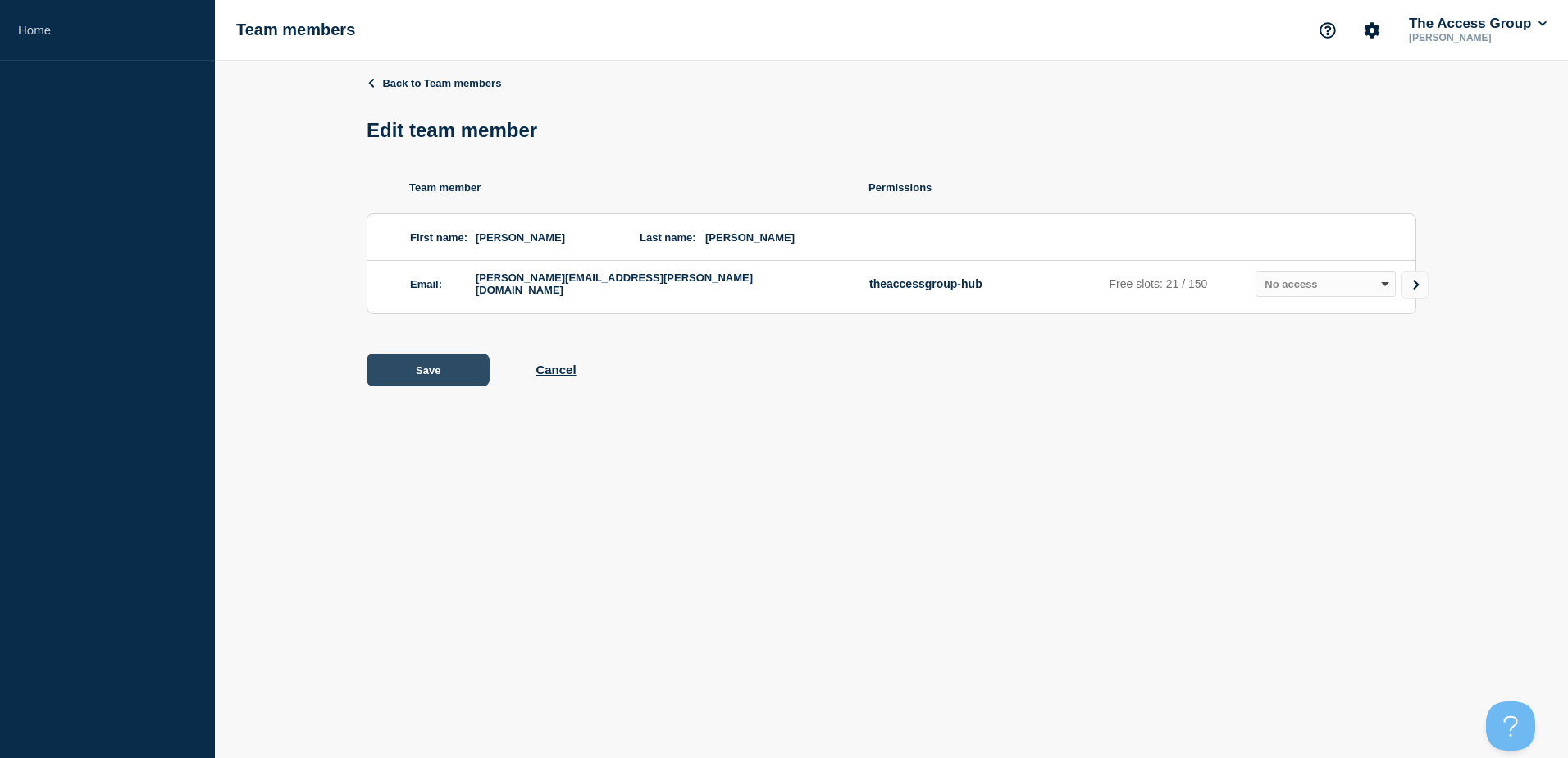
click at [432, 373] on button "Save" at bounding box center [428, 370] width 123 height 32
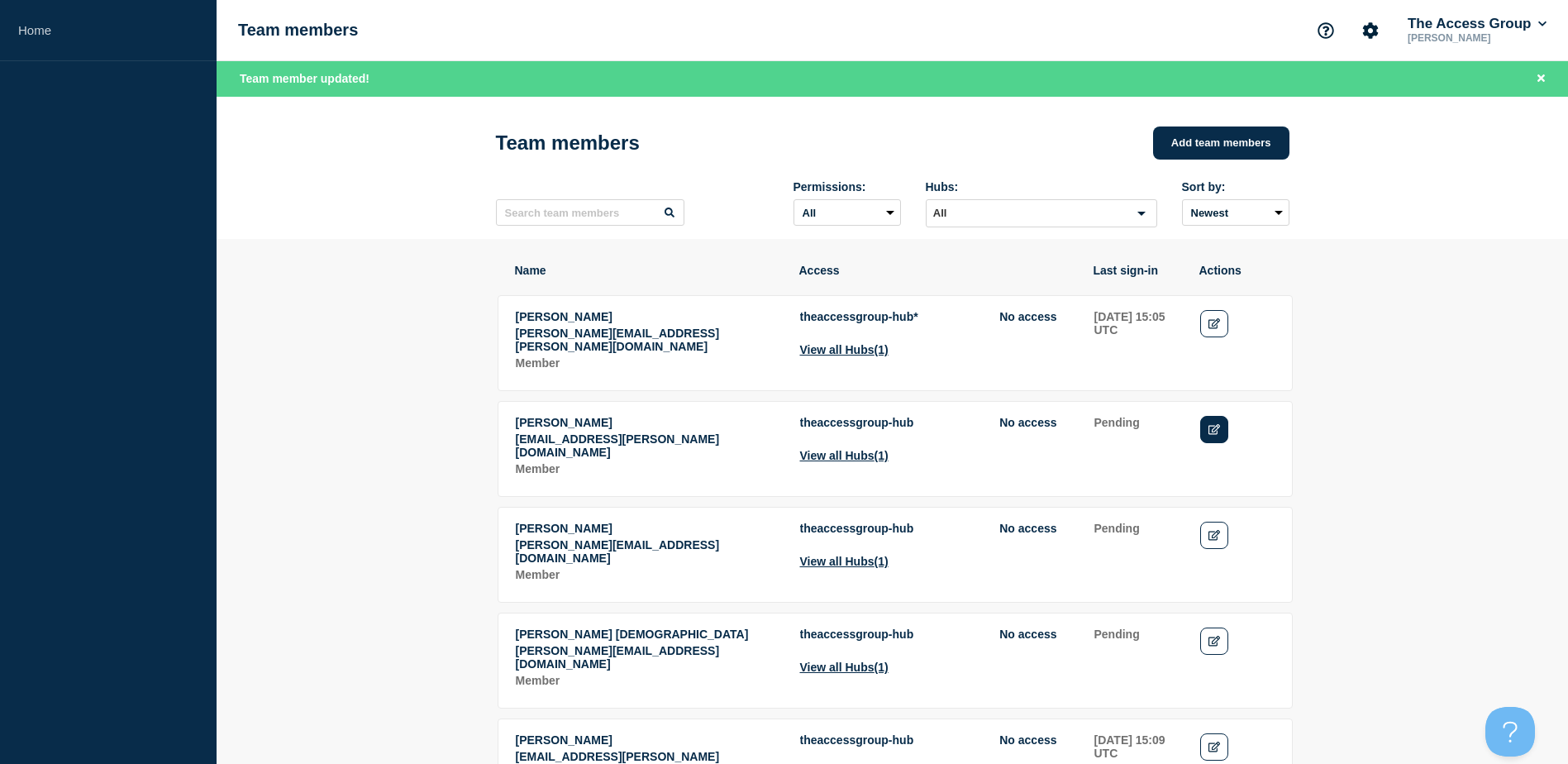
click at [1215, 420] on link "Edit" at bounding box center [1215, 430] width 29 height 28
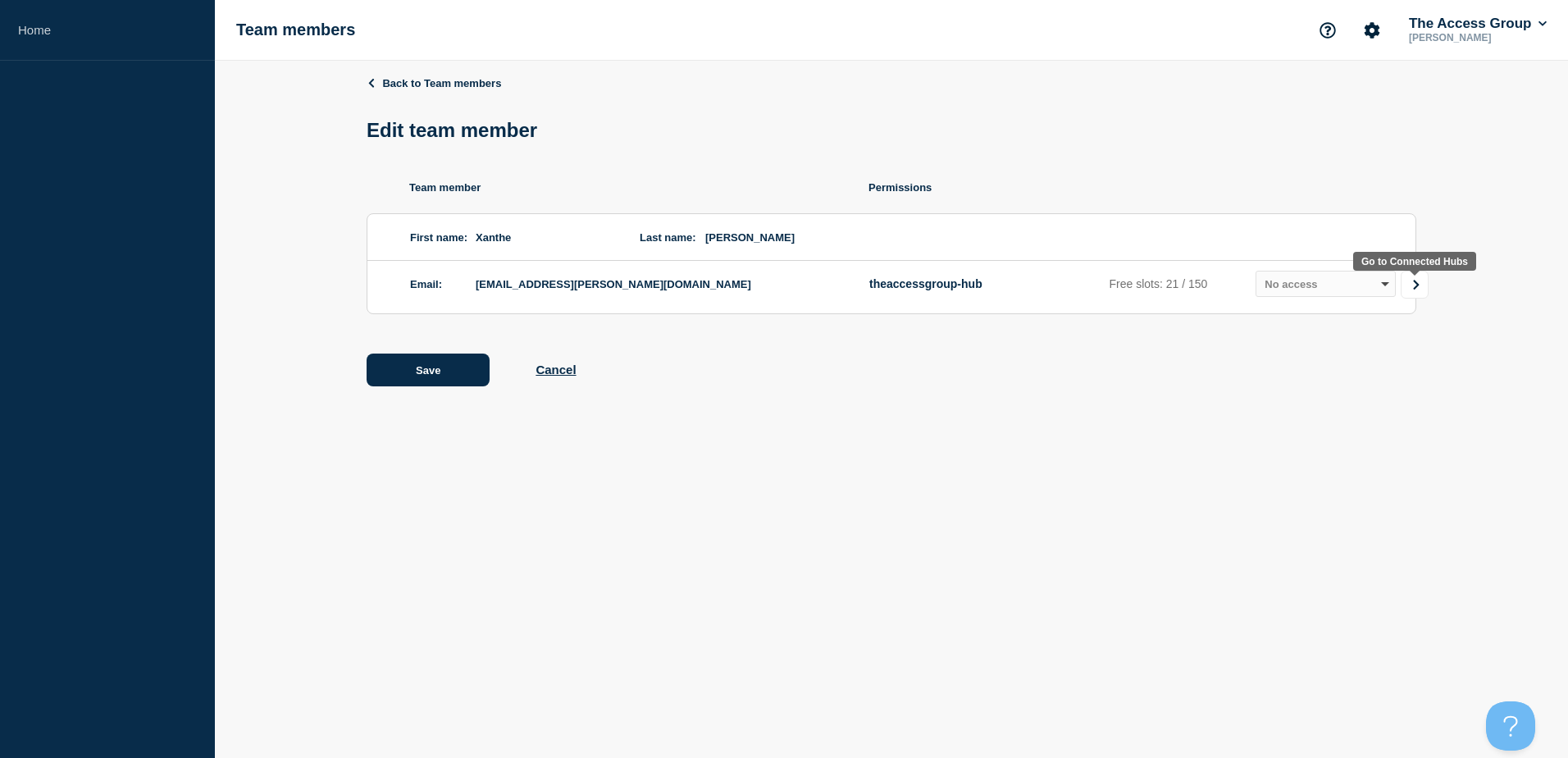
click at [1416, 290] on icon "Go to Connected Hubs" at bounding box center [1416, 285] width 6 height 10
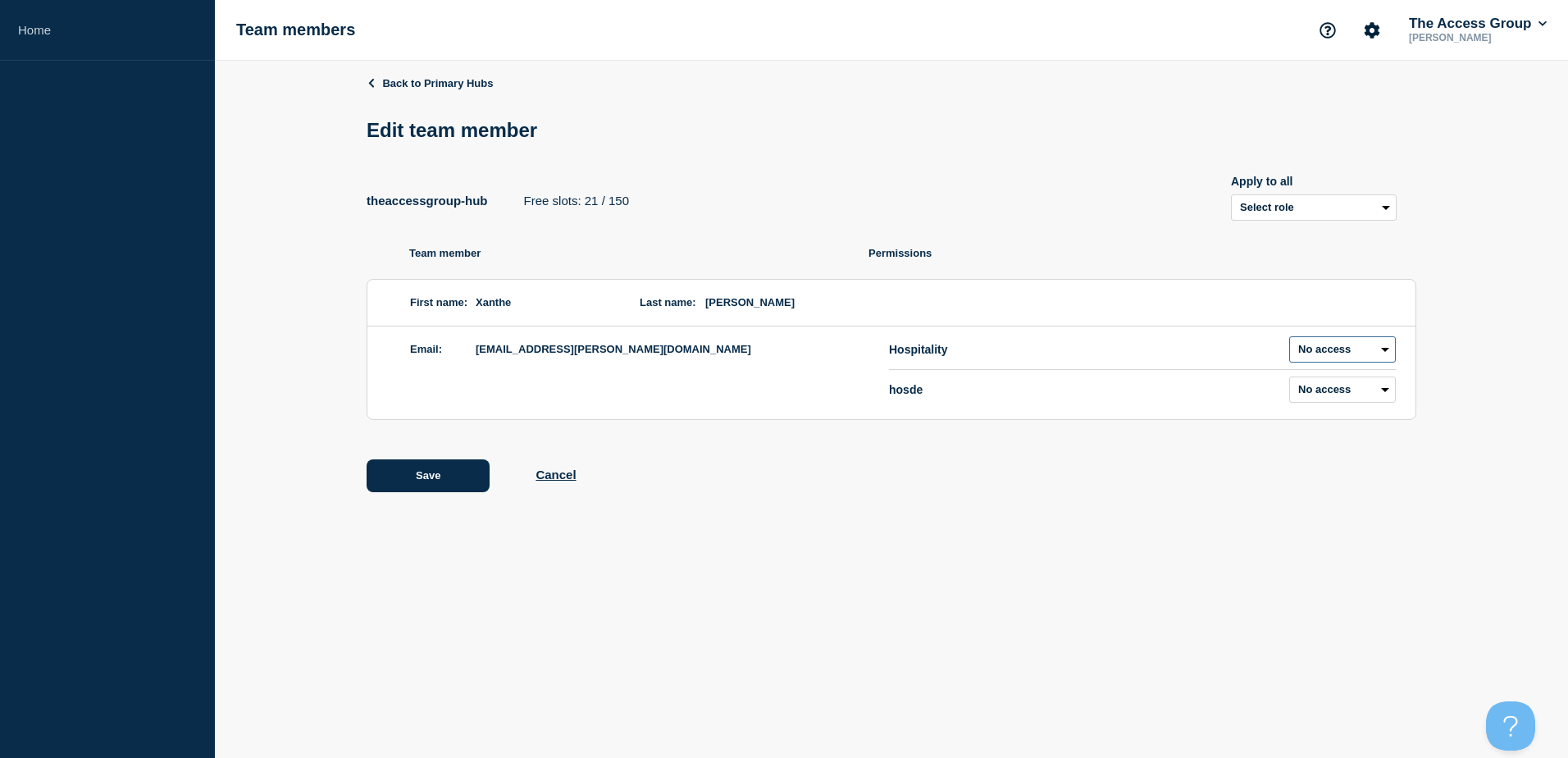
click at [1350, 351] on select "Admin Manager Editor No access" at bounding box center [1342, 349] width 107 height 26
select select "2"
click at [1289, 339] on select "Admin Manager Editor No access" at bounding box center [1342, 349] width 107 height 26
click at [1485, 354] on div "Back to Primary Hubs Edit team member theaccessgroup-hub Free slots: 20 / 150 A…" at bounding box center [891, 296] width 1353 height 471
click at [428, 479] on button "Save" at bounding box center [428, 475] width 123 height 32
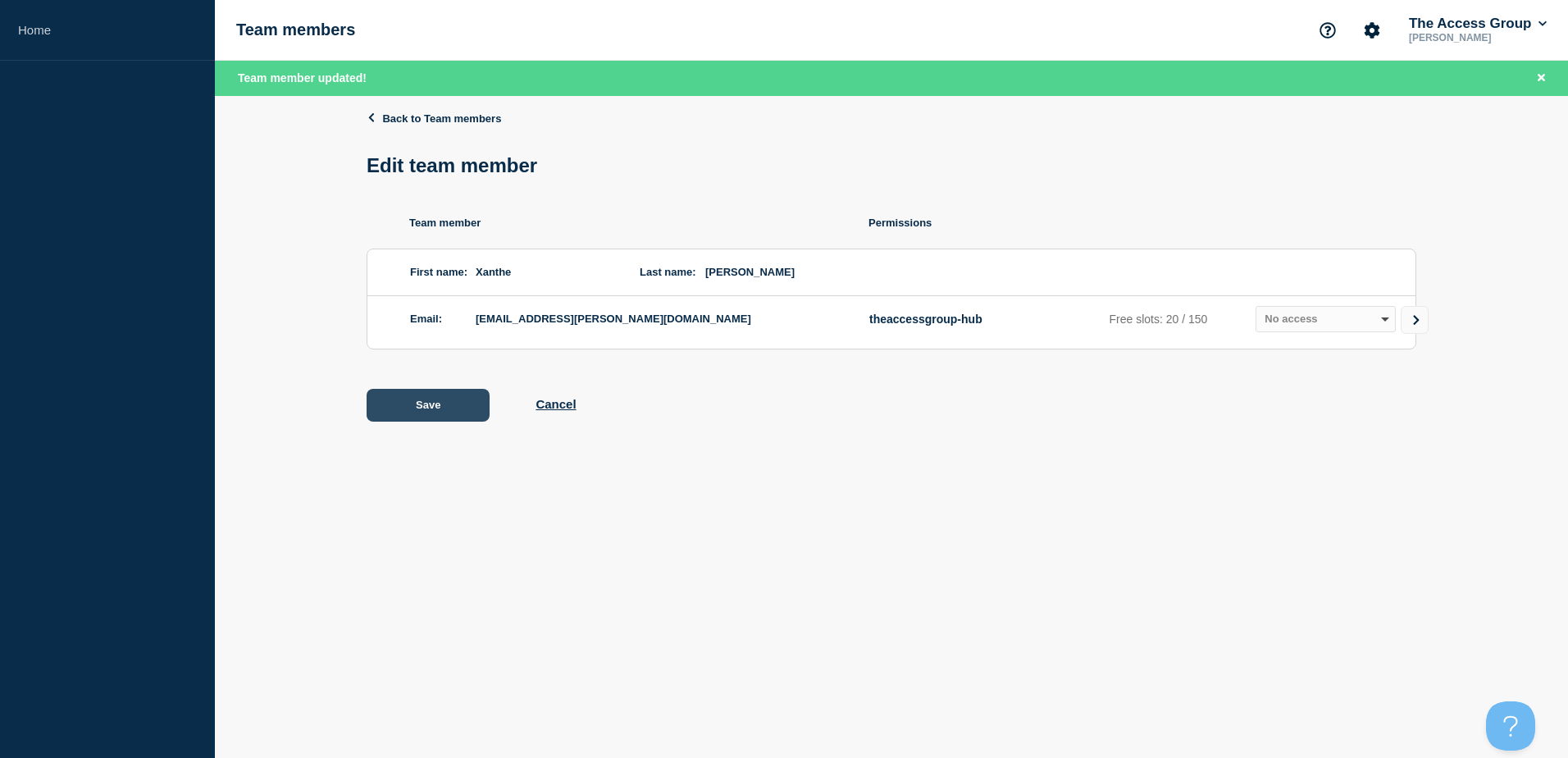
click at [405, 405] on button "Save" at bounding box center [428, 405] width 123 height 32
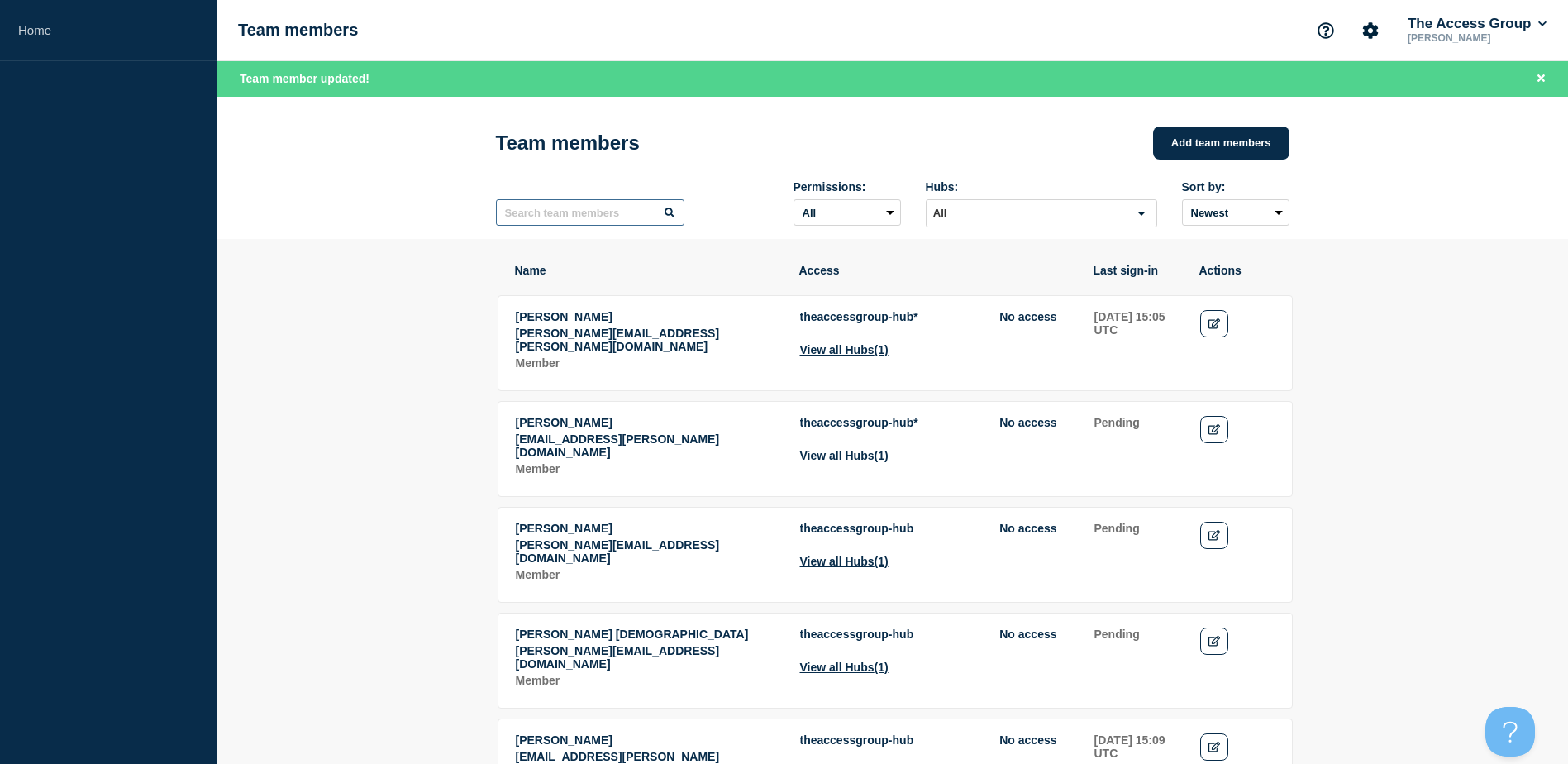
click at [601, 220] on input "text" at bounding box center [590, 212] width 189 height 27
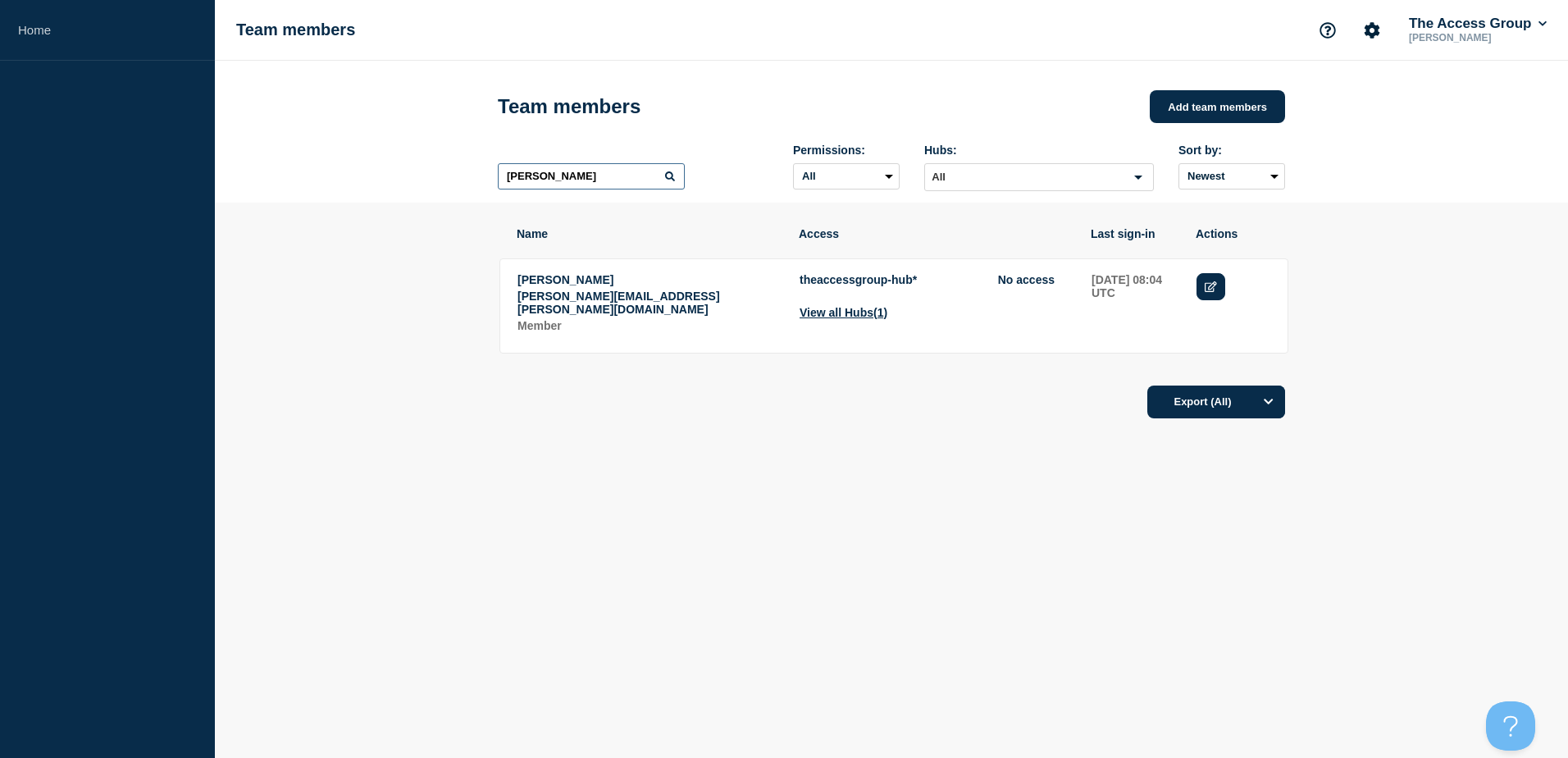
type input "[PERSON_NAME]"
click at [1205, 292] on icon "Edit" at bounding box center [1211, 286] width 12 height 10
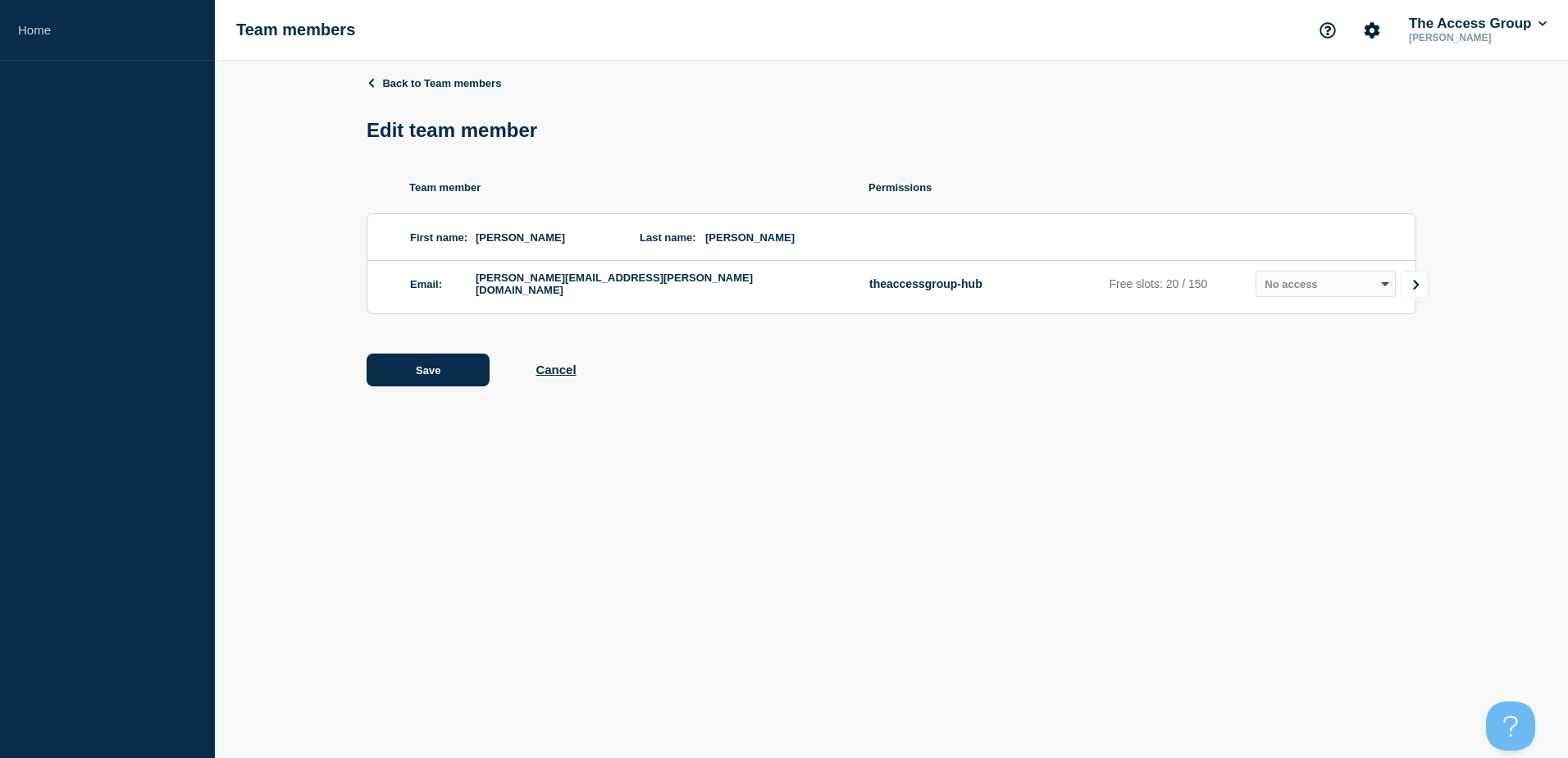
click at [1422, 290] on icon "Go to Connected Hubs" at bounding box center [1416, 285] width 11 height 10
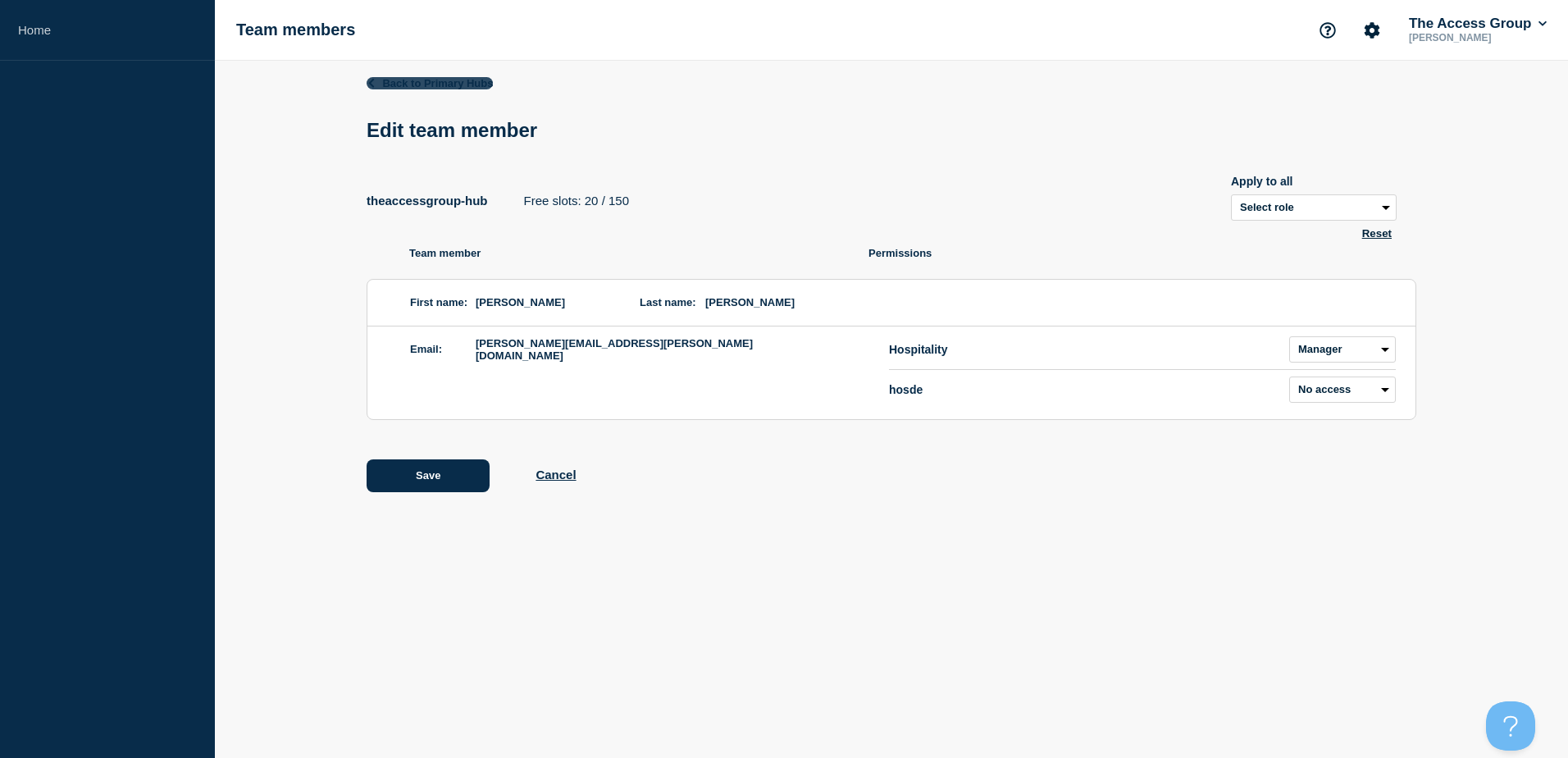
click at [377, 82] on link "Back to Primary Hubs" at bounding box center [430, 83] width 127 height 12
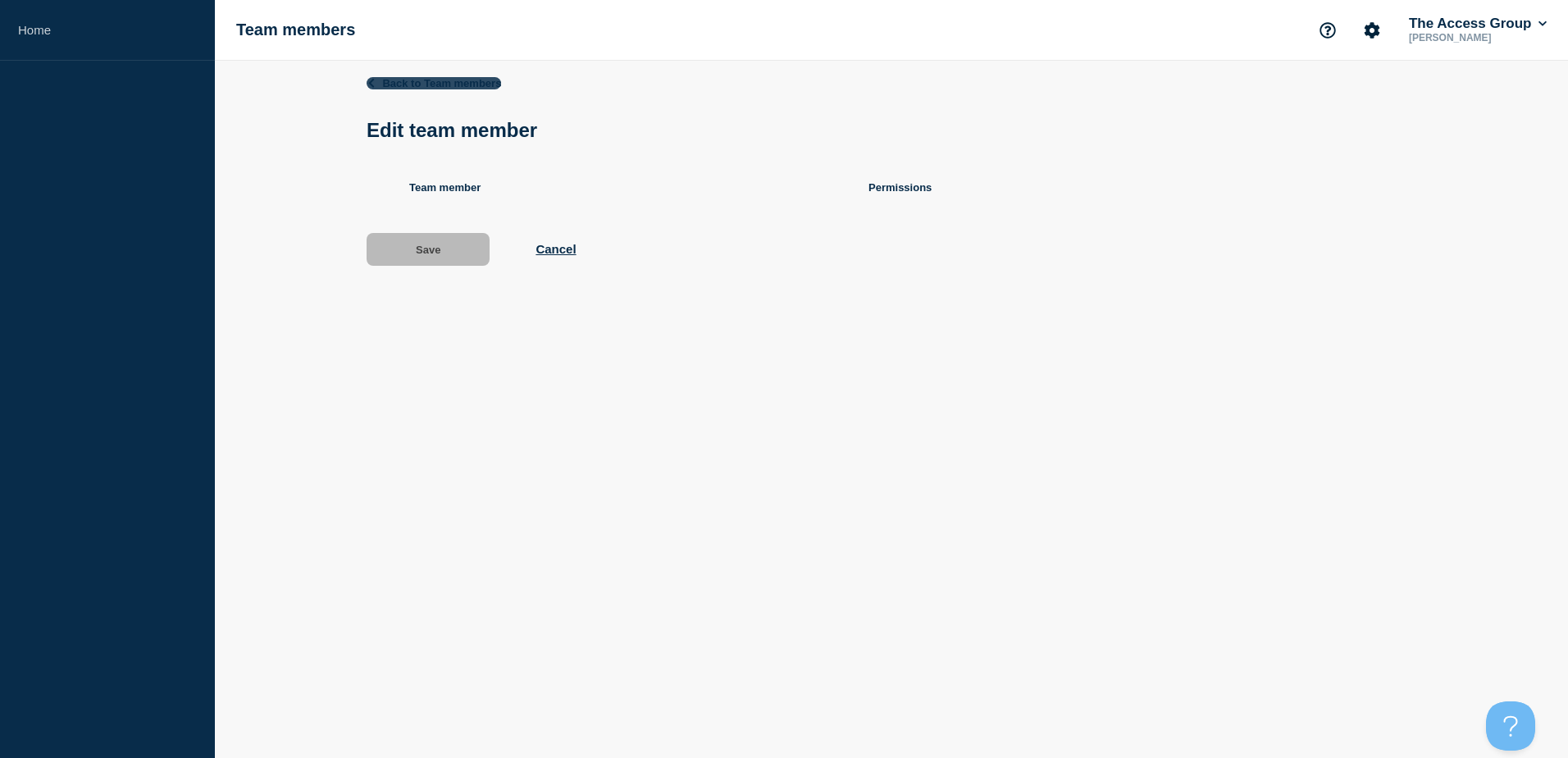
click at [377, 82] on link "Back to Team members" at bounding box center [433, 83] width 134 height 12
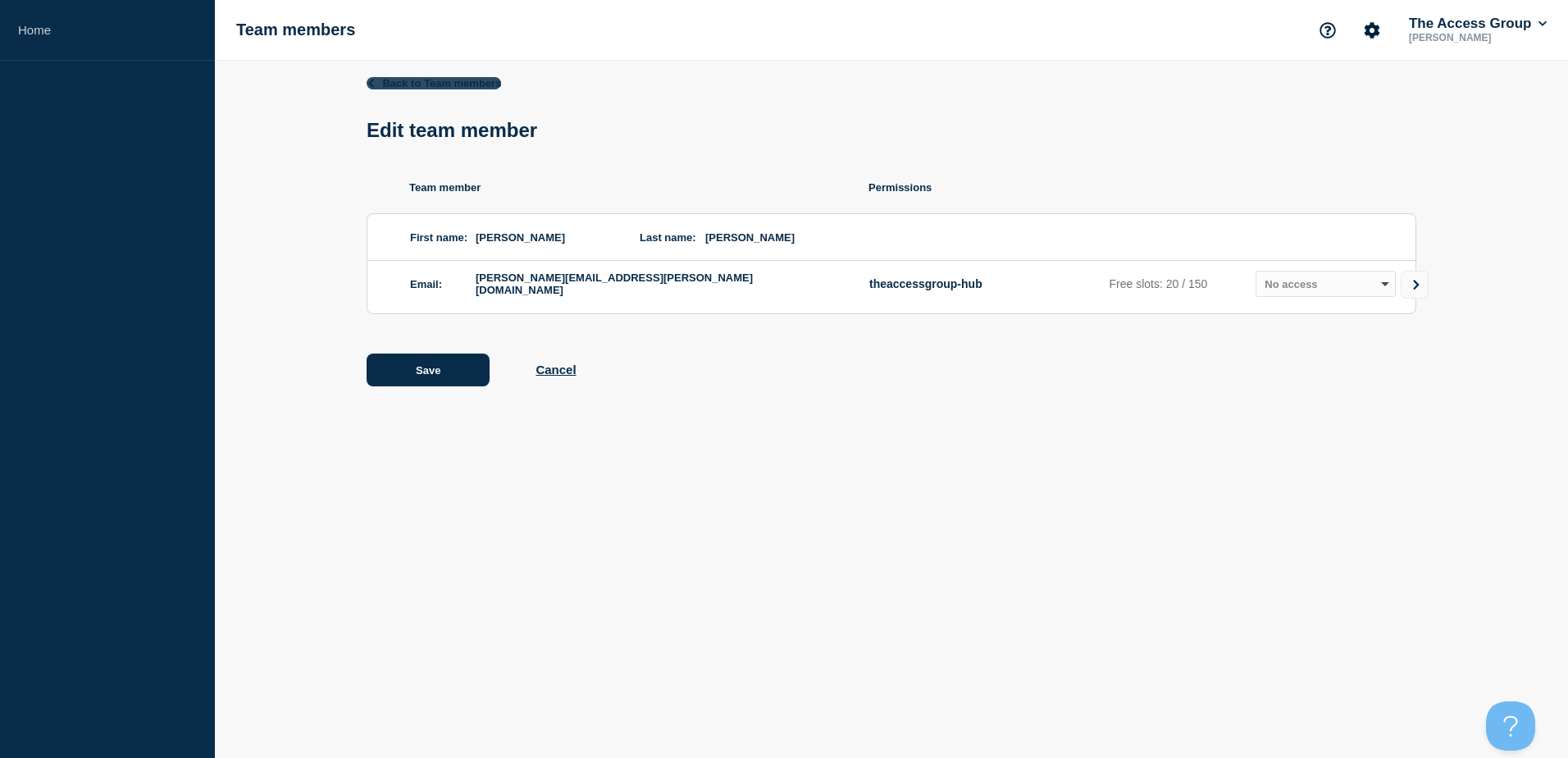
click at [383, 82] on link "Back to Team members" at bounding box center [433, 83] width 134 height 12
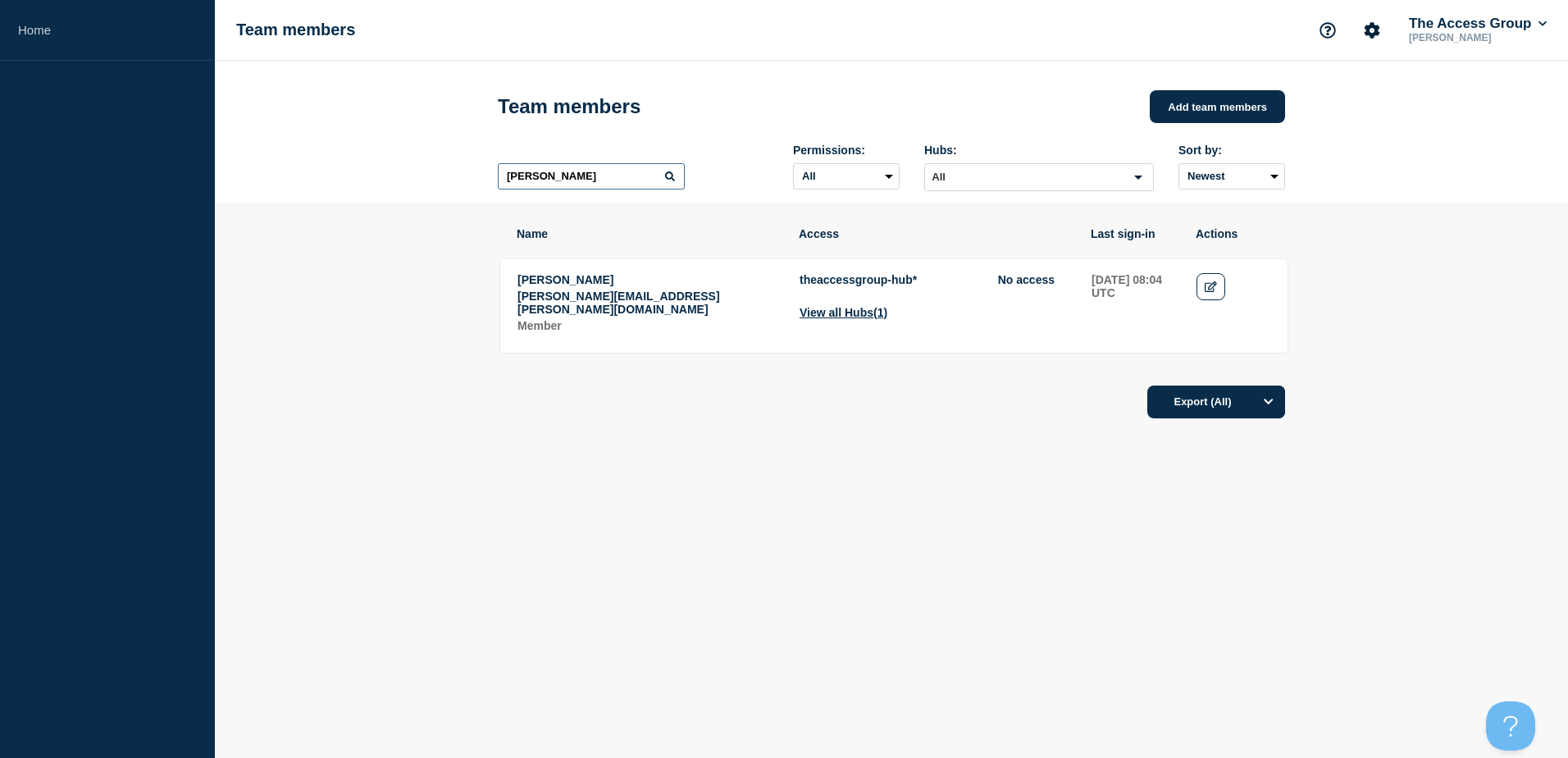
click at [570, 183] on input "[PERSON_NAME]" at bounding box center [591, 176] width 187 height 26
type input "b"
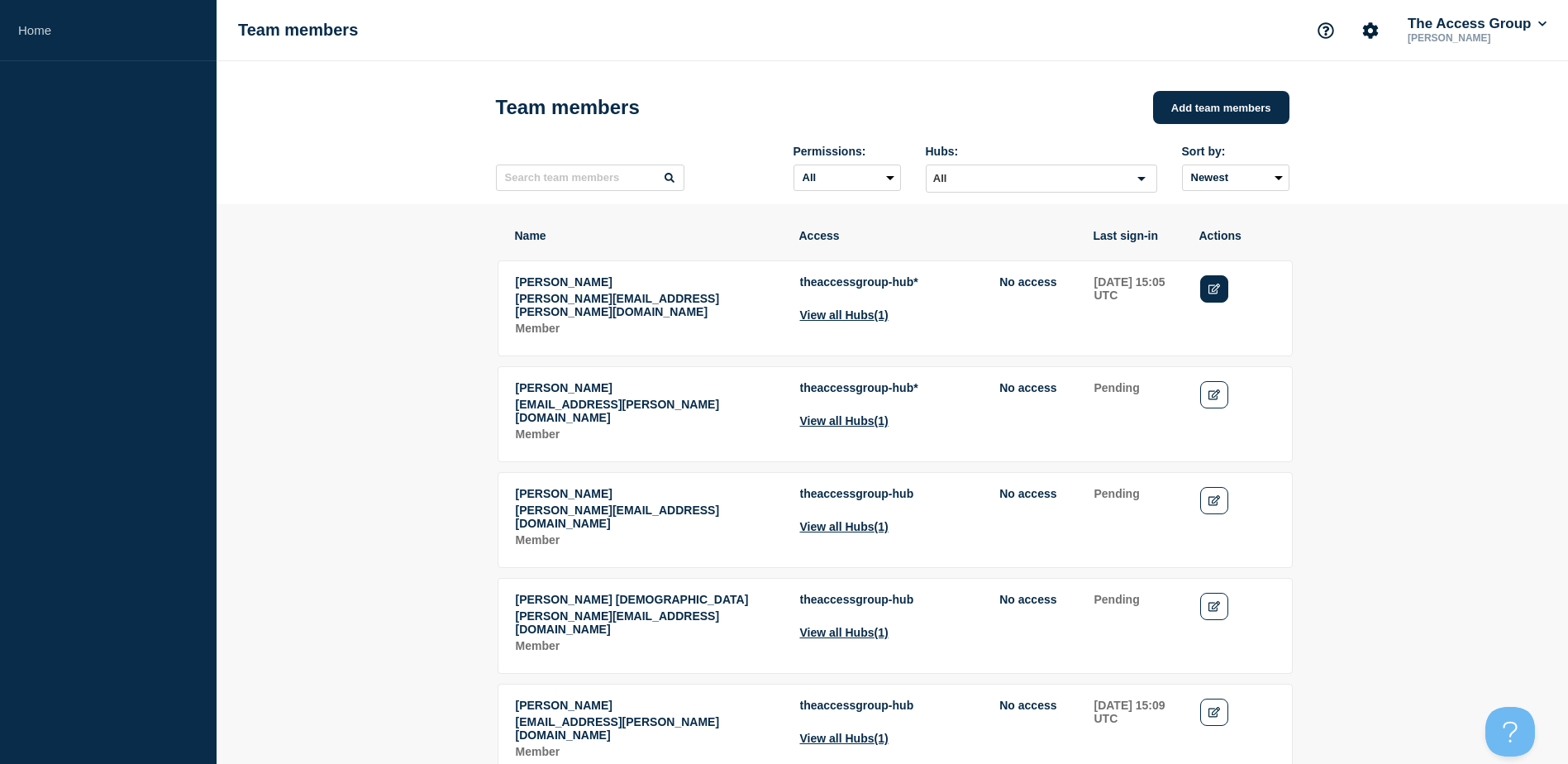
click at [1223, 295] on link "Edit" at bounding box center [1215, 289] width 29 height 28
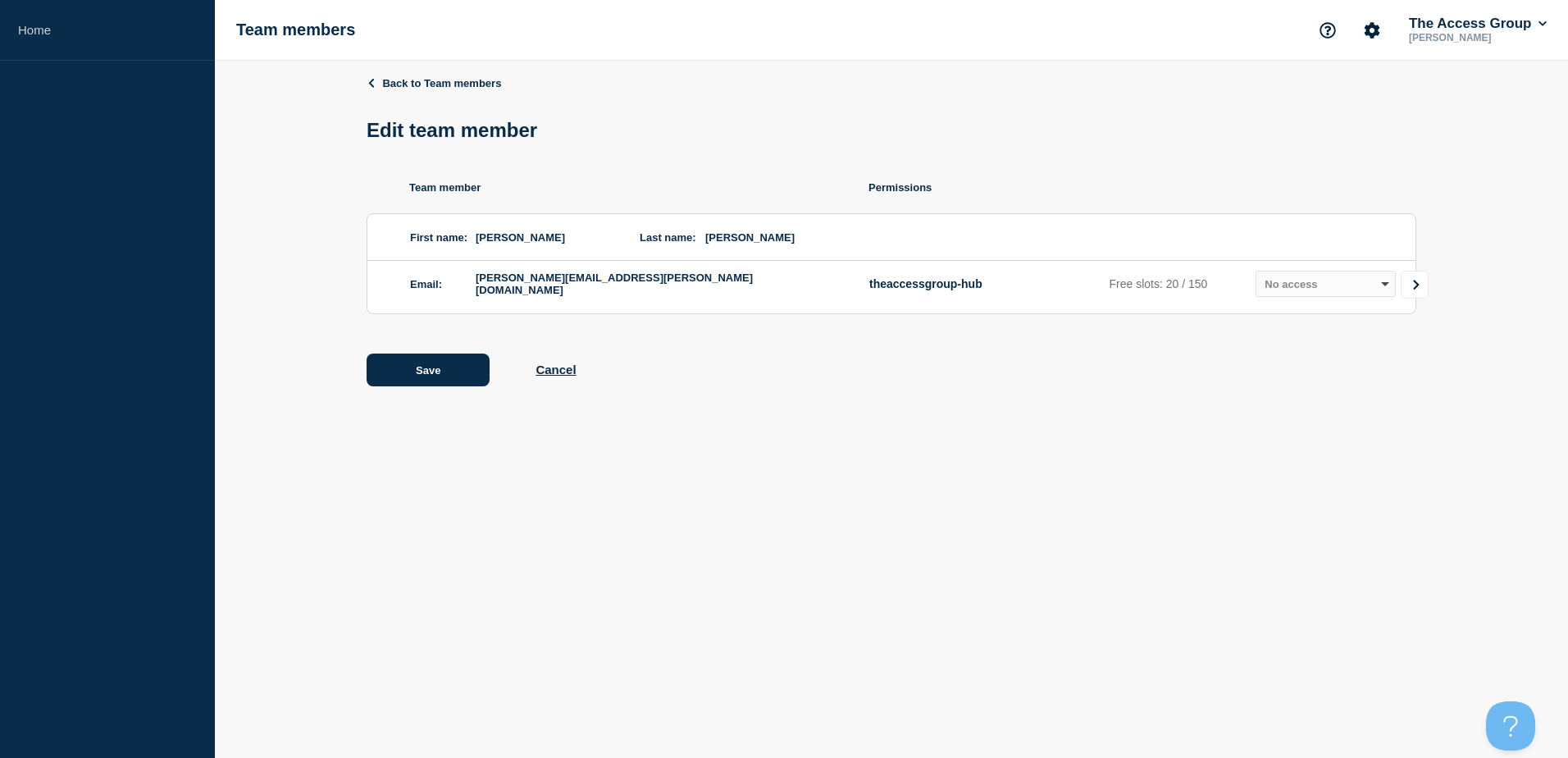
click at [1416, 290] on icon "Go to Connected Hubs" at bounding box center [1416, 285] width 11 height 10
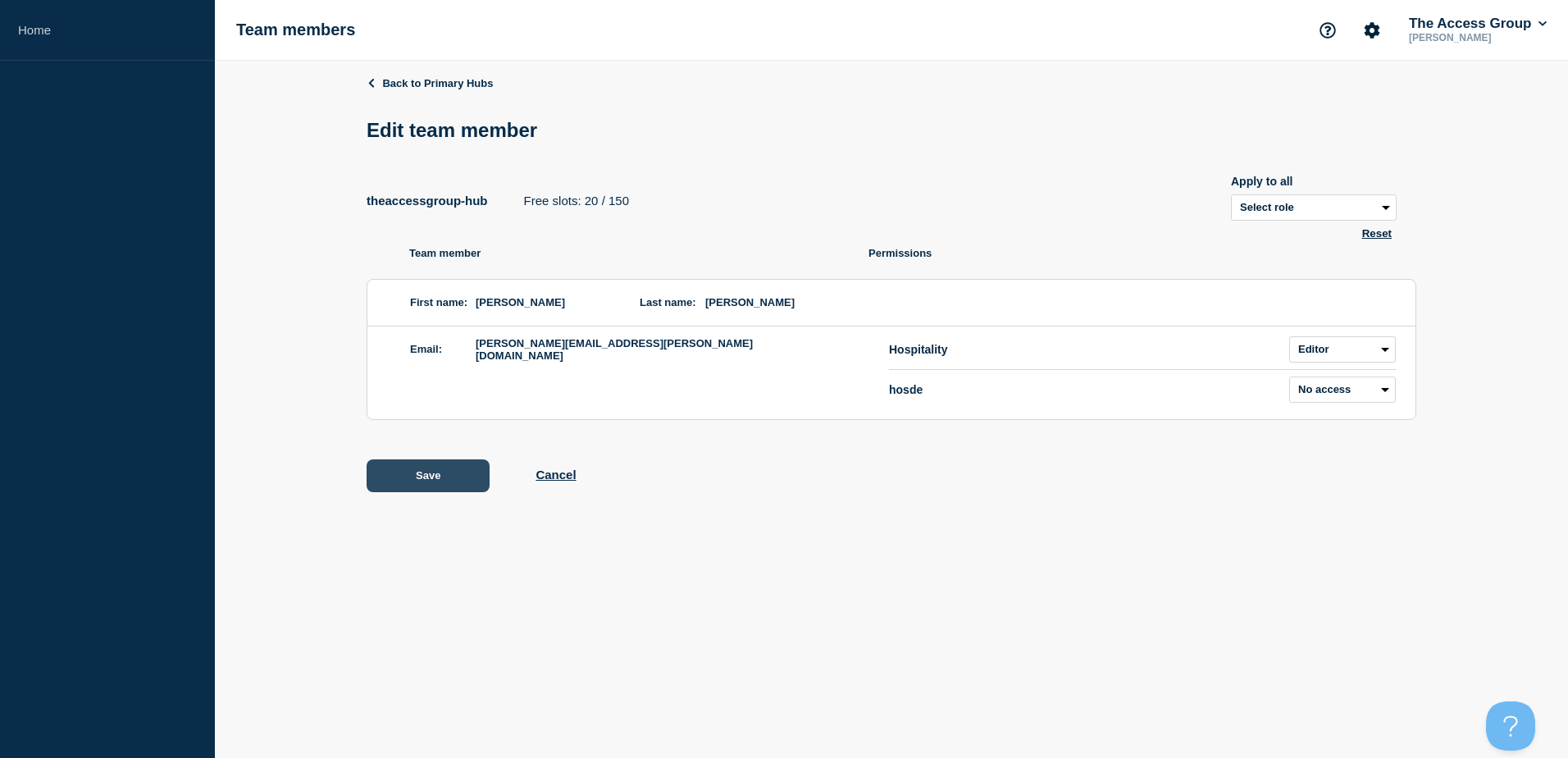
click at [438, 483] on button "Save" at bounding box center [428, 475] width 123 height 32
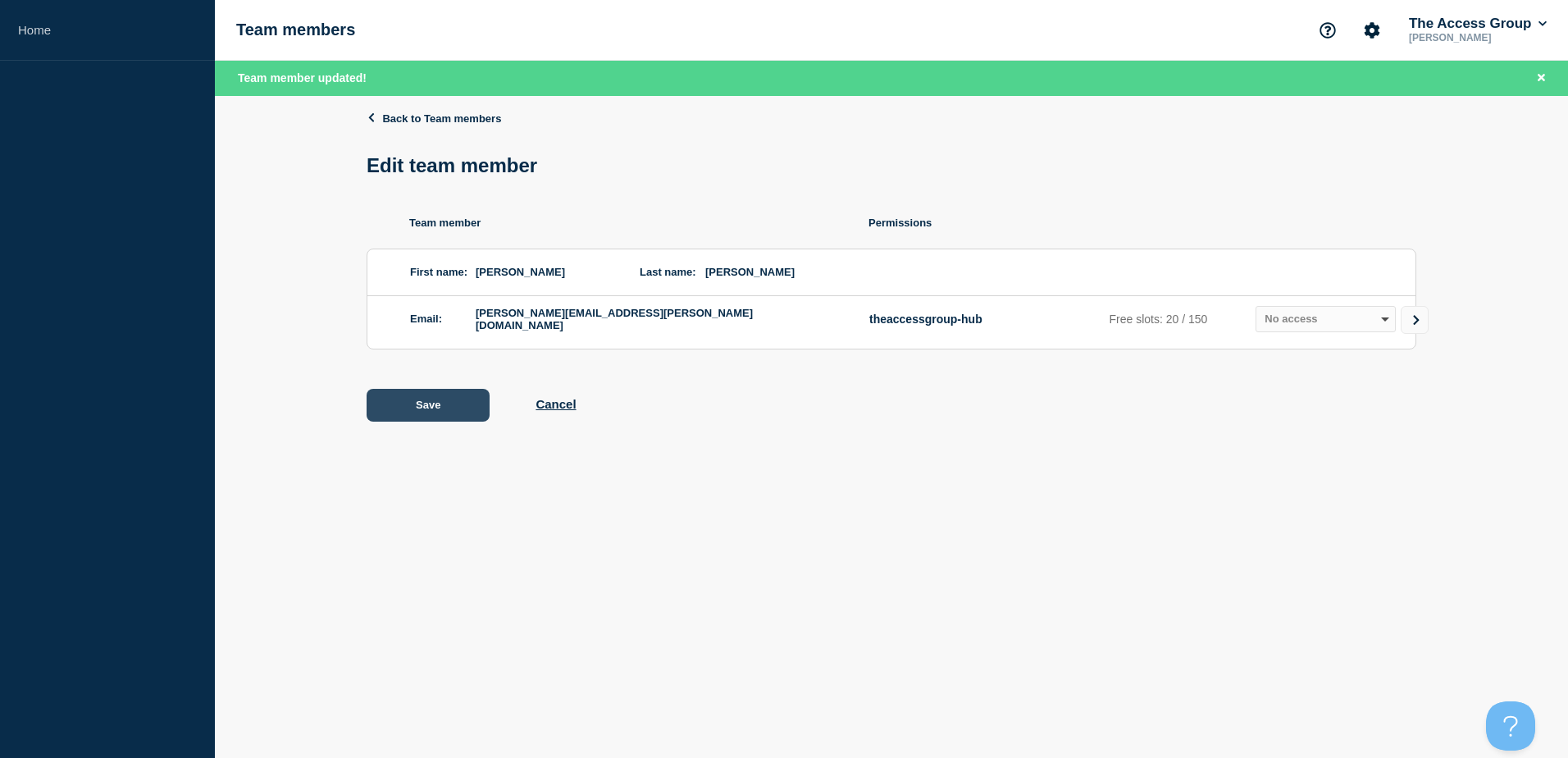
click at [426, 408] on button "Save" at bounding box center [428, 405] width 123 height 32
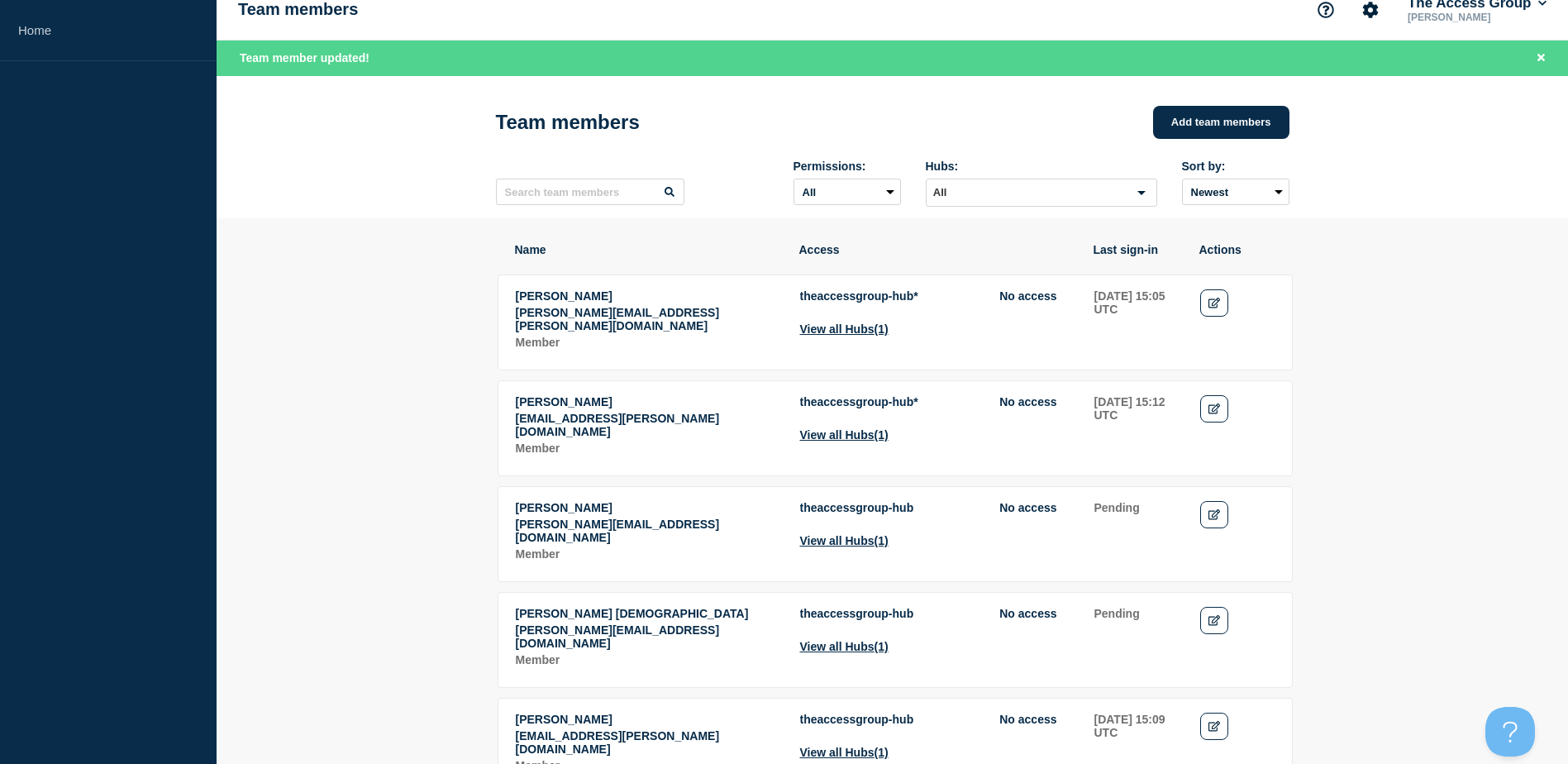
scroll to position [83, 0]
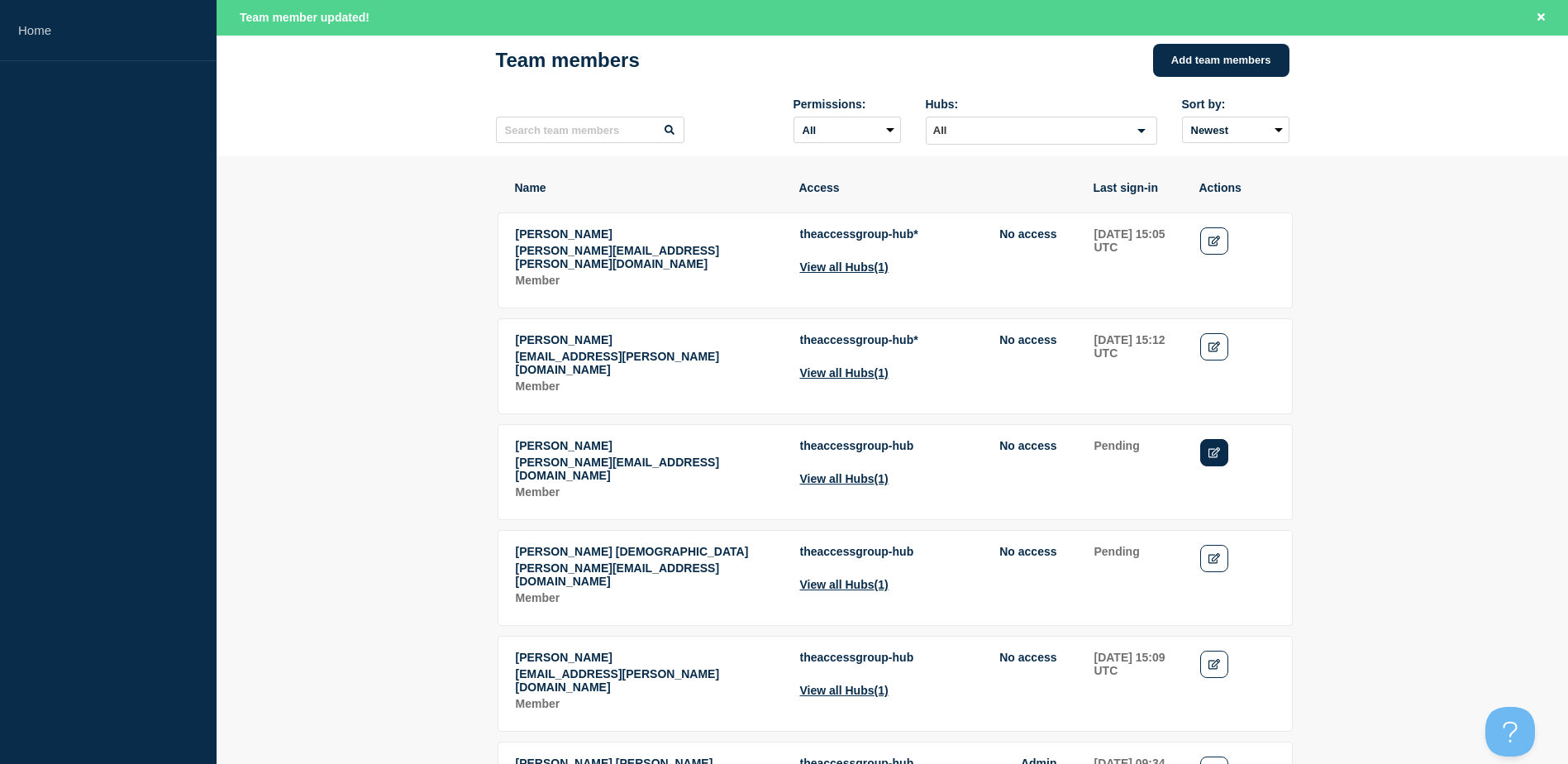
click at [1218, 447] on icon "Edit" at bounding box center [1215, 452] width 12 height 10
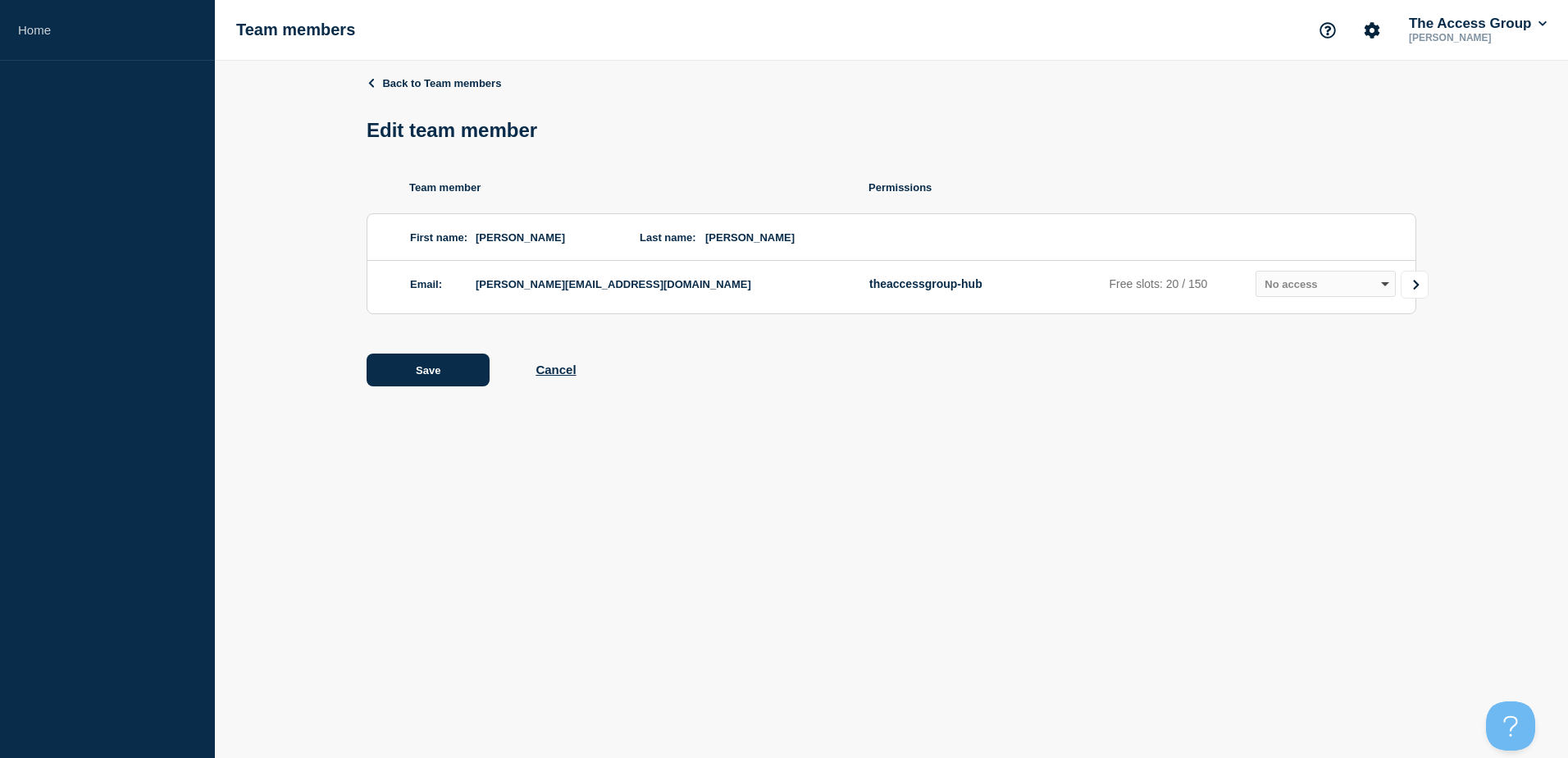
click at [1425, 288] on link "Go to Connected Hubs" at bounding box center [1415, 285] width 28 height 28
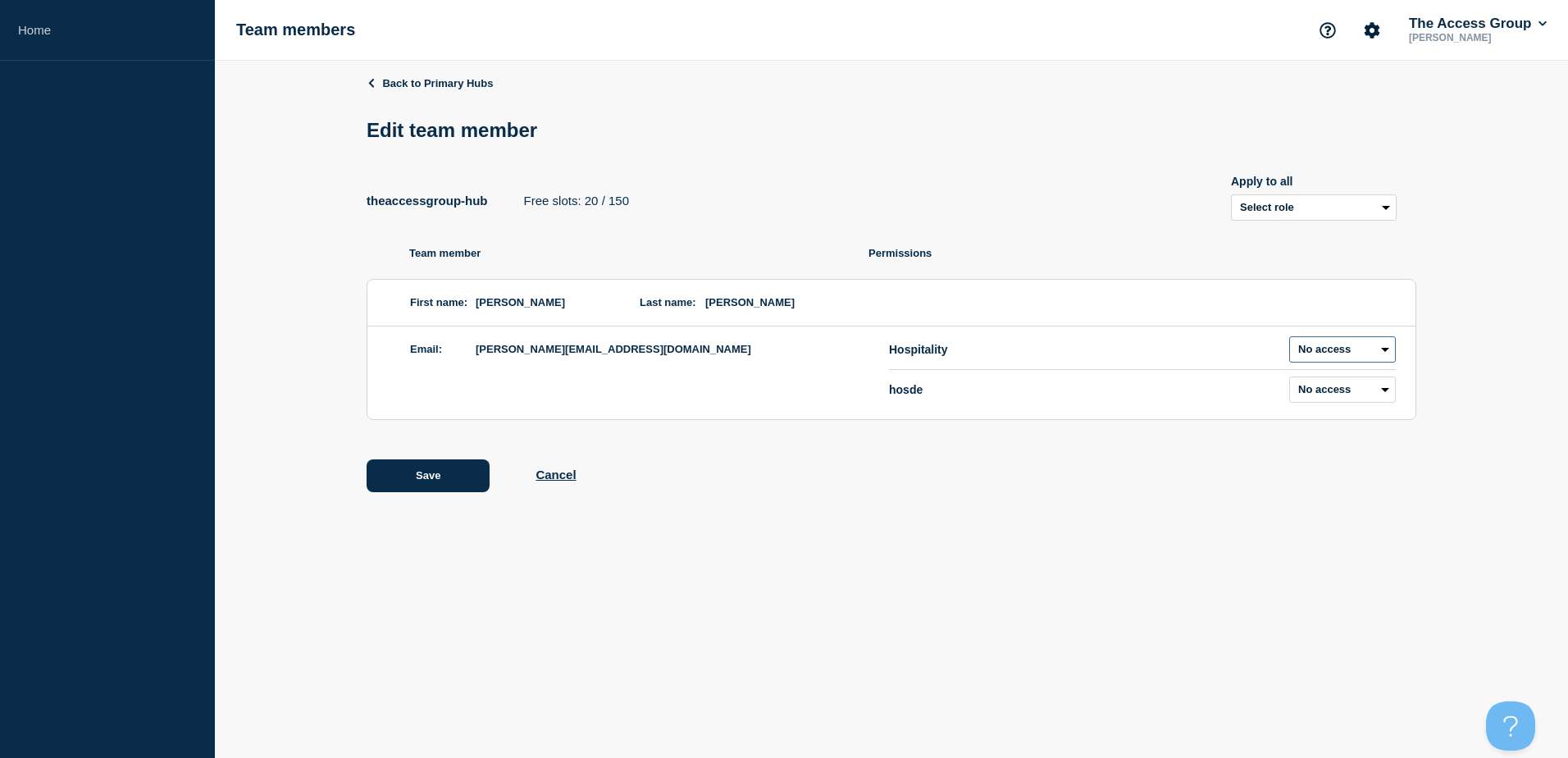
click at [1372, 355] on select "Admin Manager Editor No access" at bounding box center [1342, 349] width 107 height 26
select select "2"
click at [1289, 339] on select "Admin Manager Editor No access" at bounding box center [1342, 349] width 107 height 26
click at [427, 484] on button "Save" at bounding box center [428, 475] width 123 height 32
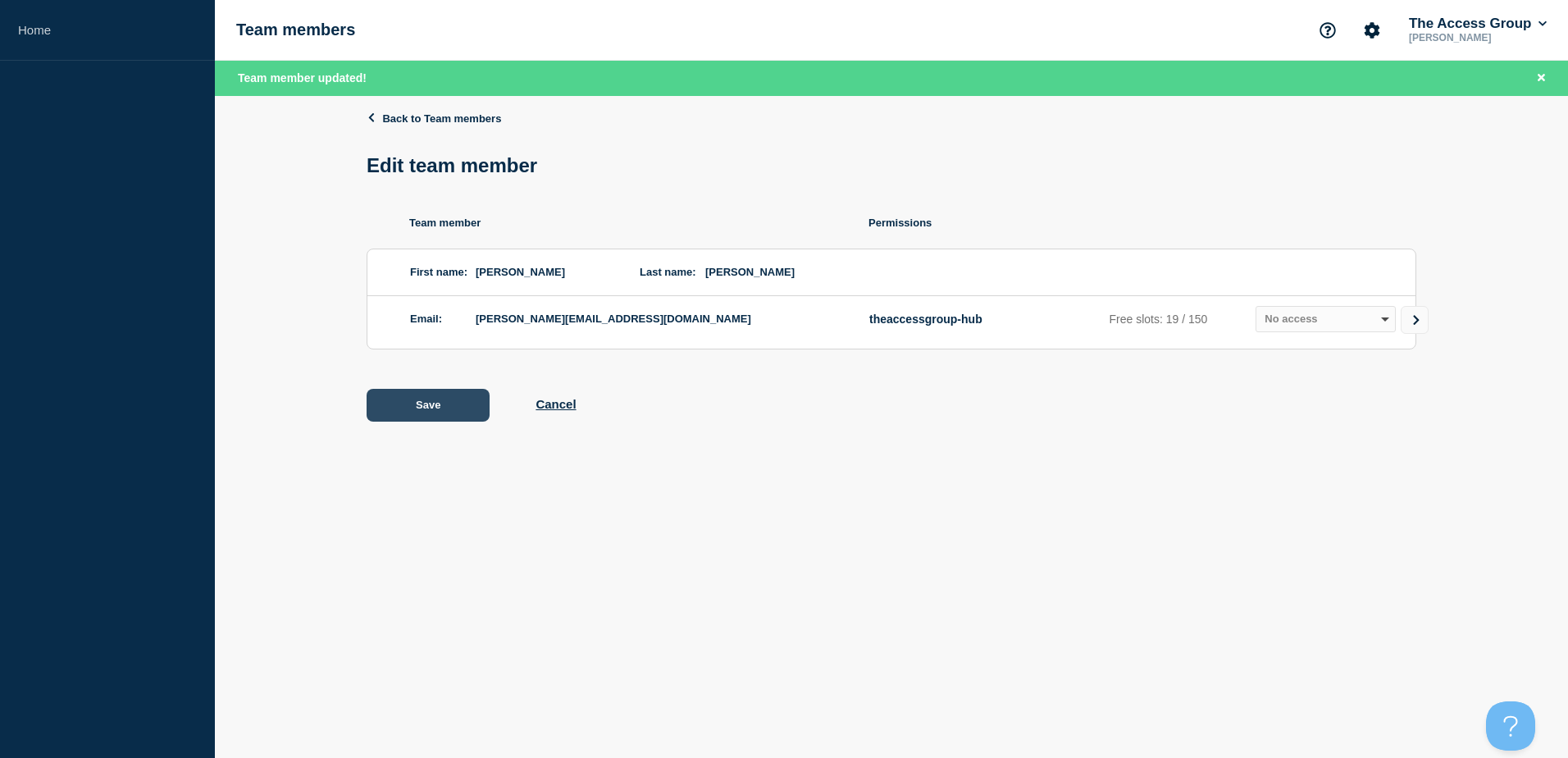
click at [460, 414] on button "Save" at bounding box center [428, 405] width 123 height 32
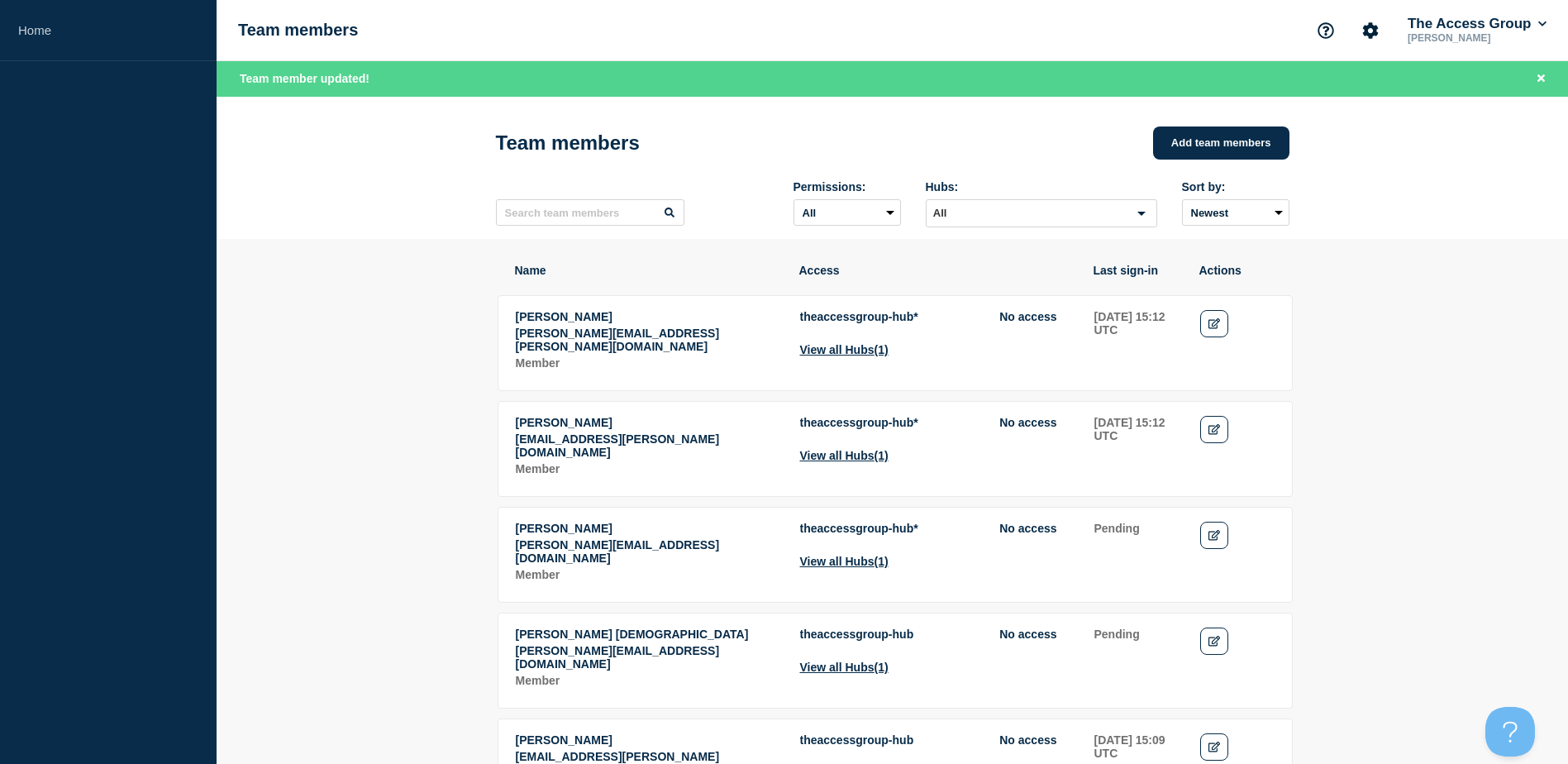
scroll to position [83, 0]
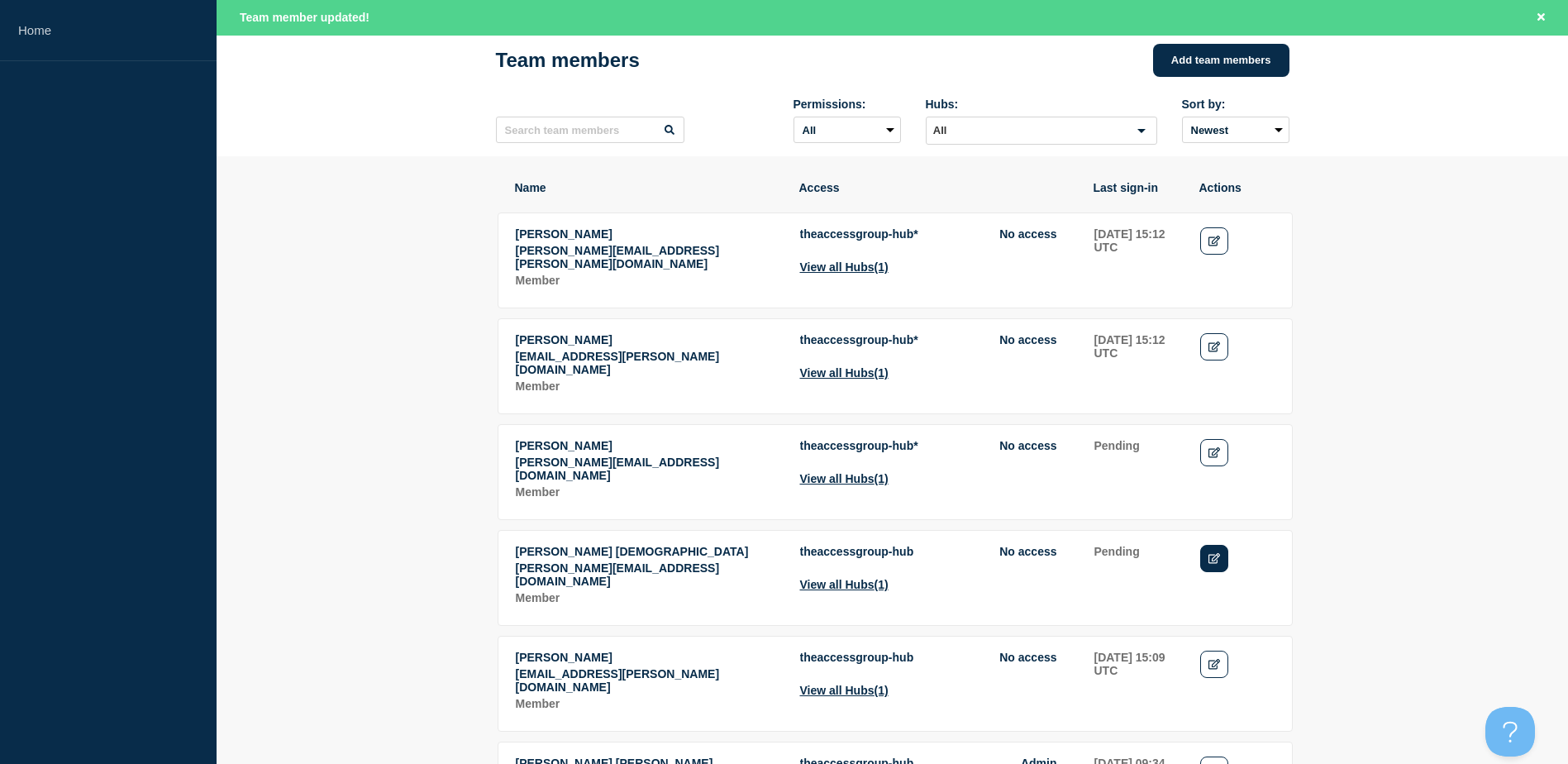
click at [1216, 553] on icon "Edit" at bounding box center [1215, 558] width 12 height 10
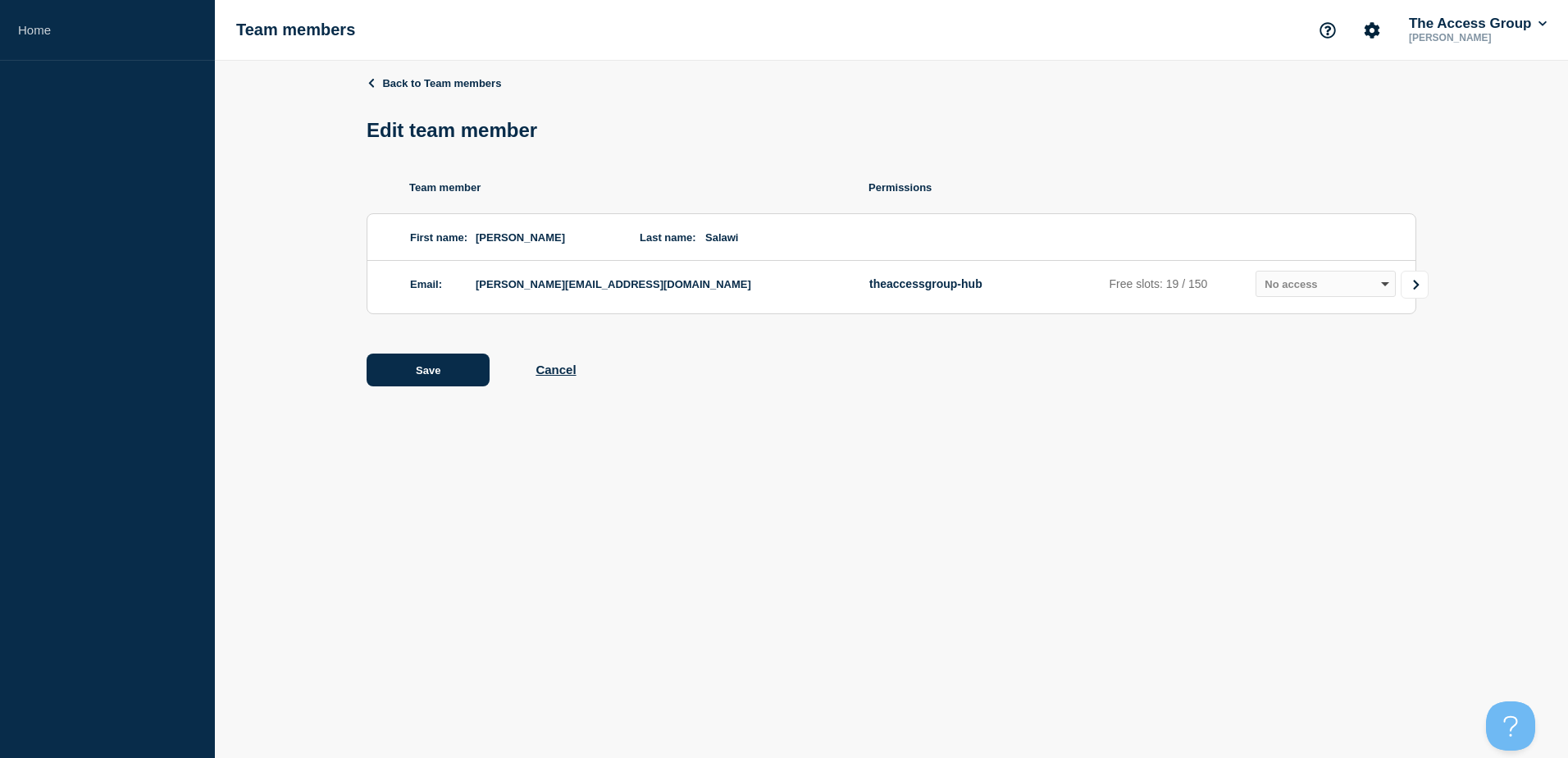
click at [1417, 287] on icon "Go to Connected Hubs" at bounding box center [1416, 285] width 6 height 10
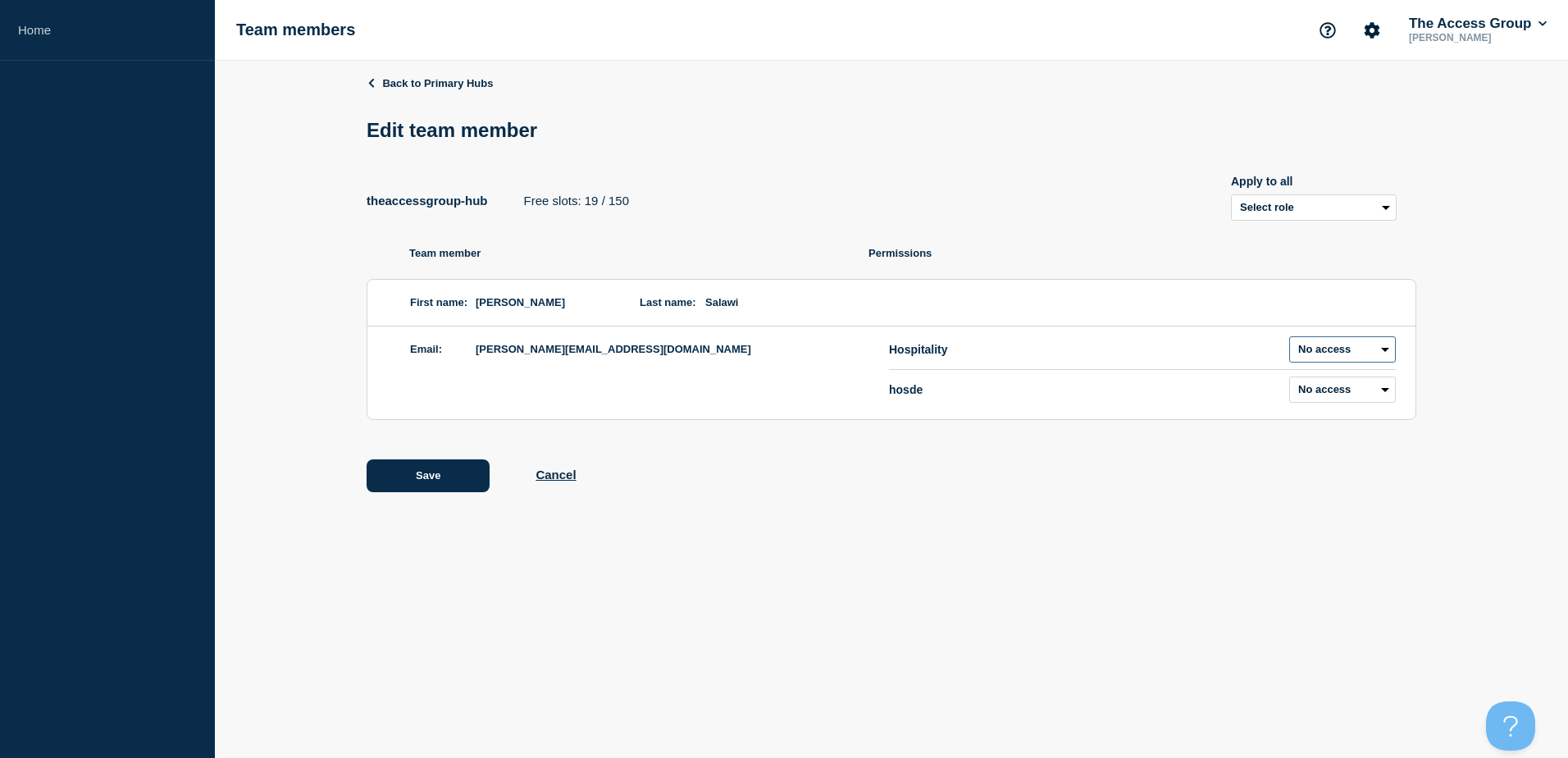
click at [1374, 352] on select "Admin Manager Editor No access" at bounding box center [1342, 349] width 107 height 26
select select "2"
click at [1289, 339] on select "Admin Manager Editor No access" at bounding box center [1342, 349] width 107 height 26
click at [1199, 490] on div "Save Cancel" at bounding box center [892, 475] width 1050 height 32
click at [439, 483] on button "Save" at bounding box center [428, 475] width 123 height 32
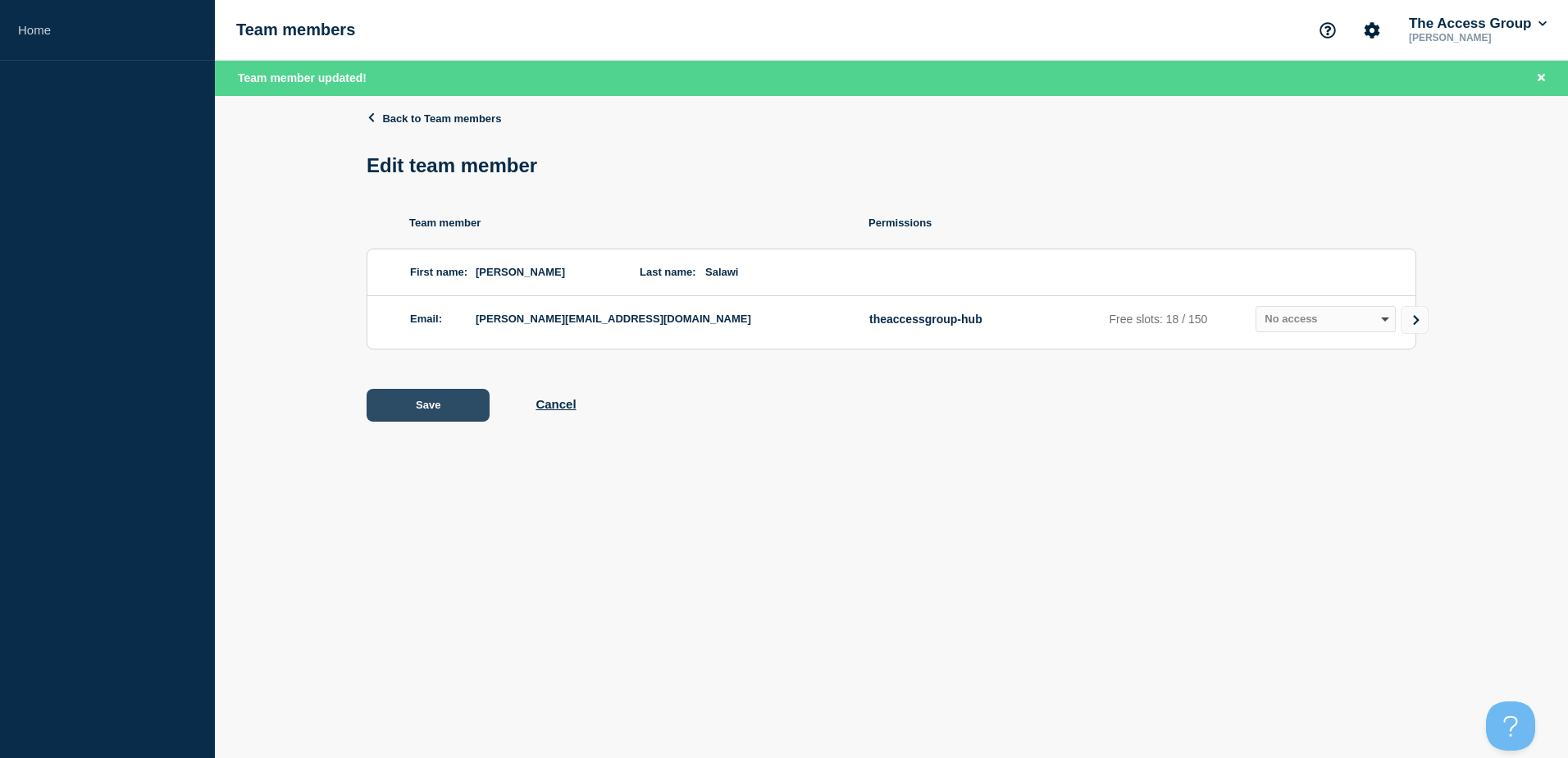
click at [439, 403] on button "Save" at bounding box center [428, 405] width 123 height 32
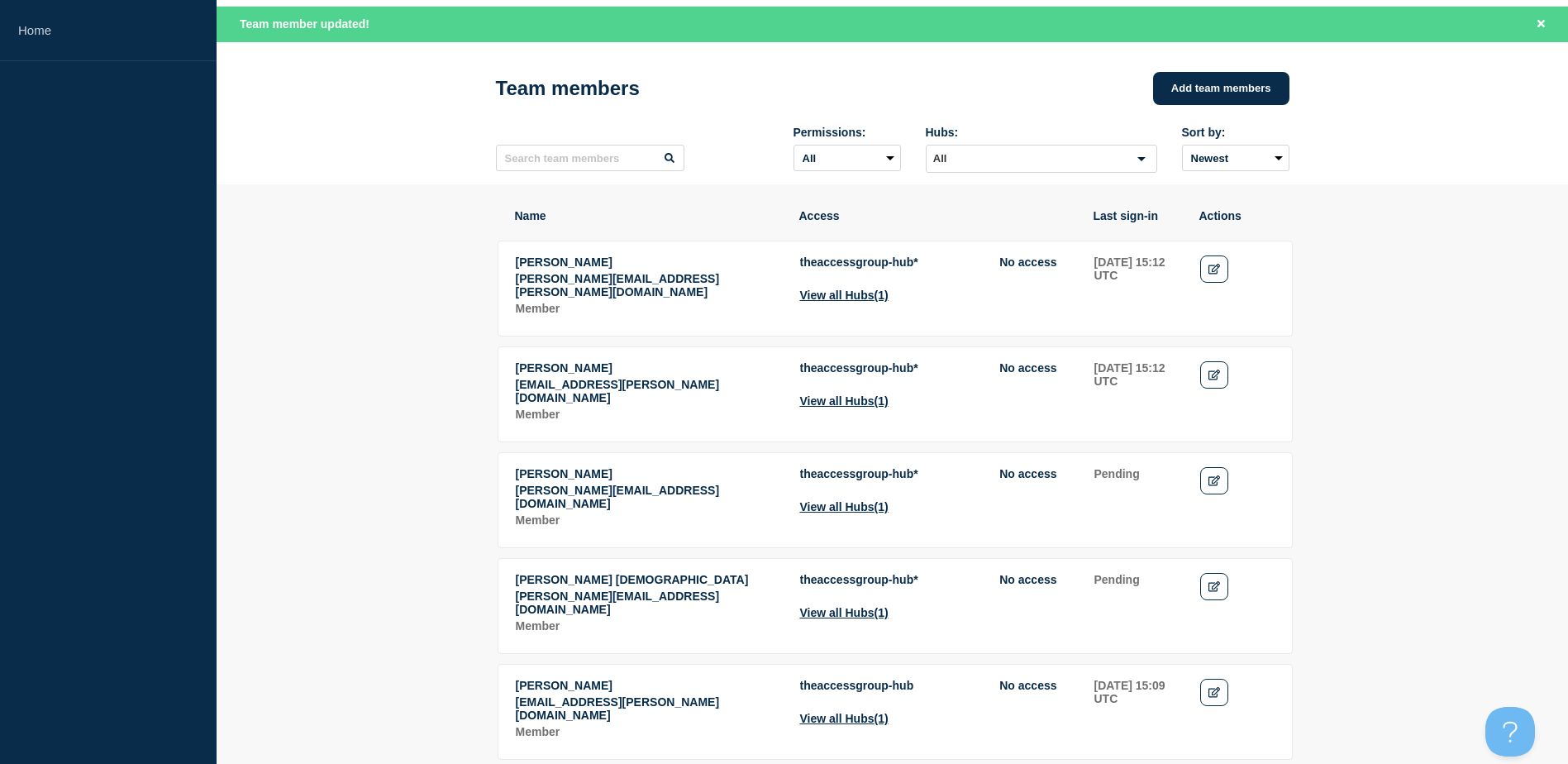
scroll to position [83, 0]
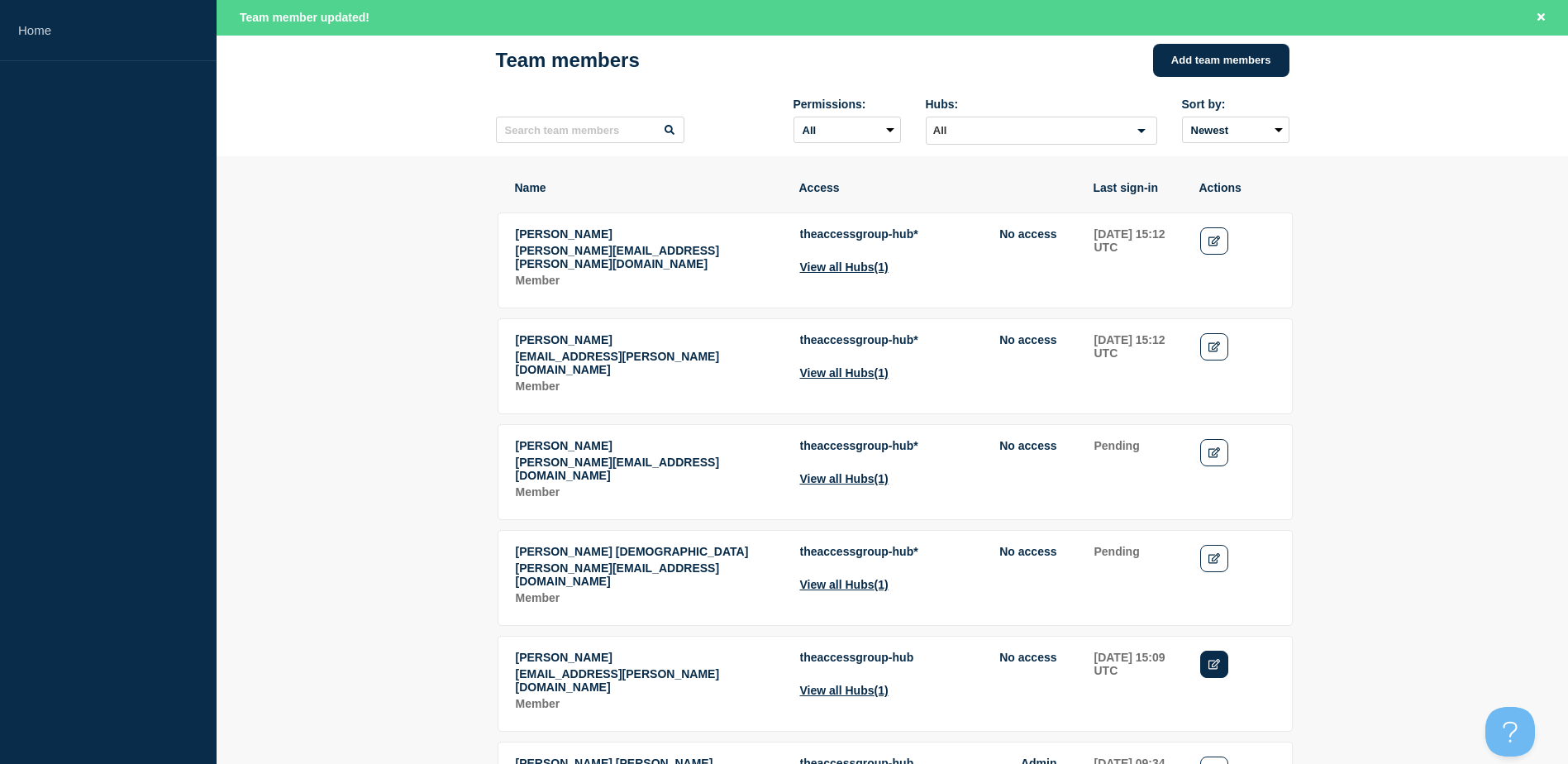
click at [1215, 659] on icon "Edit" at bounding box center [1215, 664] width 12 height 10
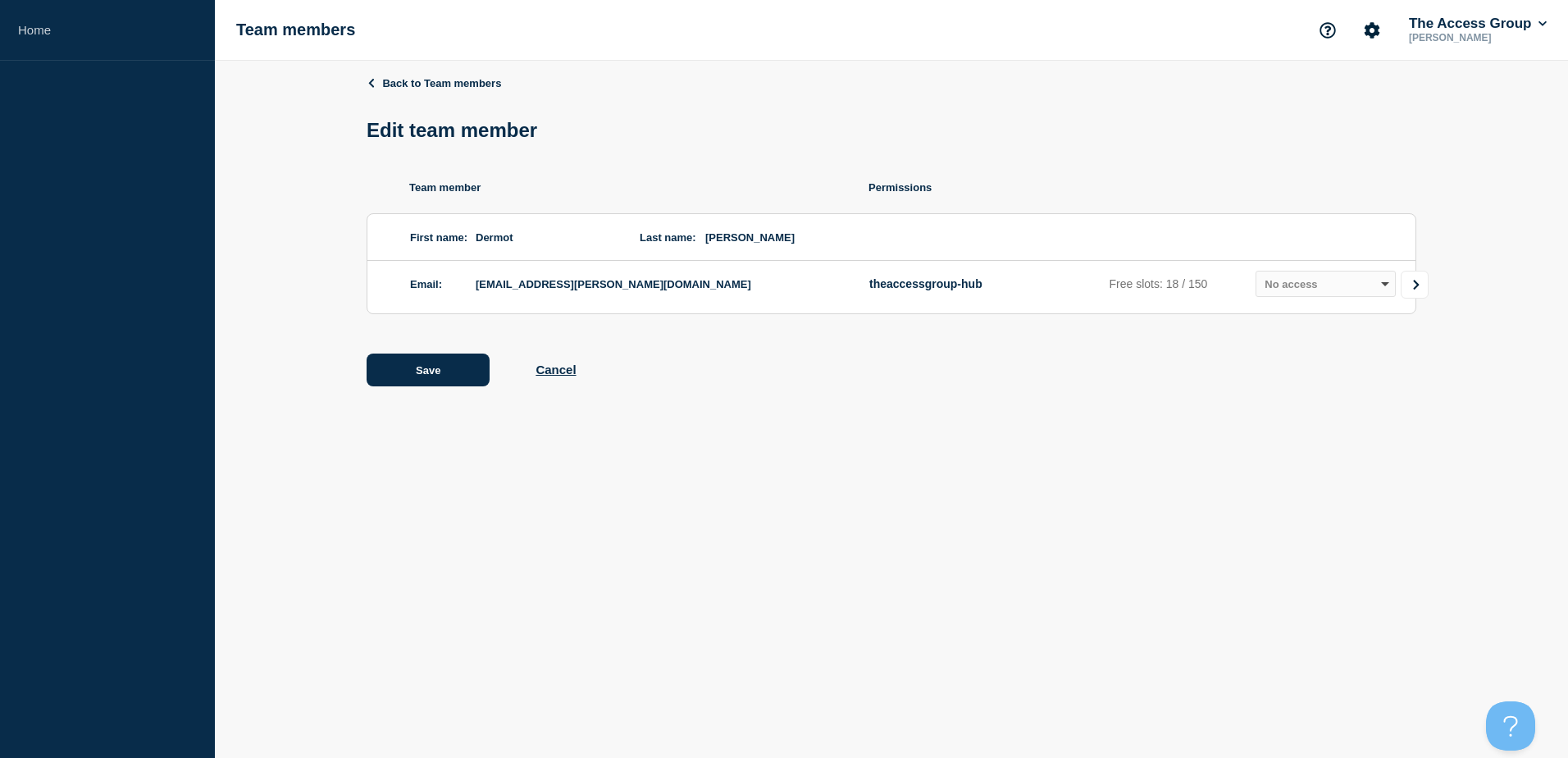
click at [1420, 290] on icon "Go to Connected Hubs" at bounding box center [1416, 285] width 11 height 10
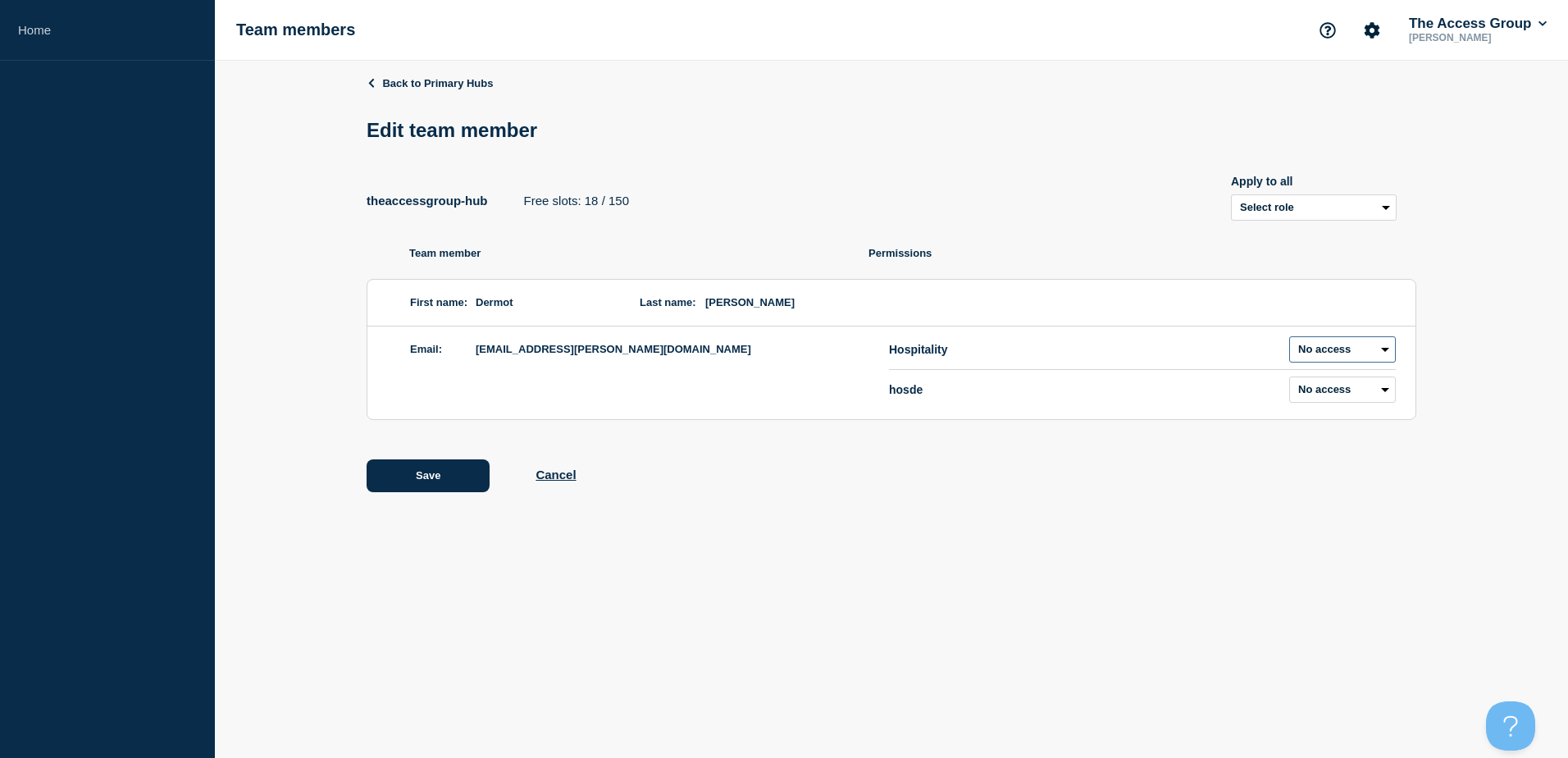
click at [1378, 360] on select "Admin Manager Editor No access" at bounding box center [1342, 349] width 107 height 26
select select "2"
click at [1289, 339] on select "Admin Manager Editor No access" at bounding box center [1342, 349] width 107 height 26
click at [1101, 520] on div "Back to Primary Hubs Edit team member theaccessgroup-hub Free slots: 17 / 150 A…" at bounding box center [892, 296] width 1050 height 471
click at [391, 482] on button "Save" at bounding box center [428, 475] width 123 height 32
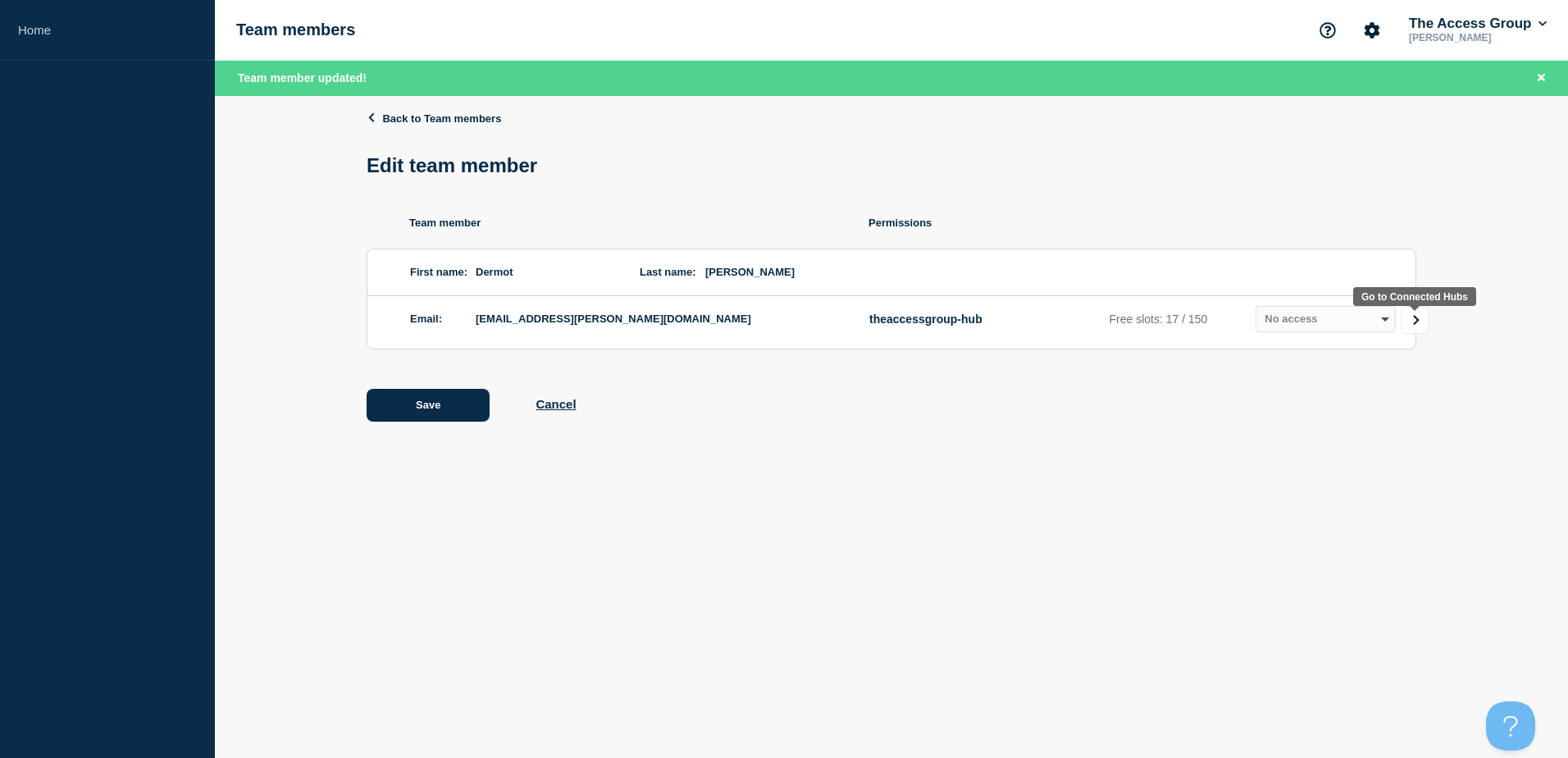
click at [1414, 325] on icon "Go to Connected Hubs" at bounding box center [1416, 320] width 6 height 10
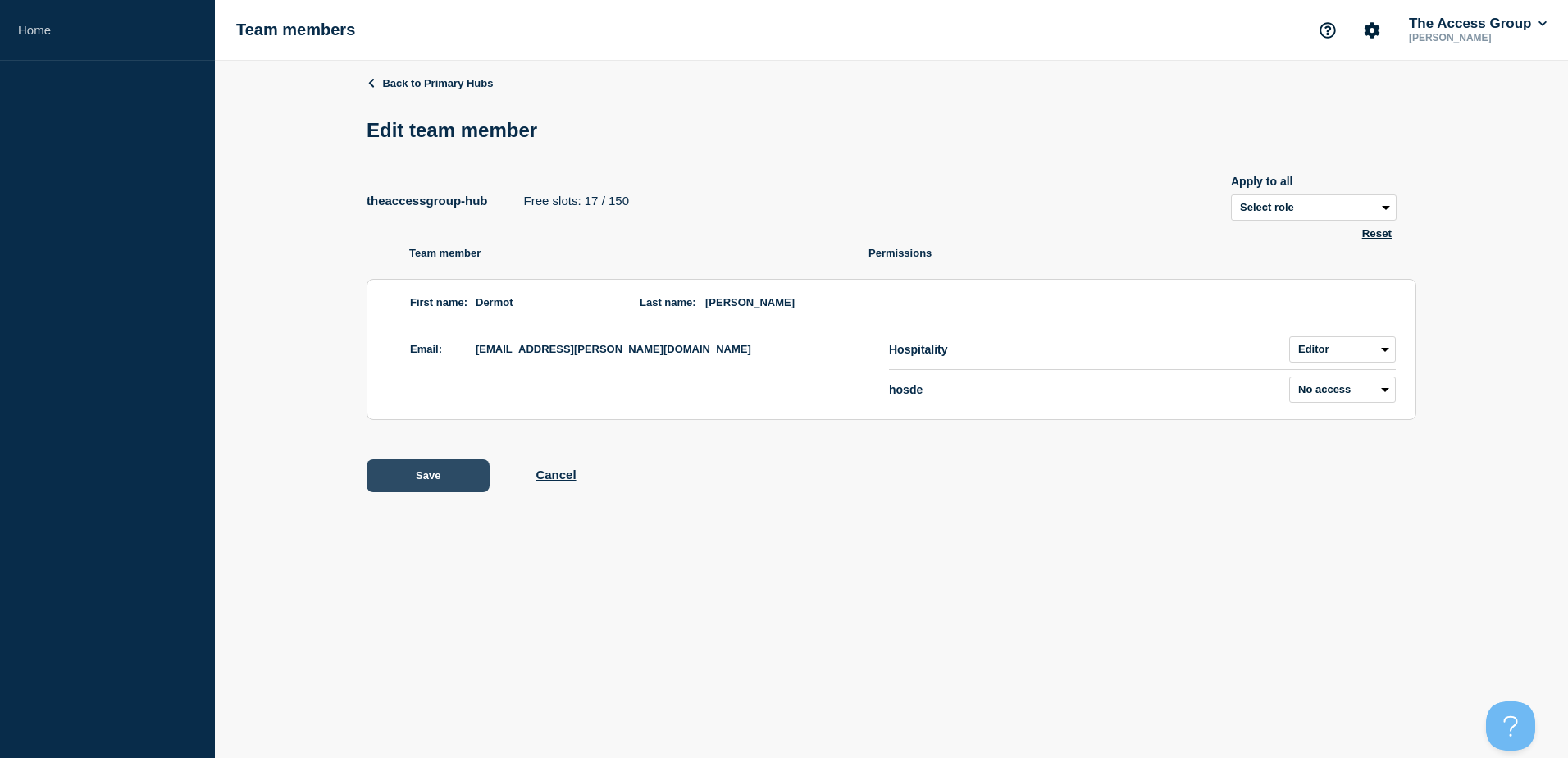
click at [417, 474] on button "Save" at bounding box center [428, 475] width 123 height 32
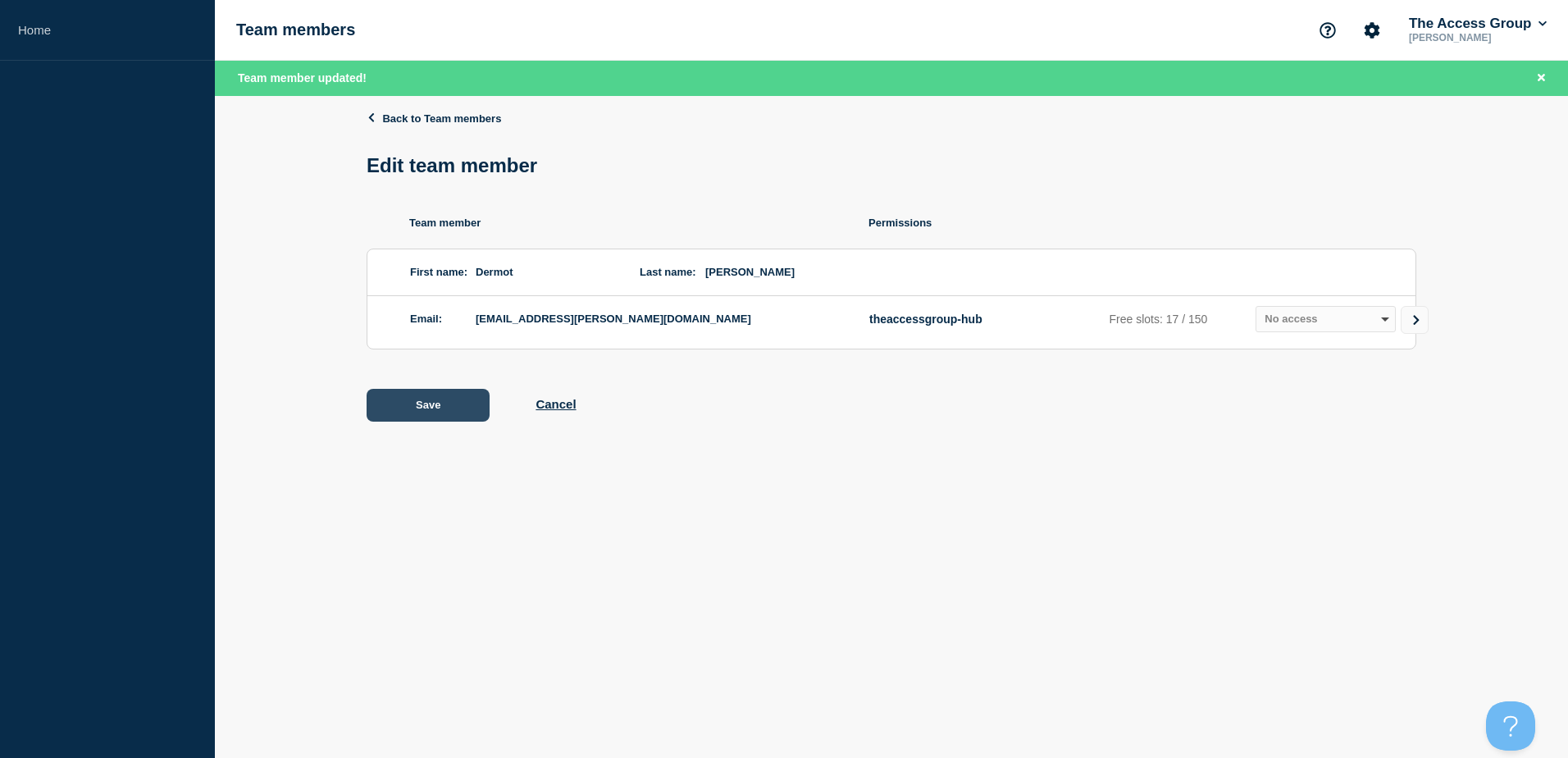
click at [427, 395] on button "Save" at bounding box center [428, 405] width 123 height 32
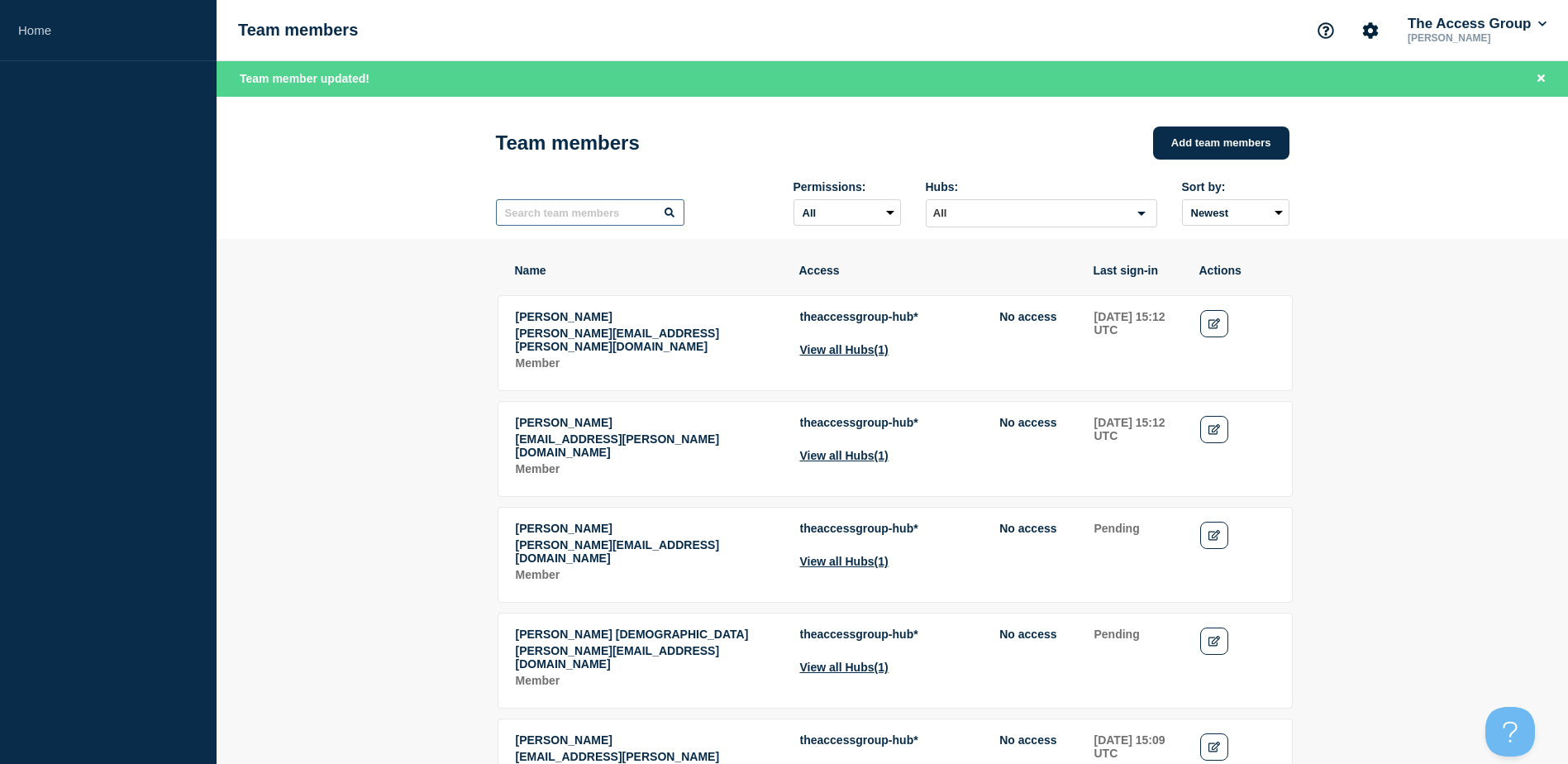
click at [599, 221] on input "text" at bounding box center [590, 212] width 189 height 27
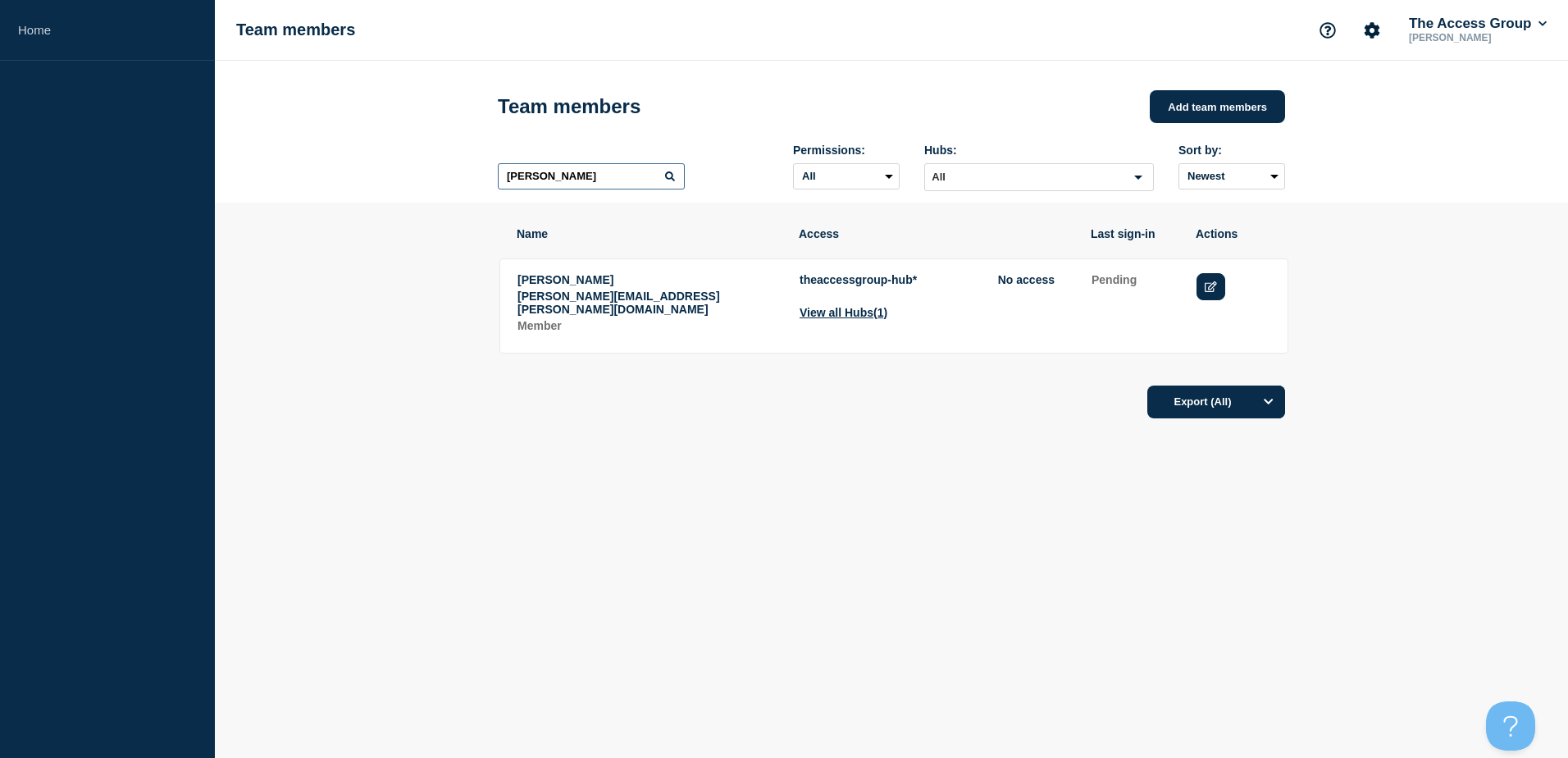
type input "[PERSON_NAME]"
click at [1222, 293] on link "Edit" at bounding box center [1211, 286] width 29 height 27
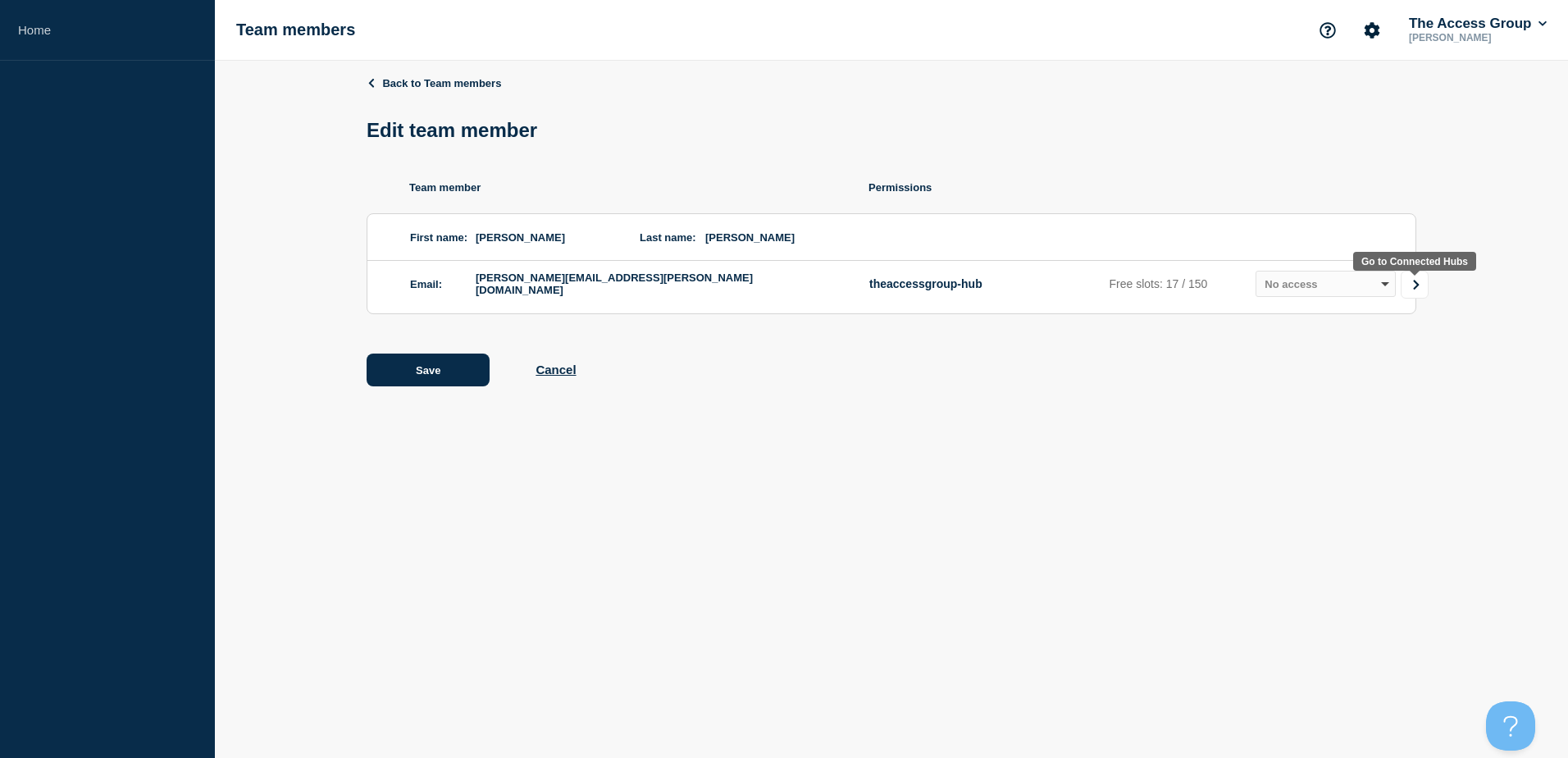
click at [1417, 290] on icon "Go to Connected Hubs" at bounding box center [1416, 285] width 6 height 10
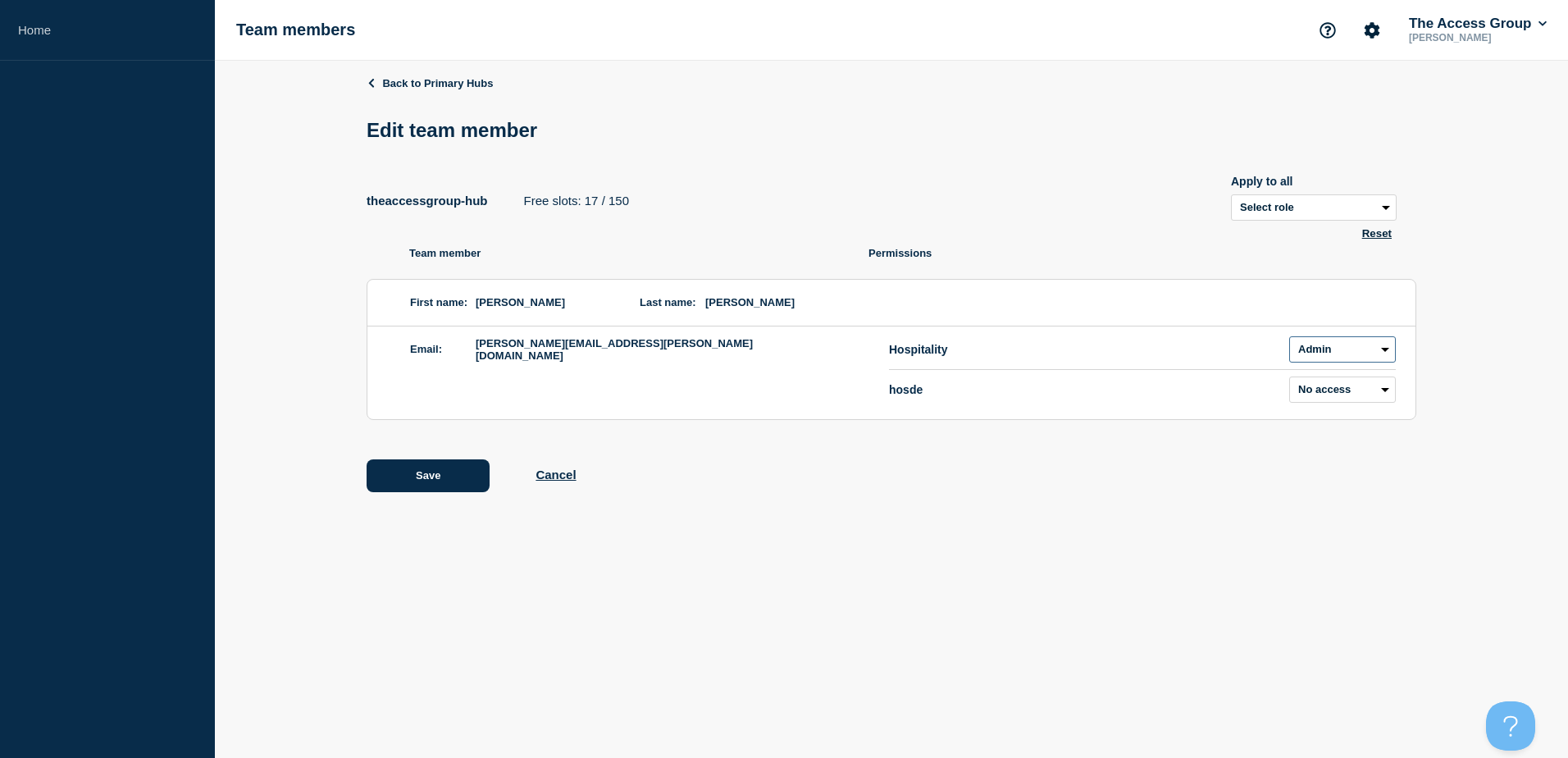
click at [1340, 347] on select "Admin Manager Editor No access" at bounding box center [1342, 349] width 107 height 26
select select "2"
click at [1289, 339] on select "Admin Manager Editor No access" at bounding box center [1342, 349] width 107 height 26
drag, startPoint x: 619, startPoint y: 526, endPoint x: 553, endPoint y: 514, distance: 67.1
click at [610, 525] on div "Back to Primary Hubs Edit team member theaccessgroup-hub Free slots: 17 / 150 A…" at bounding box center [892, 296] width 1050 height 471
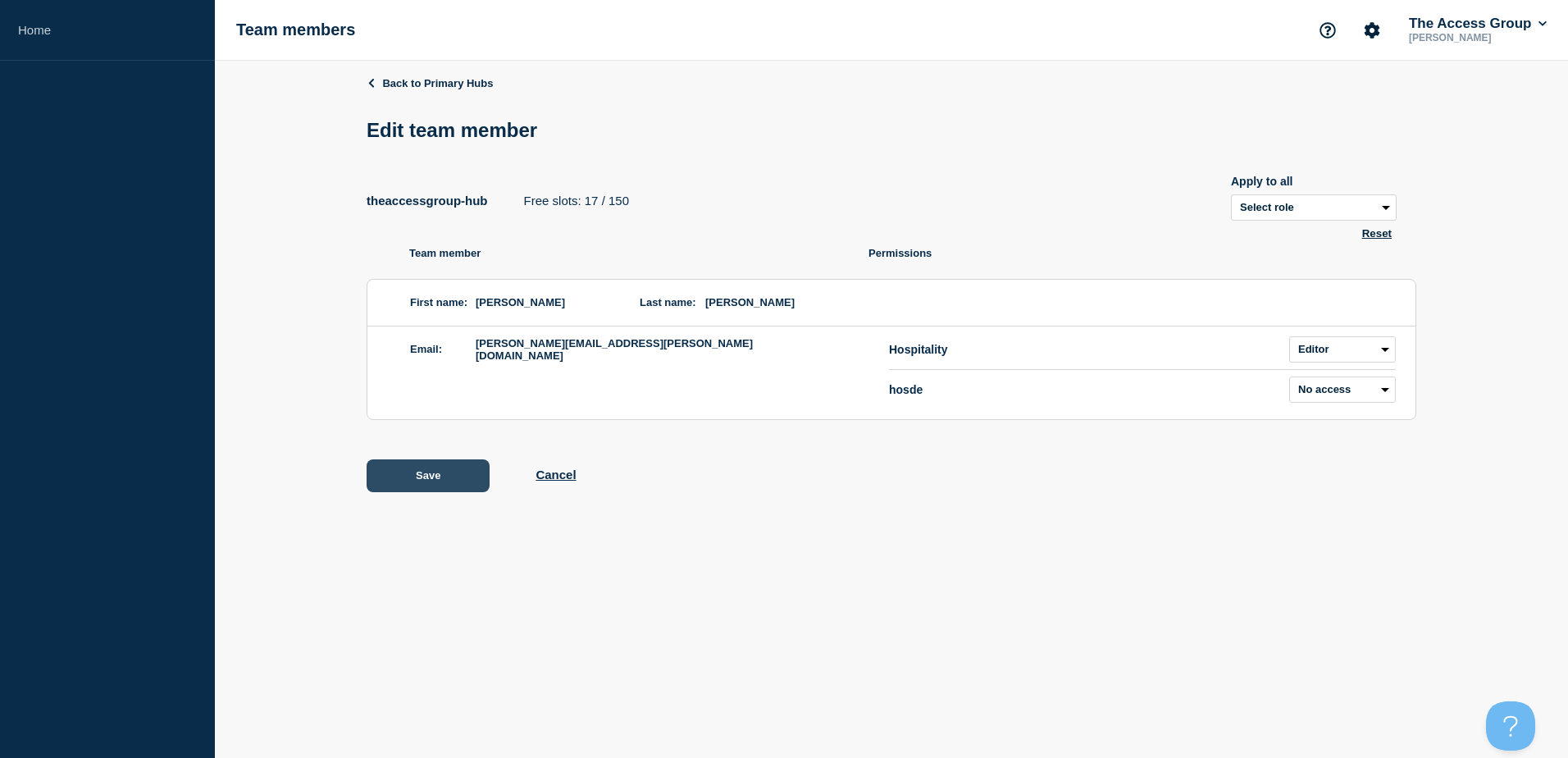
click at [420, 474] on button "Save" at bounding box center [428, 475] width 123 height 32
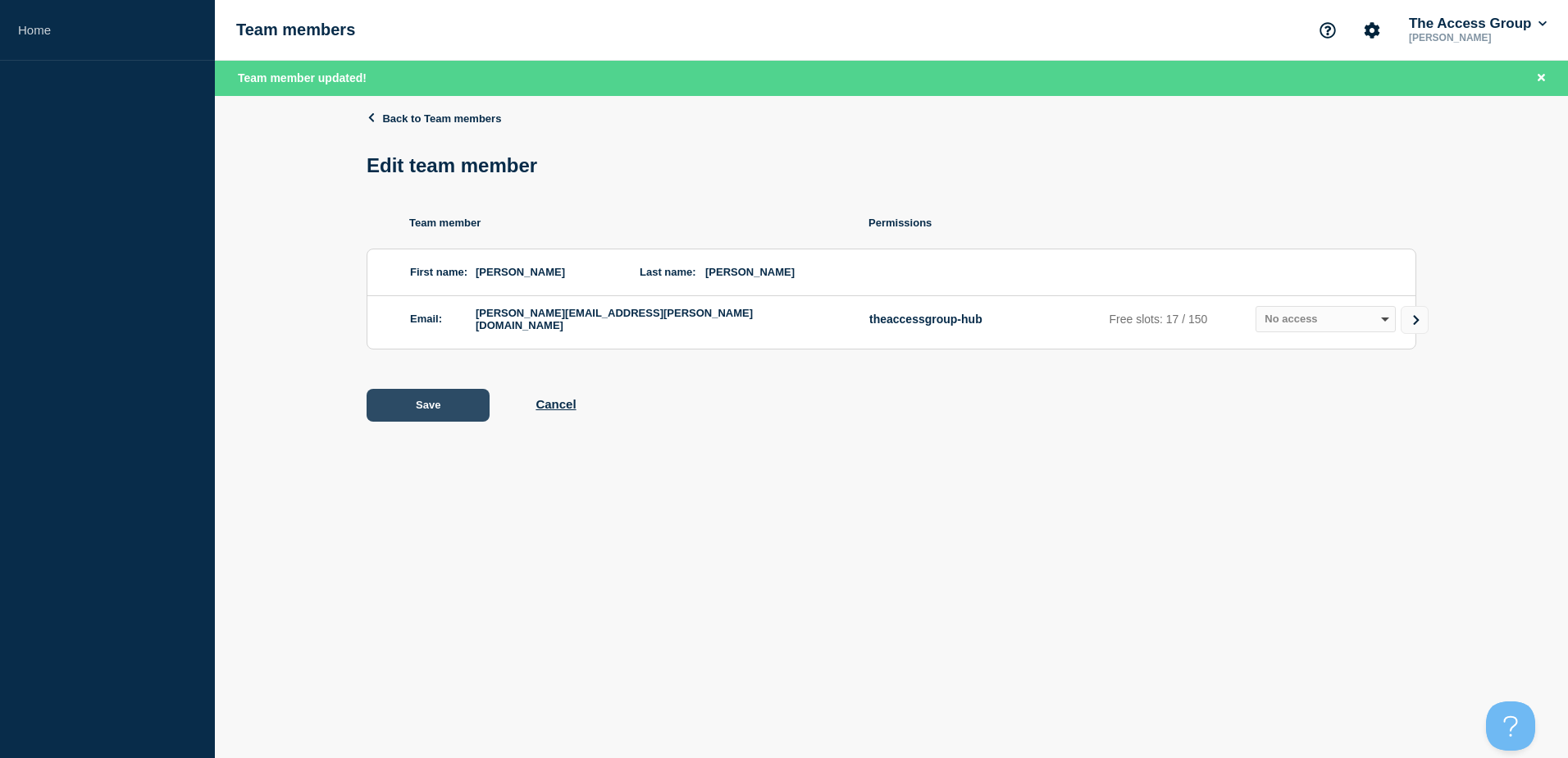
click at [444, 414] on button "Save" at bounding box center [428, 405] width 123 height 32
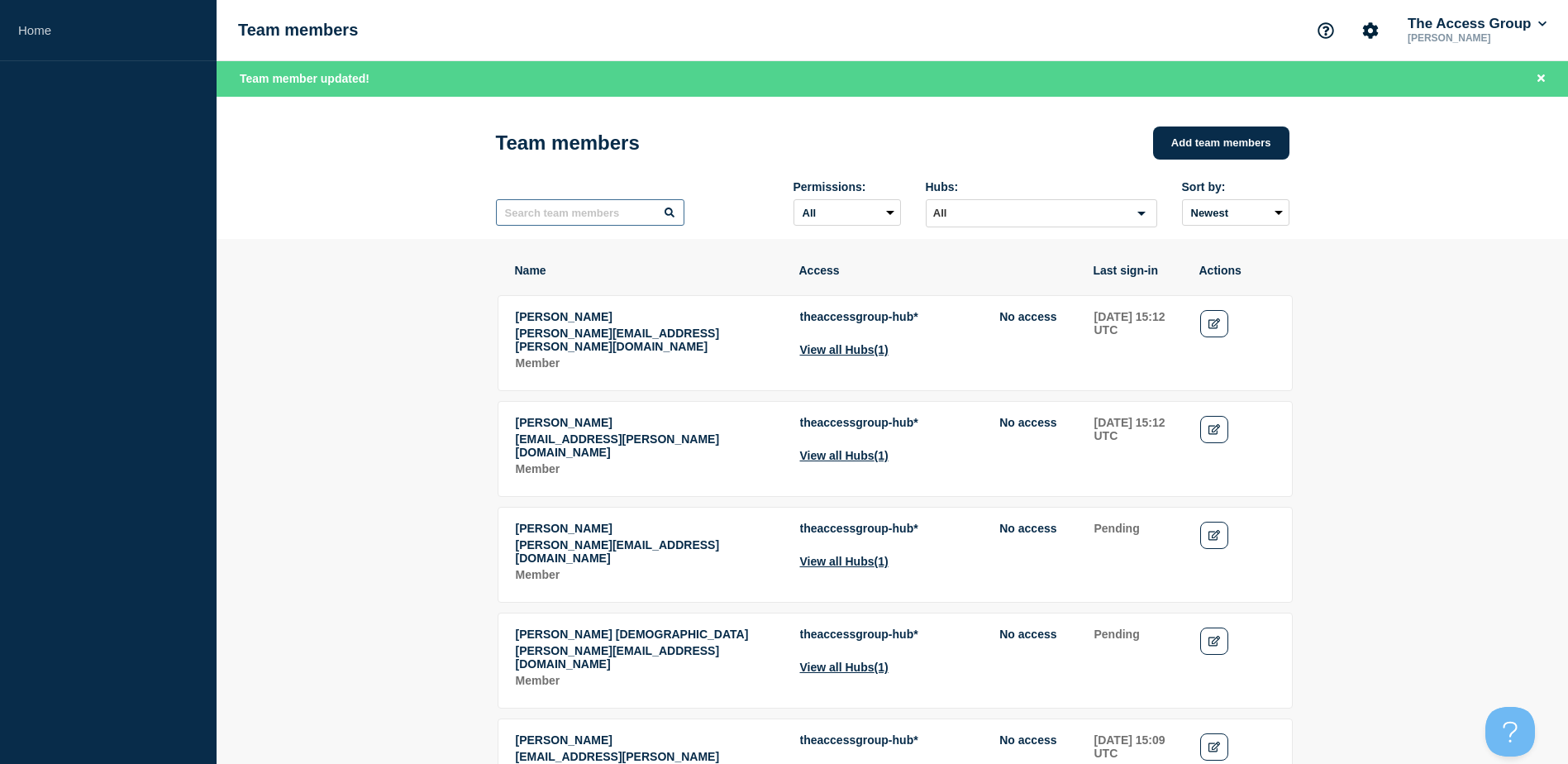
click at [600, 221] on input "text" at bounding box center [590, 212] width 189 height 27
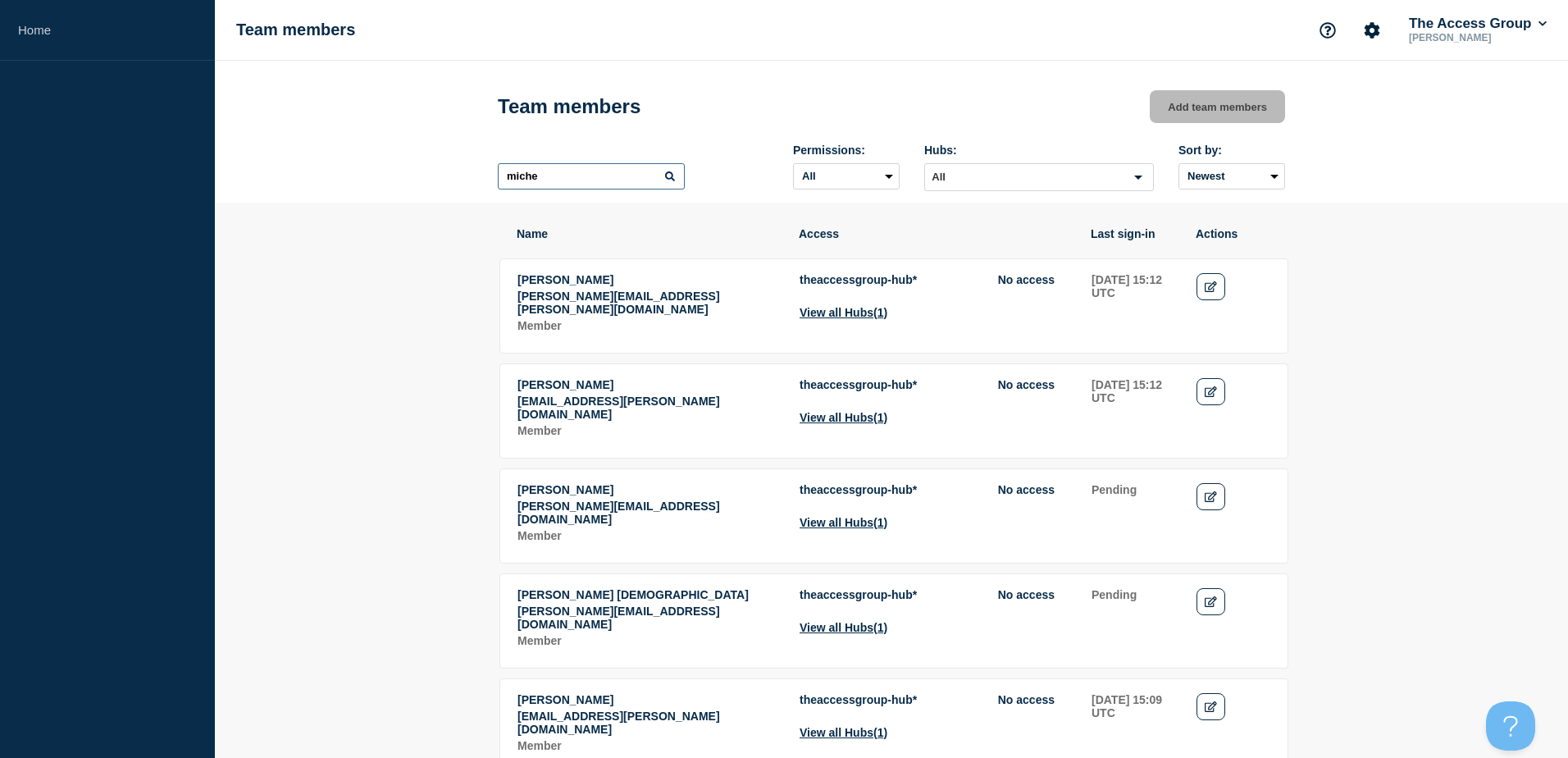
type input "miche"
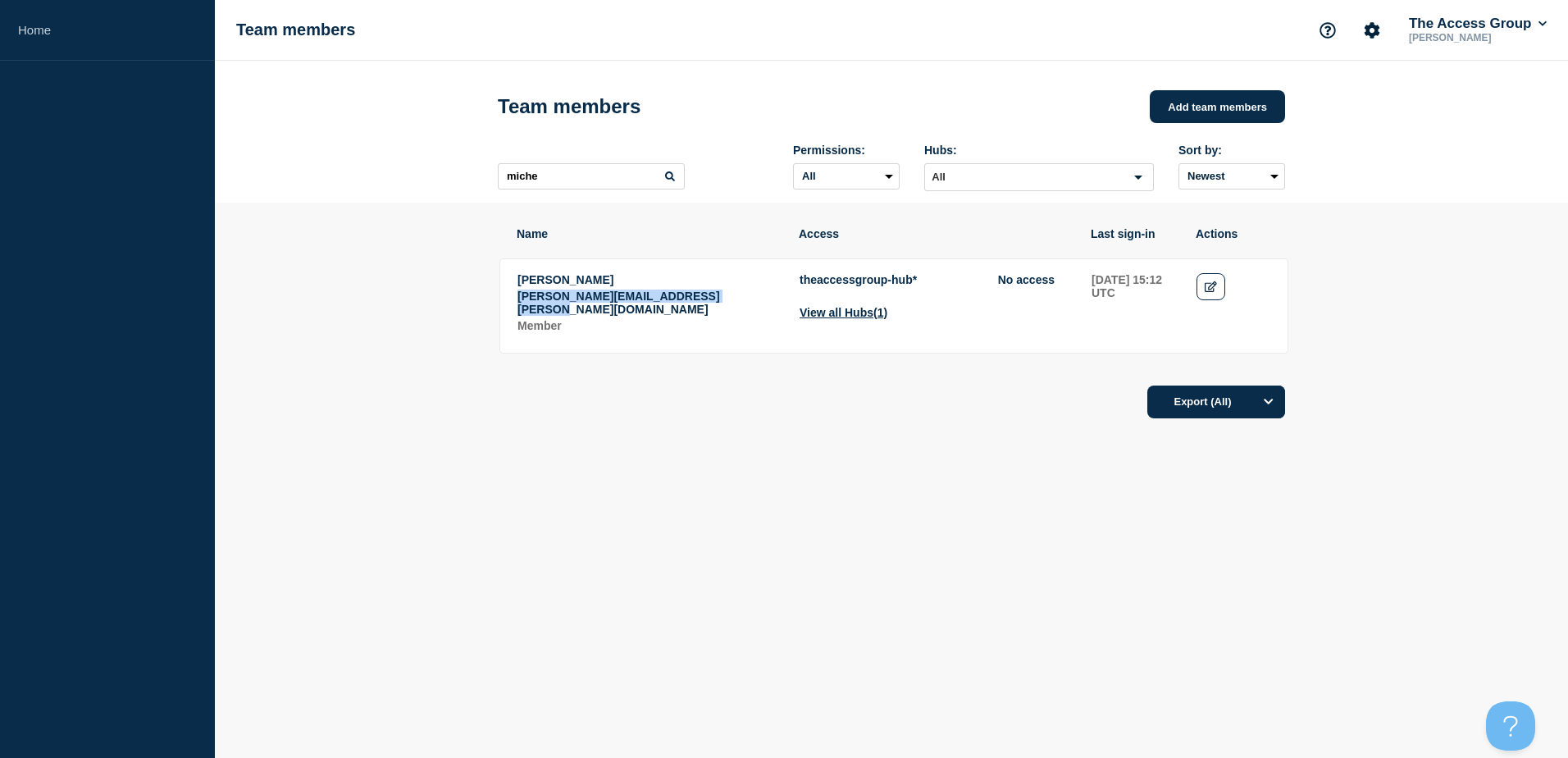
drag, startPoint x: 765, startPoint y: 304, endPoint x: 516, endPoint y: 306, distance: 249.0
click at [516, 306] on tr "[PERSON_NAME] [PERSON_NAME][EMAIL_ADDRESS][PERSON_NAME][DOMAIN_NAME] Member the…" at bounding box center [893, 305] width 789 height 95
drag, startPoint x: 781, startPoint y: 305, endPoint x: 505, endPoint y: 309, distance: 276.0
click at [505, 309] on tr "[PERSON_NAME] [PERSON_NAME][EMAIL_ADDRESS][PERSON_NAME][DOMAIN_NAME] Member the…" at bounding box center [893, 305] width 789 height 95
copy p "[PERSON_NAME][EMAIL_ADDRESS][PERSON_NAME][DOMAIN_NAME]"
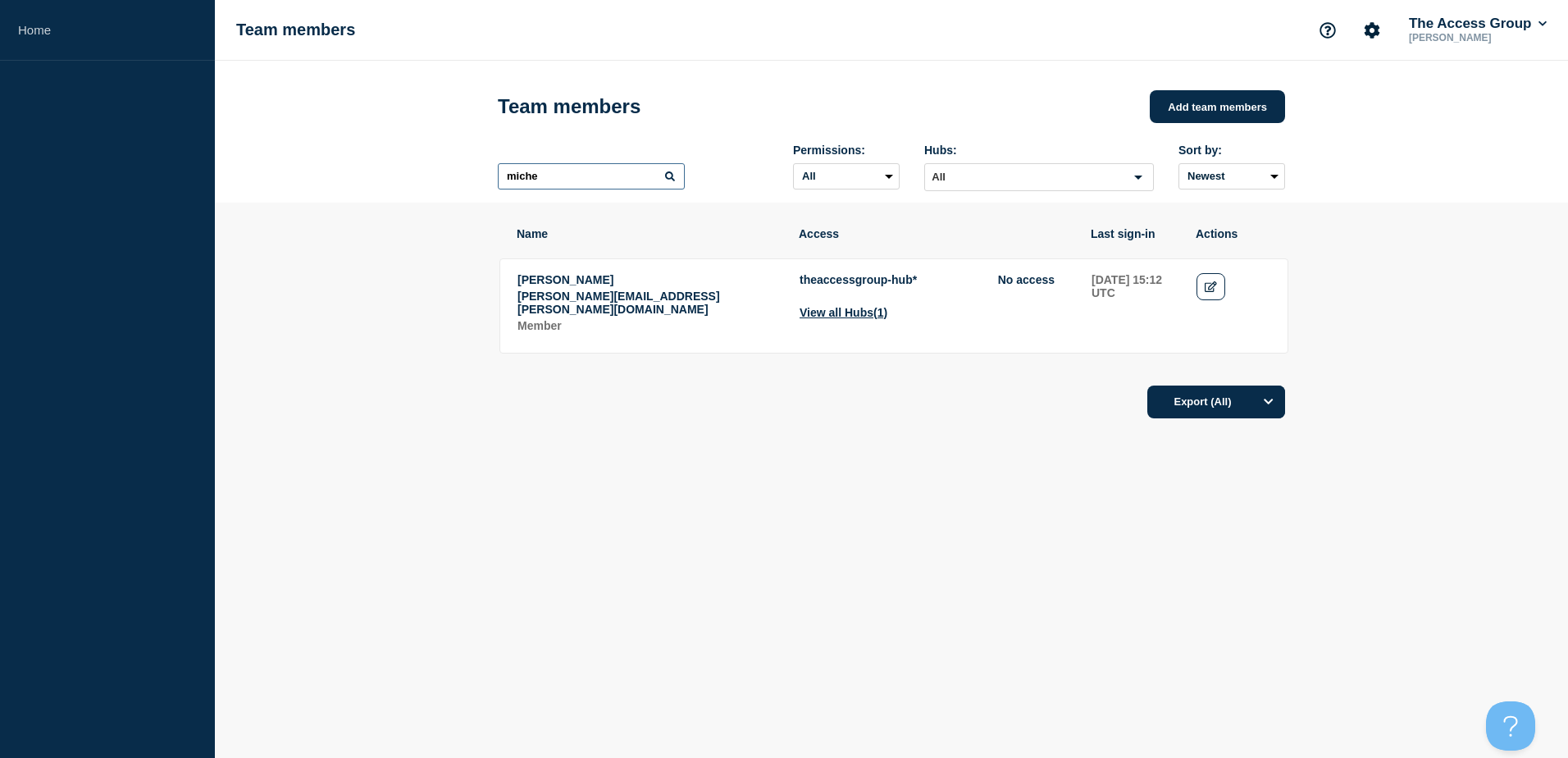
drag, startPoint x: 622, startPoint y: 192, endPoint x: 276, endPoint y: 176, distance: 346.4
click at [276, 176] on header "Team members Add team members miche Permissions: All Admin Manager Editor No ac…" at bounding box center [891, 132] width 1353 height 142
click at [920, 509] on div "Name Access Last sign-in Actions [PERSON_NAME] [PERSON_NAME][EMAIL_ADDRESS][PER…" at bounding box center [891, 368] width 787 height 332
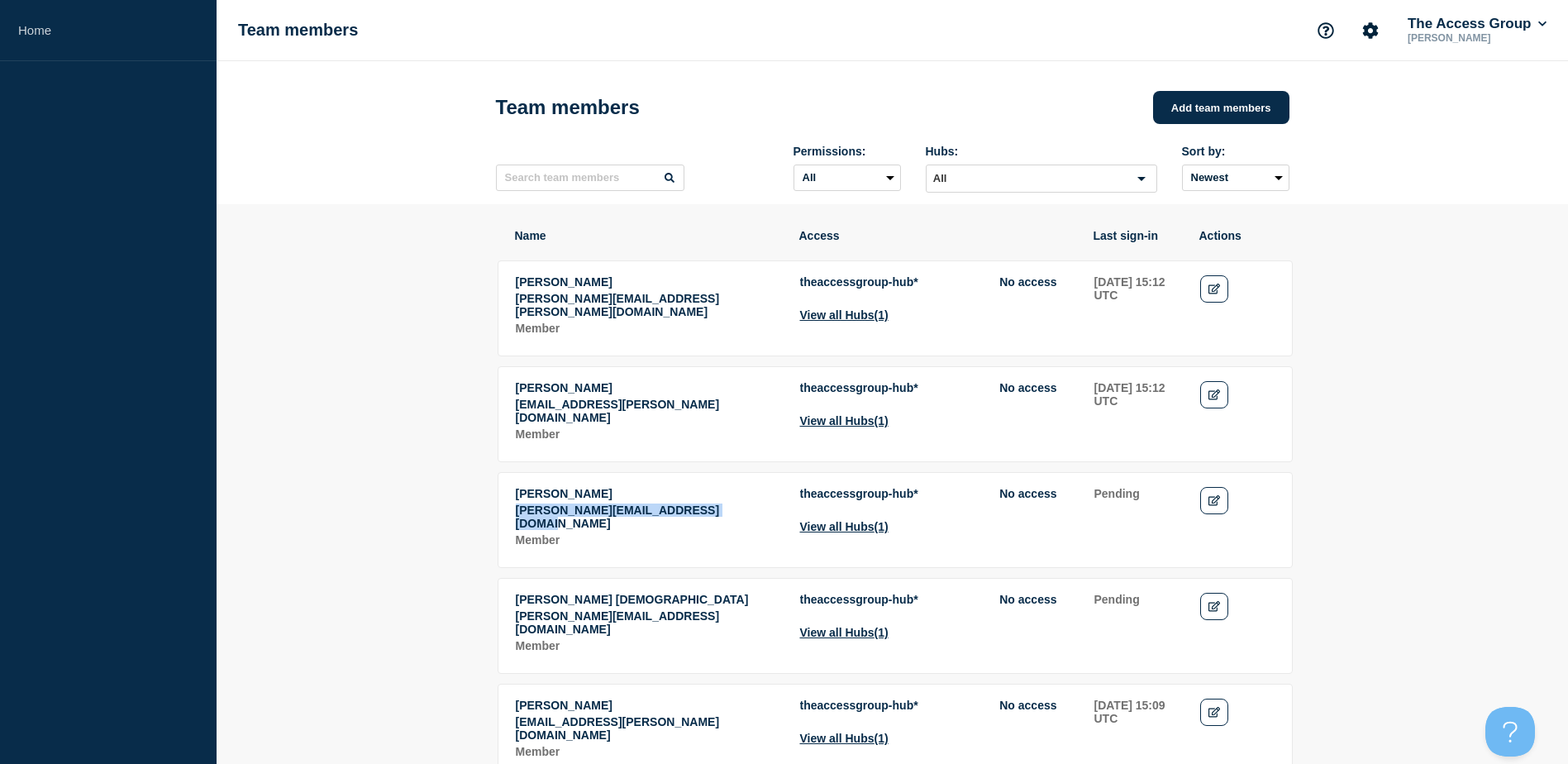
drag, startPoint x: 720, startPoint y: 510, endPoint x: 508, endPoint y: 512, distance: 212.0
click at [508, 512] on tr "[PERSON_NAME] [PERSON_NAME][EMAIL_ADDRESS][DOMAIN_NAME] Member theaccessgroup-h…" at bounding box center [895, 519] width 795 height 96
copy p "[PERSON_NAME][EMAIL_ADDRESS][DOMAIN_NAME]"
drag, startPoint x: 793, startPoint y: 610, endPoint x: 511, endPoint y: 614, distance: 282.0
click at [511, 614] on tr "[PERSON_NAME] Salawi [PERSON_NAME][EMAIL_ADDRESS][DOMAIN_NAME] Member theaccess…" at bounding box center [895, 625] width 795 height 96
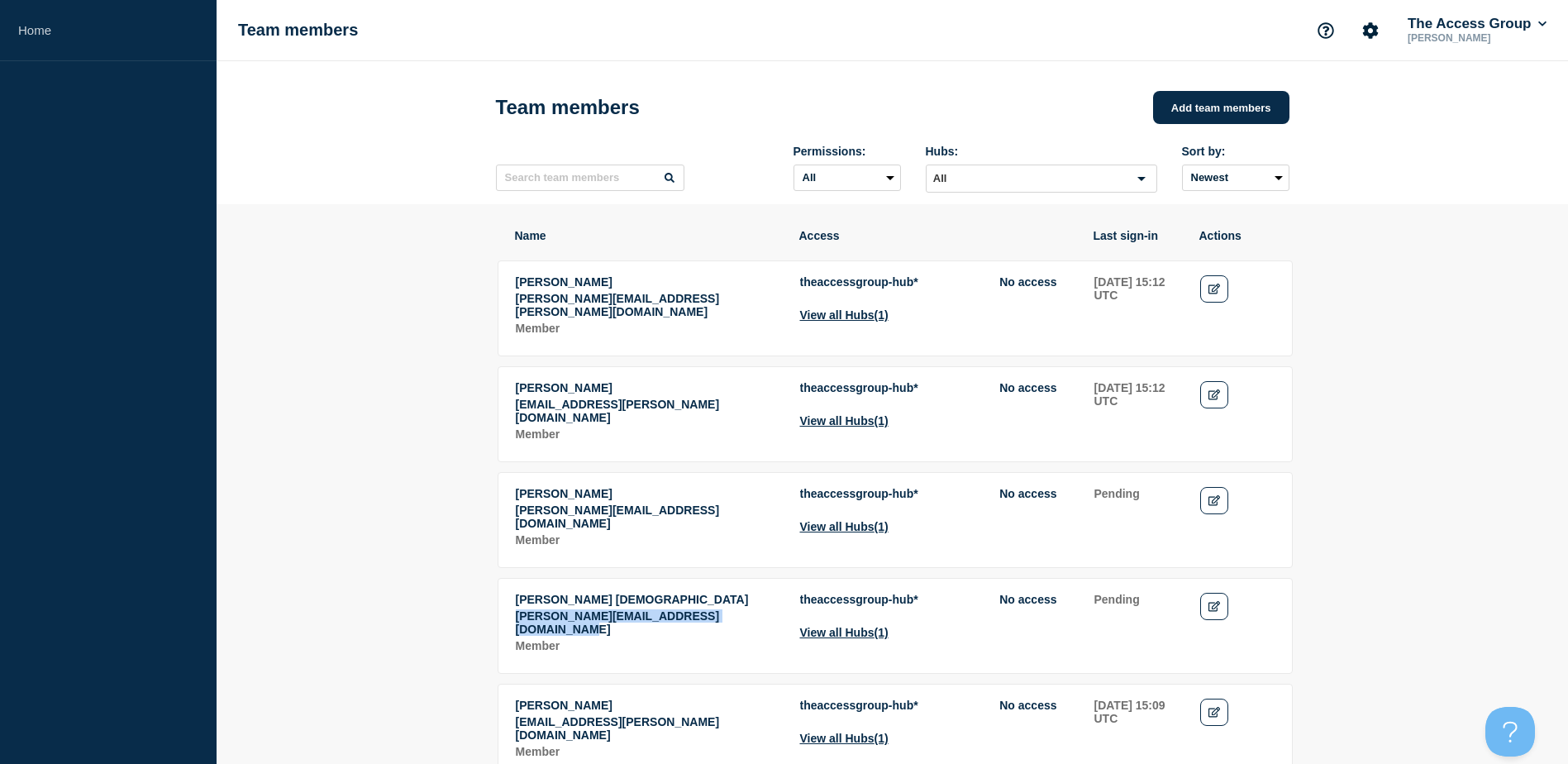
drag, startPoint x: 511, startPoint y: 613, endPoint x: 789, endPoint y: 613, distance: 278.0
click at [789, 613] on tr "[PERSON_NAME] Salawi [PERSON_NAME][EMAIL_ADDRESS][DOMAIN_NAME] Member theaccess…" at bounding box center [895, 625] width 795 height 96
copy p "[PERSON_NAME][EMAIL_ADDRESS][DOMAIN_NAME]"
drag, startPoint x: 520, startPoint y: 708, endPoint x: 739, endPoint y: 707, distance: 219.0
click at [739, 715] on p "[EMAIL_ADDRESS][PERSON_NAME][DOMAIN_NAME]" at bounding box center [649, 728] width 266 height 27
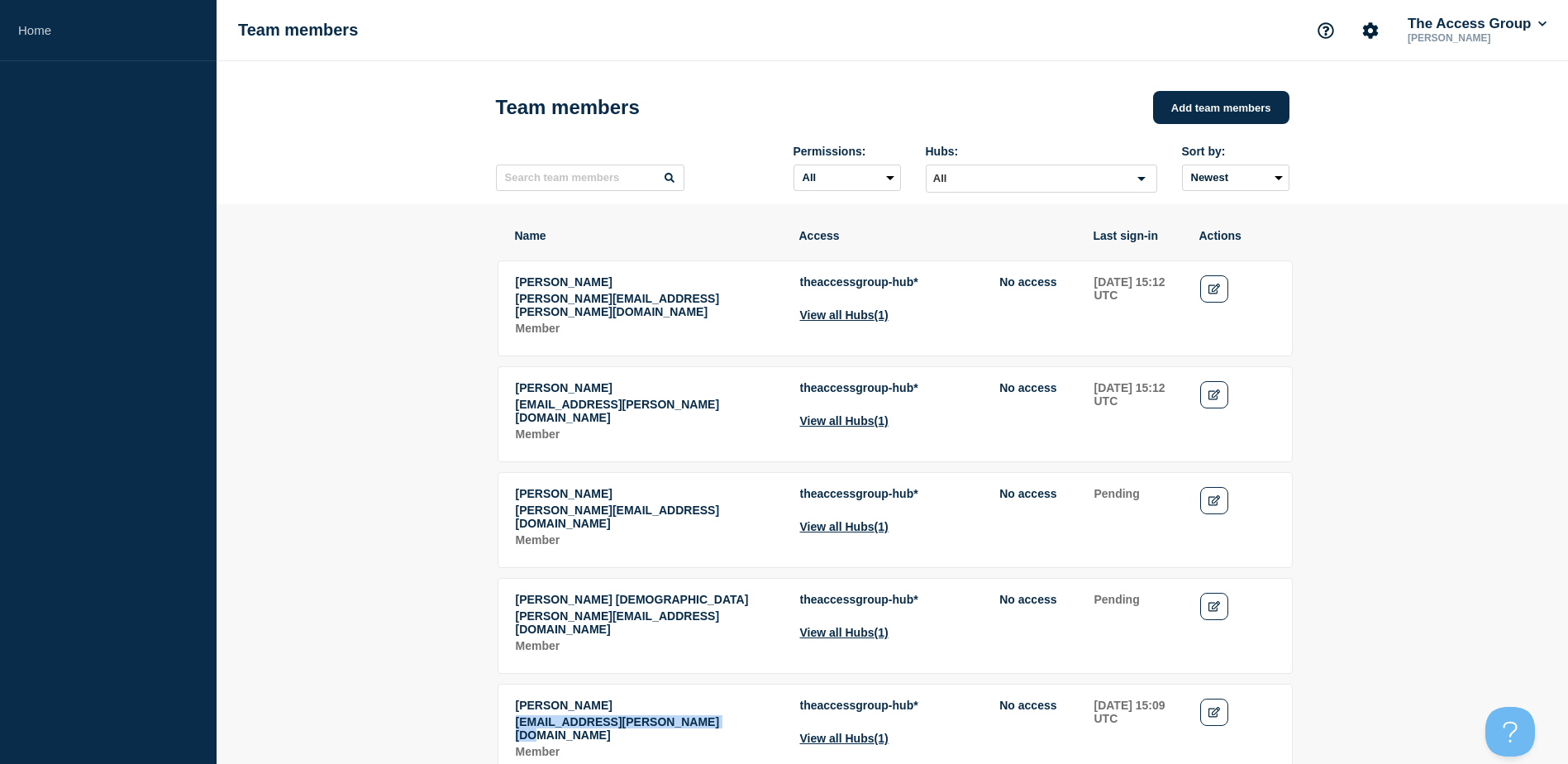
copy p "[EMAIL_ADDRESS][PERSON_NAME][DOMAIN_NAME]"
